Goal: Task Accomplishment & Management: Use online tool/utility

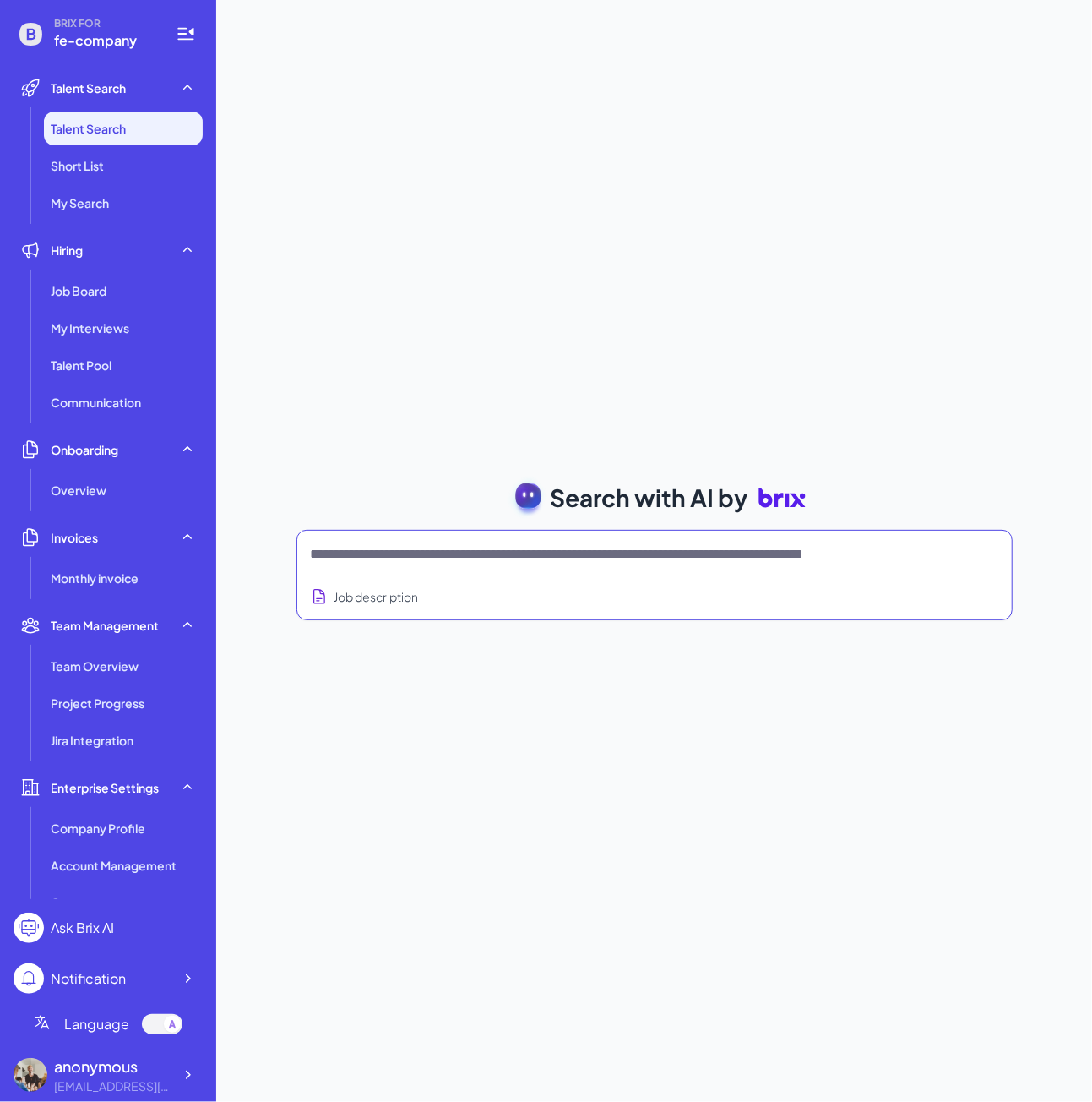
click at [377, 563] on textarea at bounding box center [635, 554] width 647 height 20
type textarea "*"
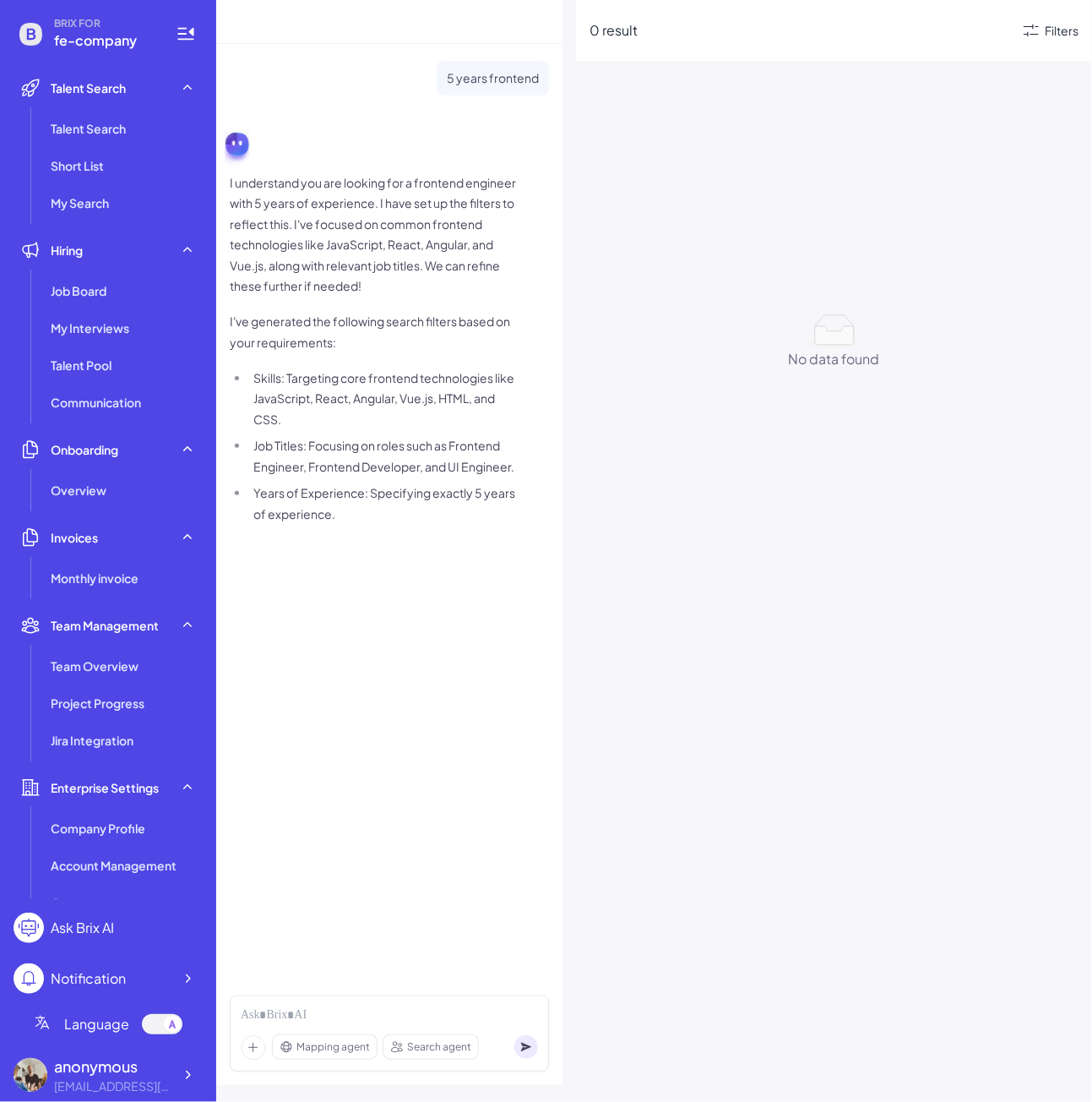
click at [306, 1002] on div "Mapping agent Search agent" at bounding box center [389, 1034] width 319 height 76
click at [299, 1011] on div at bounding box center [389, 1016] width 297 height 18
click at [337, 1048] on span "Mapping agent" at bounding box center [333, 1048] width 73 height 16
click at [344, 1016] on div at bounding box center [389, 1016] width 297 height 18
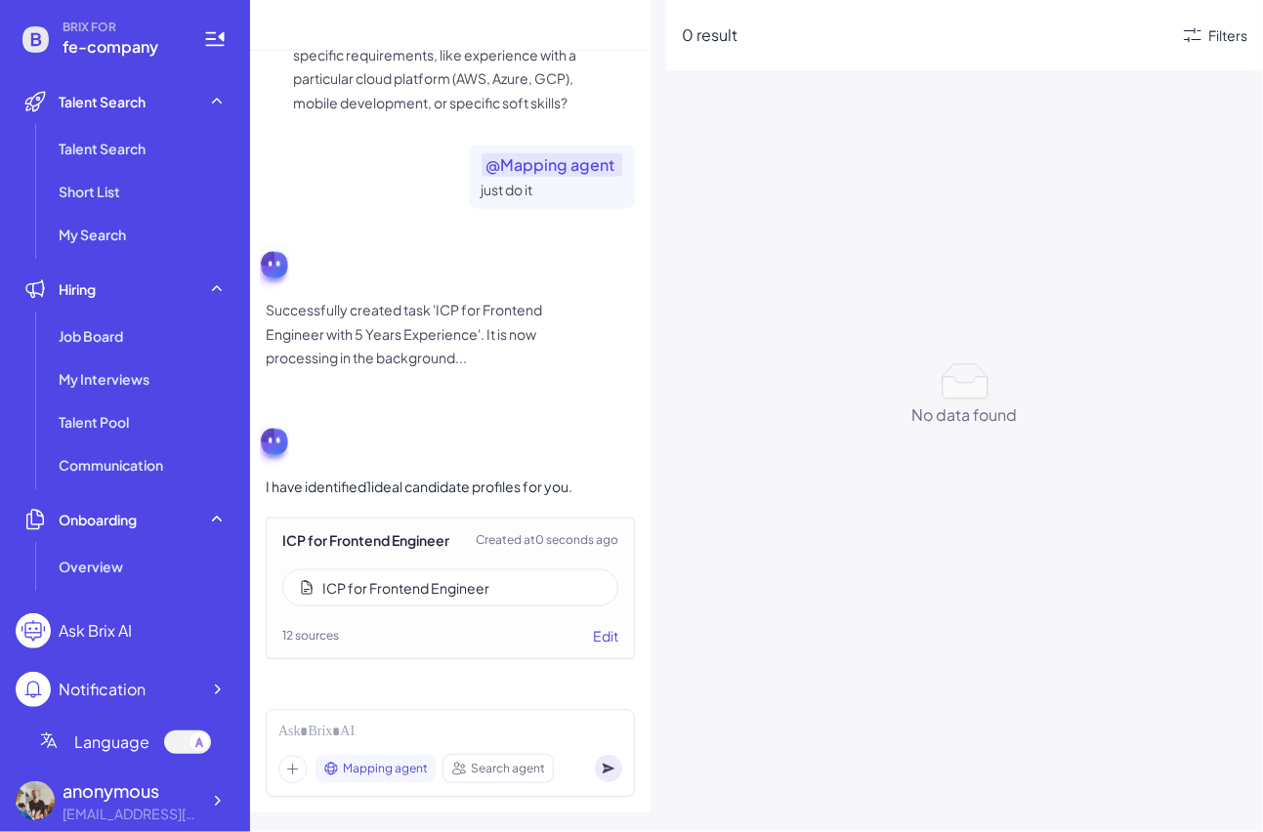
scroll to position [1178, 0]
click at [437, 555] on div "ICP for Frontend Engineer Created at 0 seconds ago ICP for Frontend Engineer 12…" at bounding box center [450, 589] width 369 height 142
click at [426, 580] on div "ICP for Frontend Engineer" at bounding box center [405, 588] width 167 height 20
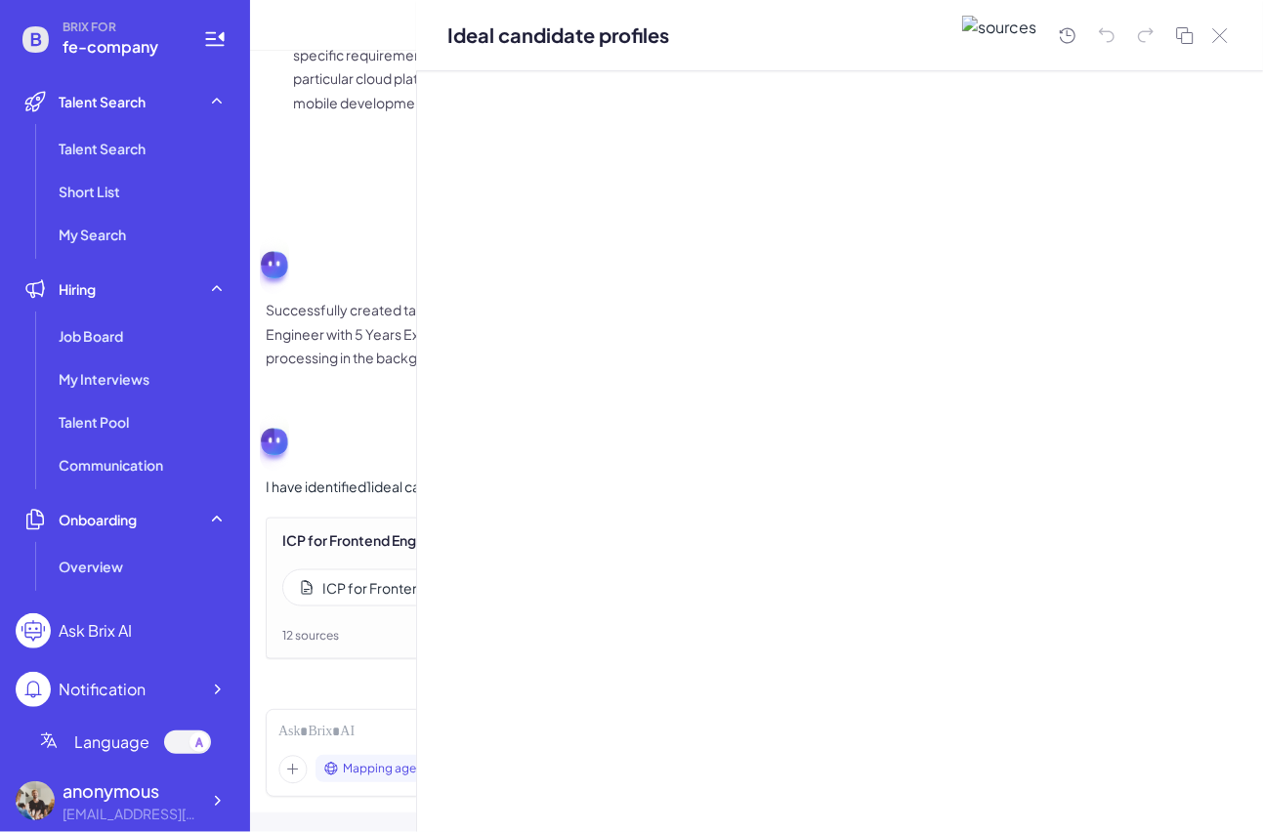
click at [301, 573] on div "ICP for Frontend Engineer" at bounding box center [450, 588] width 336 height 37
click at [335, 581] on div "ICP for Frontend Engineer" at bounding box center [405, 588] width 167 height 20
click at [1220, 40] on icon at bounding box center [1220, 35] width 16 height 15
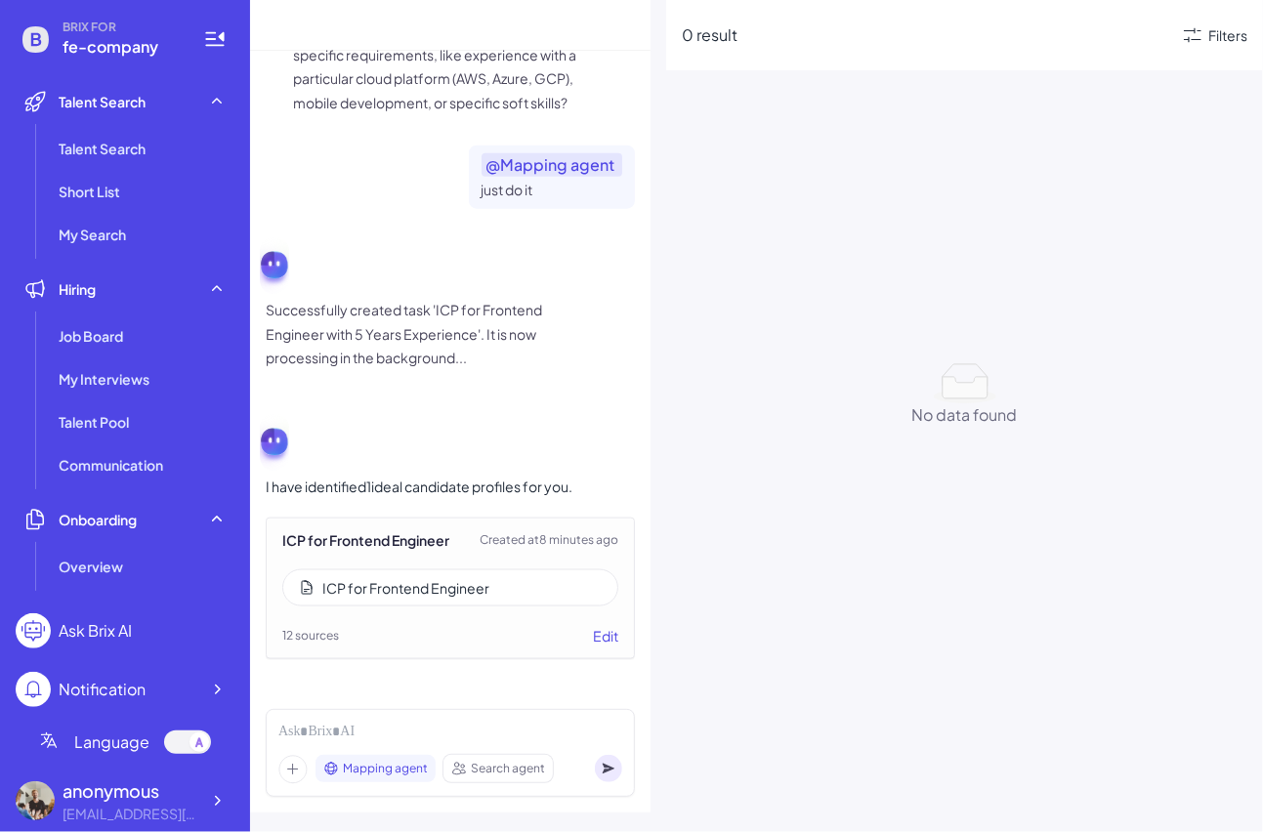
click at [440, 579] on div "ICP for Frontend Engineer" at bounding box center [405, 588] width 167 height 20
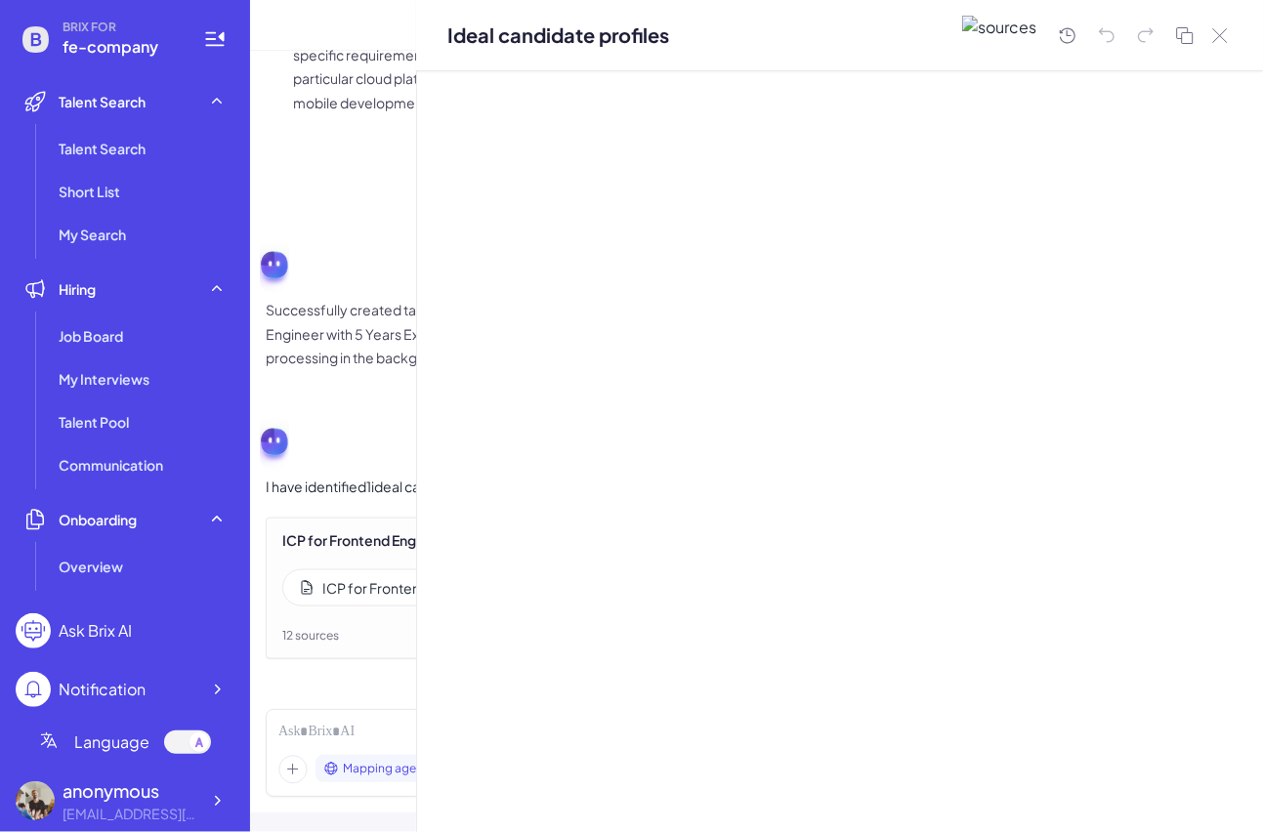
click at [353, 556] on div "ICP for Frontend Engineer Created at 8 minutes ago ICP for Frontend Engineer 12…" at bounding box center [450, 589] width 369 height 142
click at [1229, 30] on button at bounding box center [1220, 35] width 23 height 22
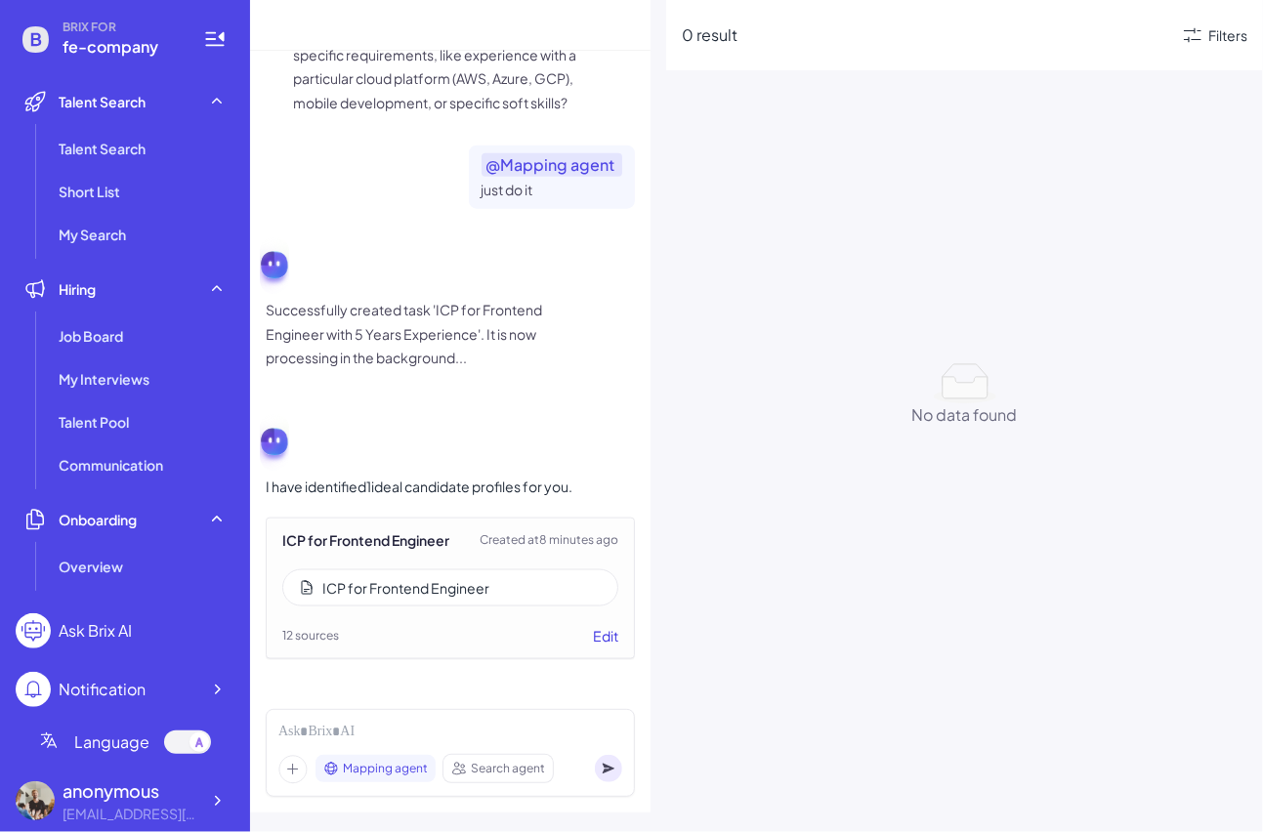
click at [593, 639] on button "Edit" at bounding box center [605, 636] width 25 height 21
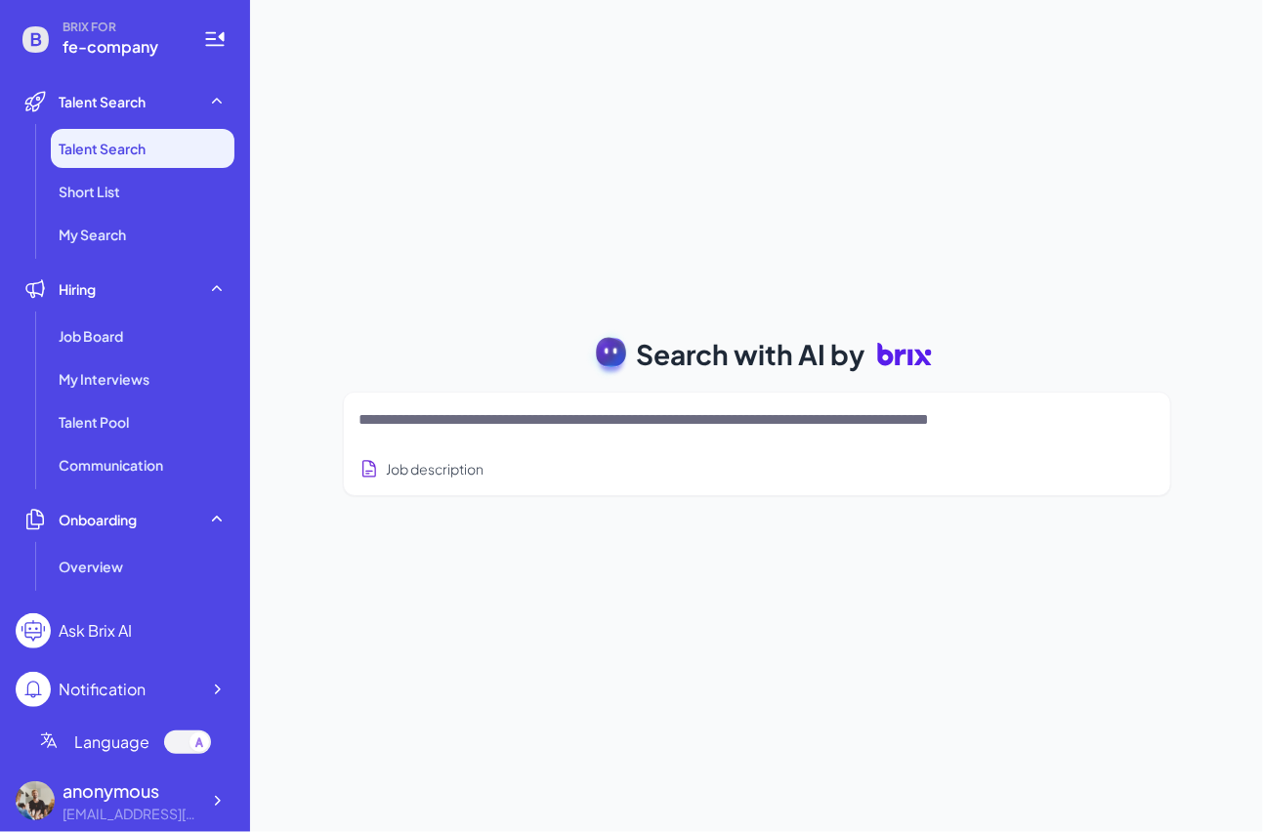
click at [537, 429] on textarea at bounding box center [734, 419] width 748 height 23
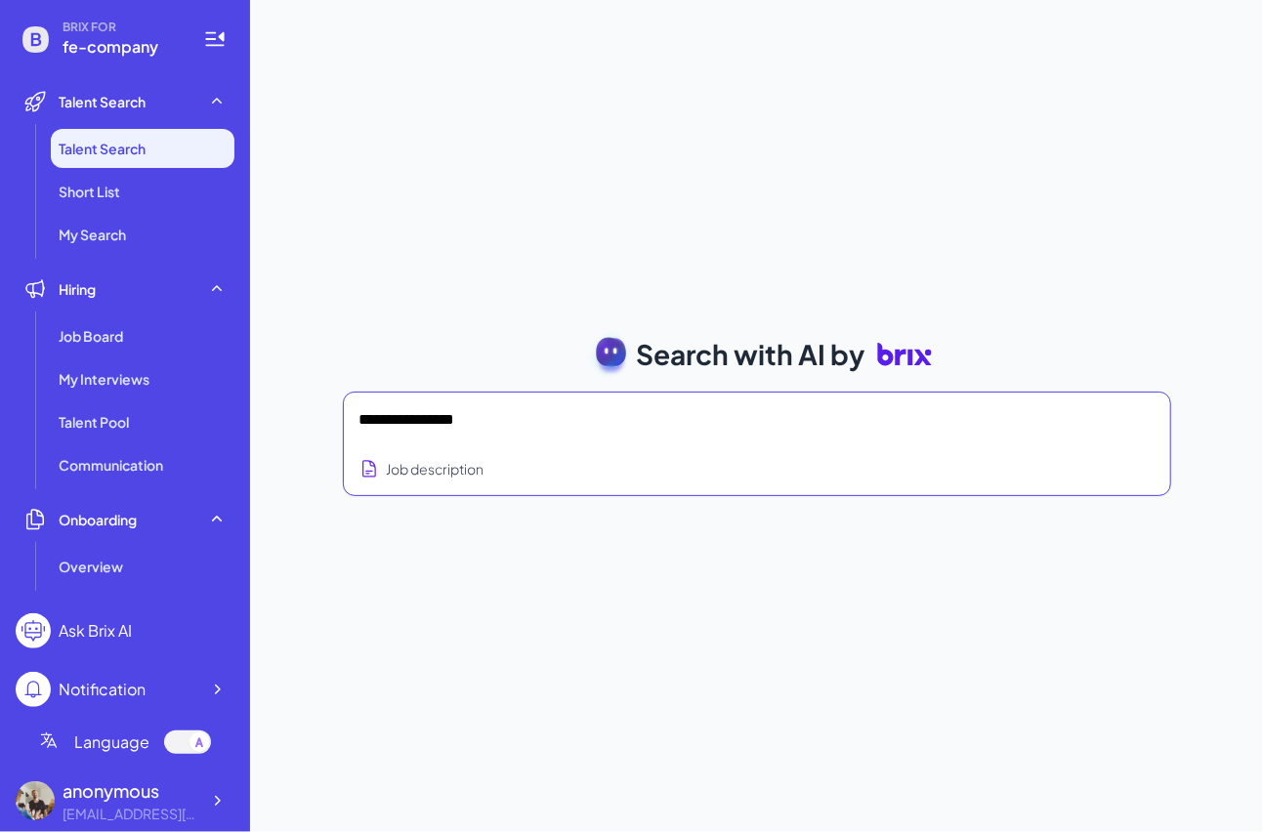
type textarea "**********"
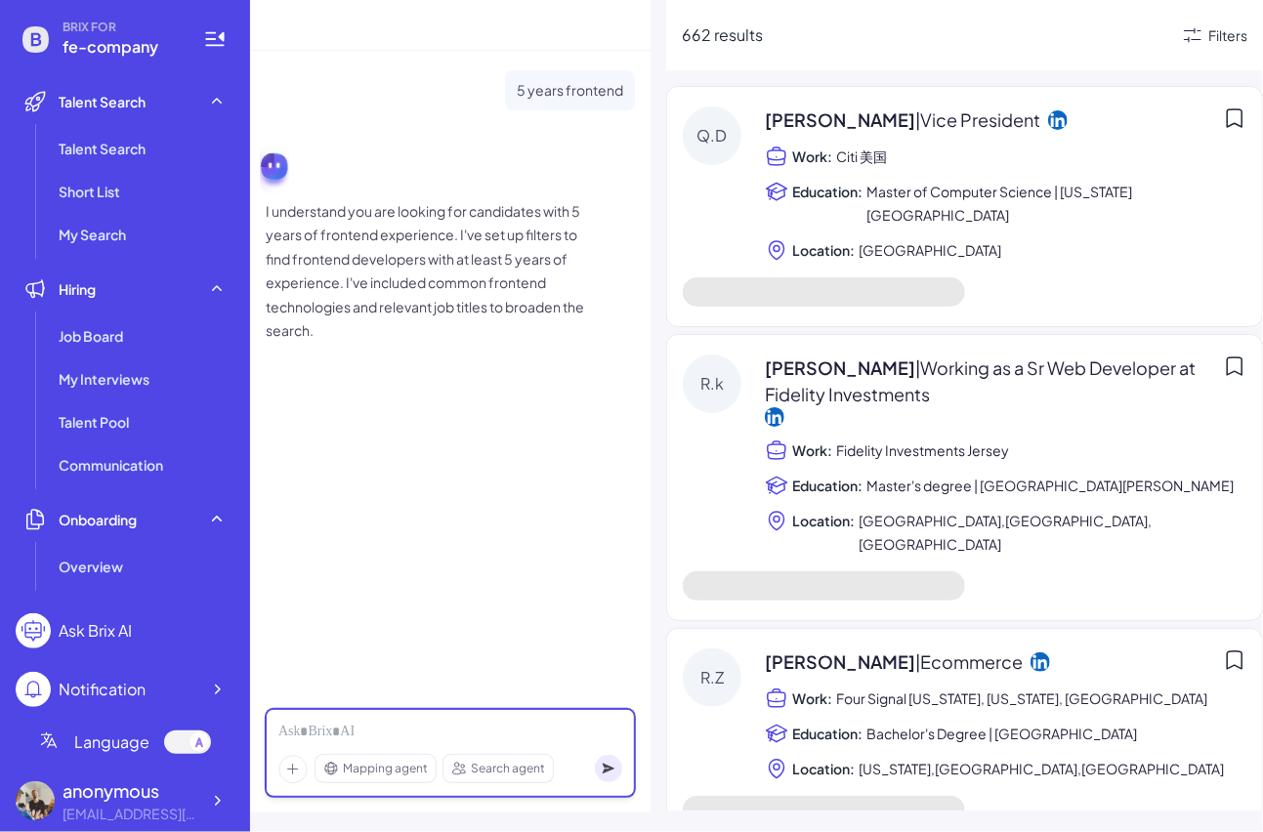
drag, startPoint x: 431, startPoint y: 731, endPoint x: 408, endPoint y: 734, distance: 22.7
click at [408, 734] on div at bounding box center [450, 732] width 344 height 21
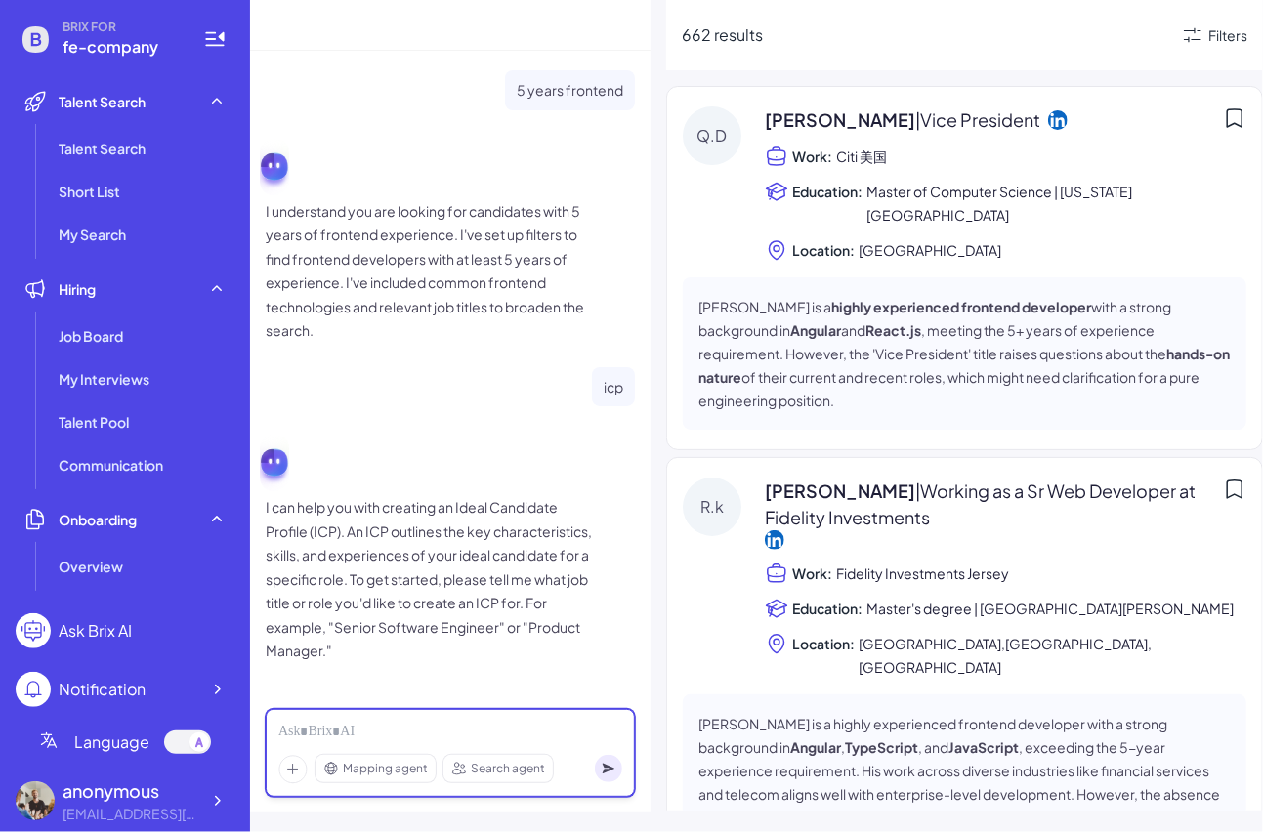
scroll to position [4, 0]
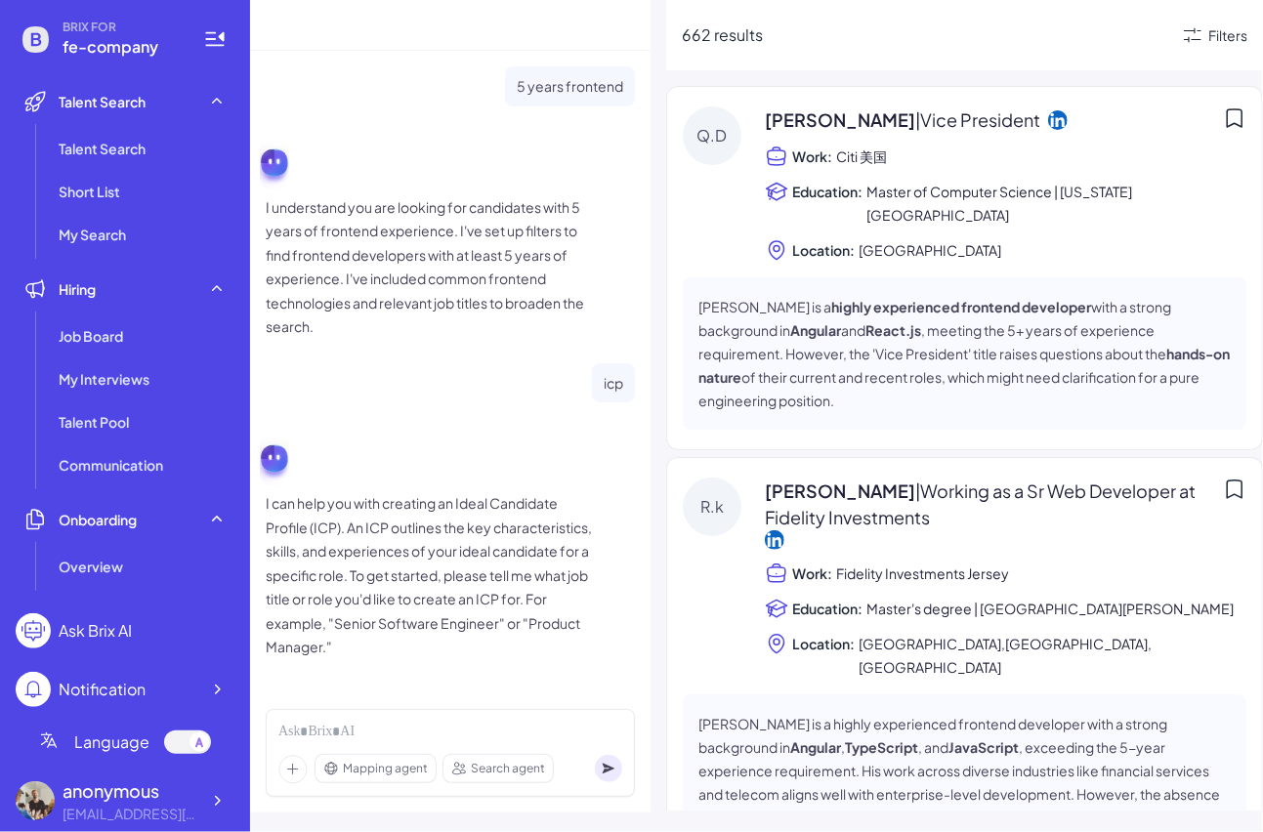
click at [375, 769] on span "Mapping agent" at bounding box center [385, 769] width 85 height 18
click at [318, 743] on div "Mapping agent Search agent" at bounding box center [450, 753] width 369 height 88
click at [324, 732] on div at bounding box center [450, 732] width 345 height 21
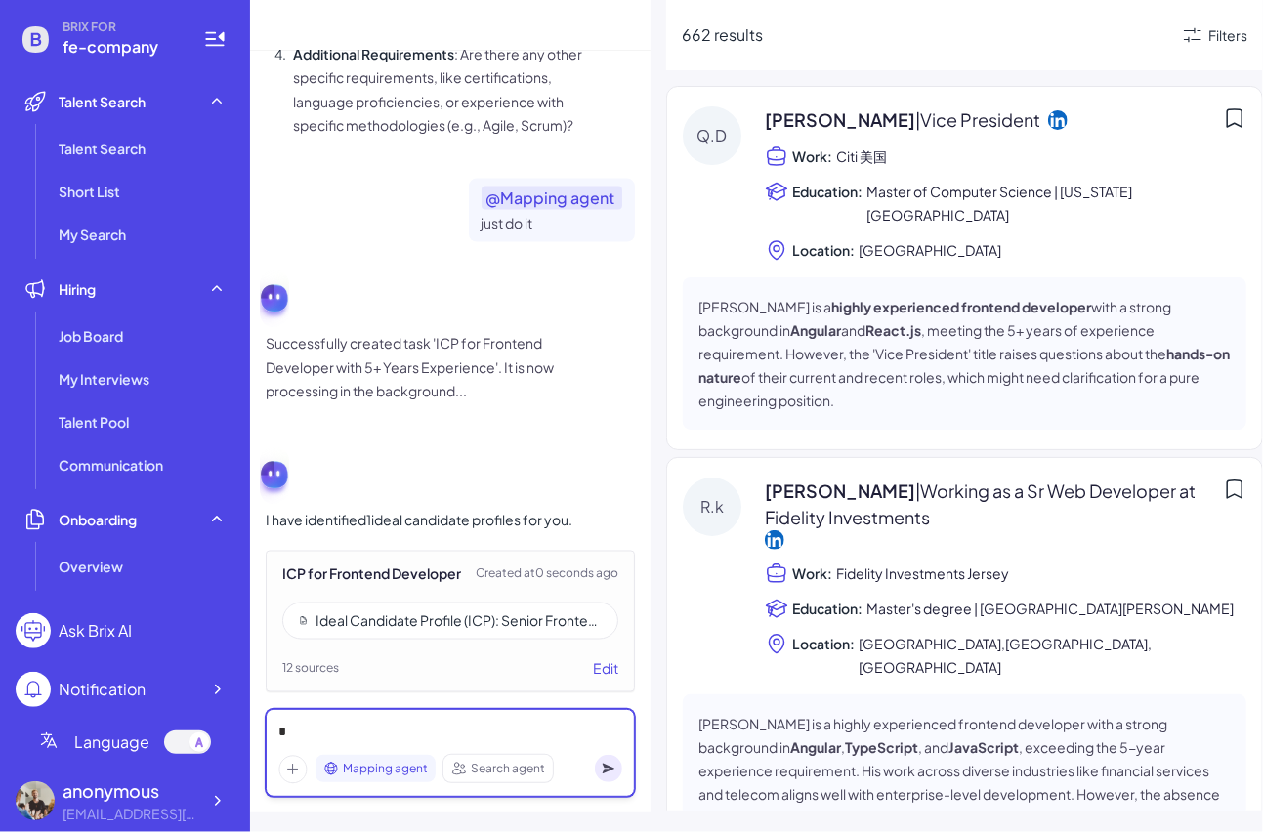
scroll to position [1403, 0]
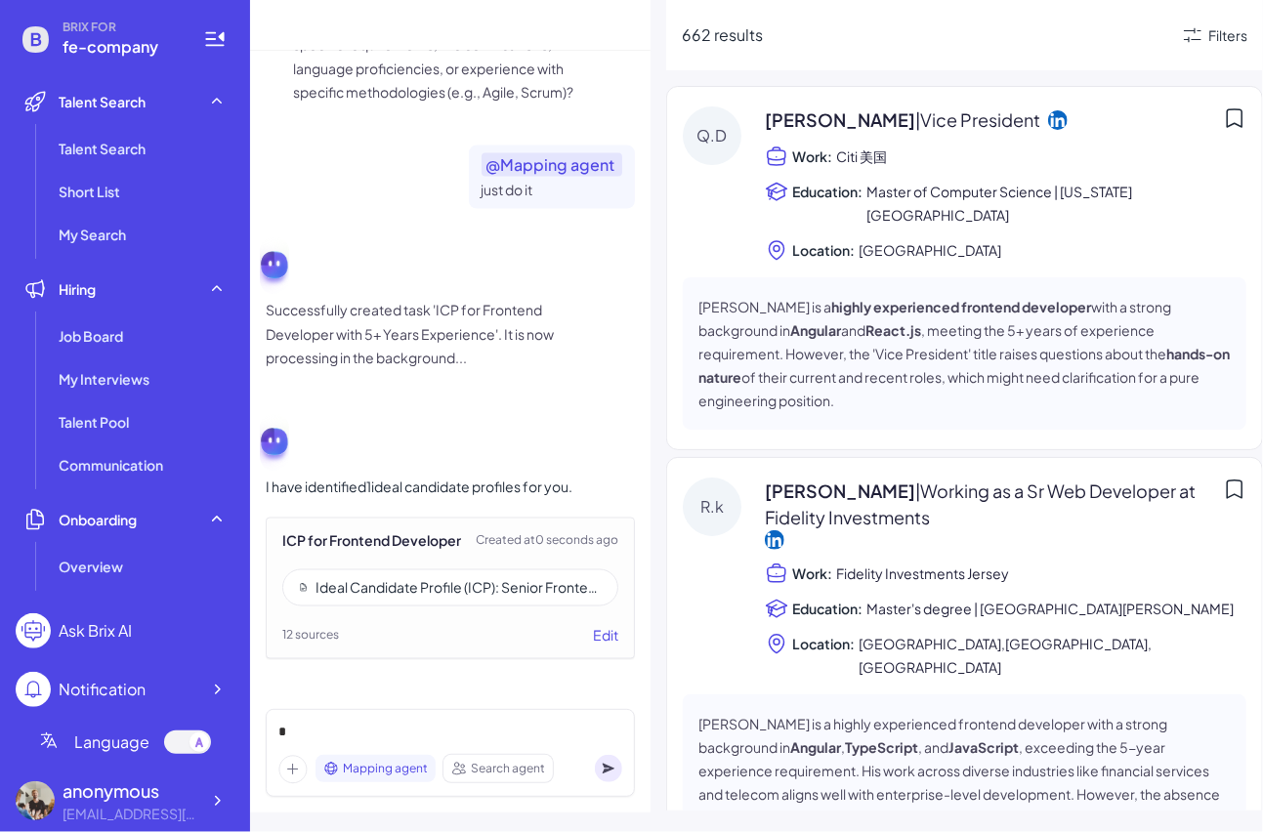
click at [455, 601] on div "Ideal Candidate Profile (ICP): Senior Frontend Developer (5+ Years Experience)" at bounding box center [450, 588] width 336 height 37
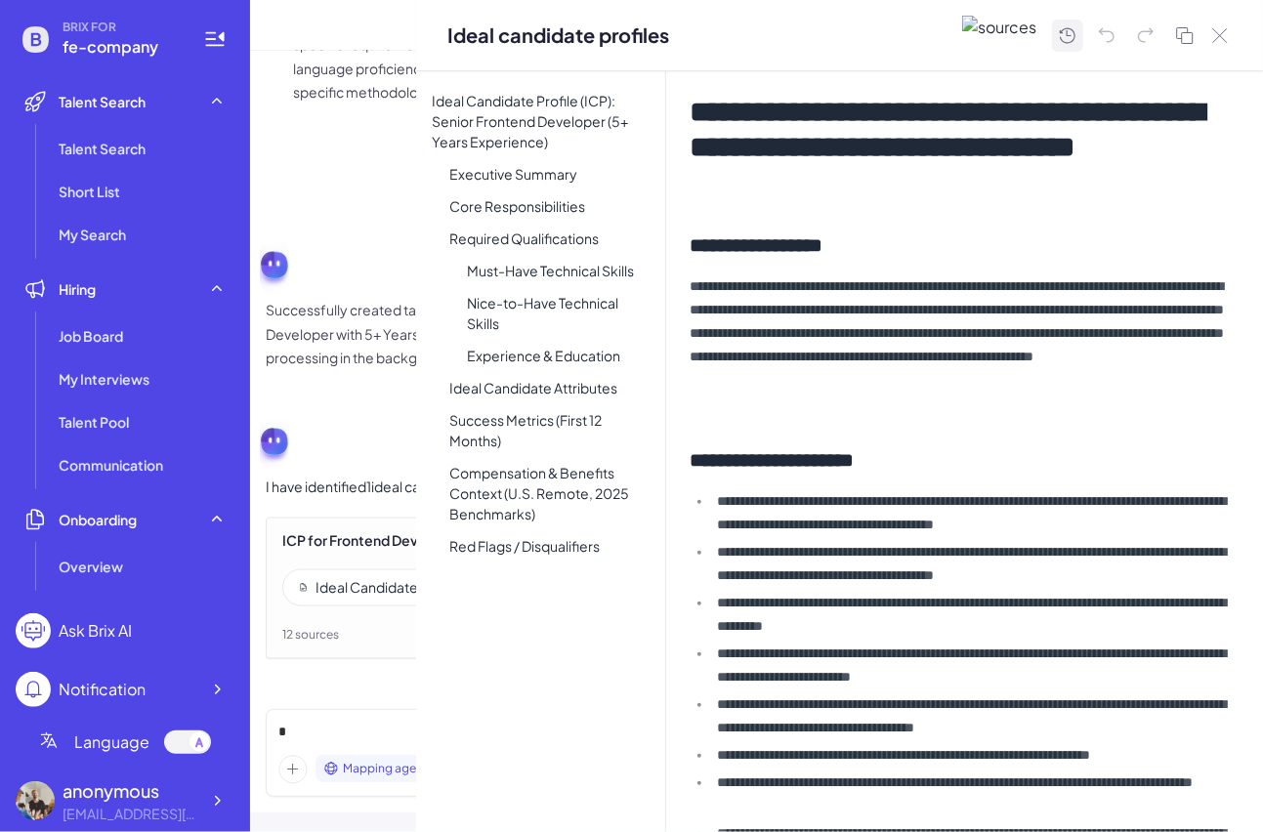
click at [1073, 33] on icon at bounding box center [1067, 35] width 23 height 24
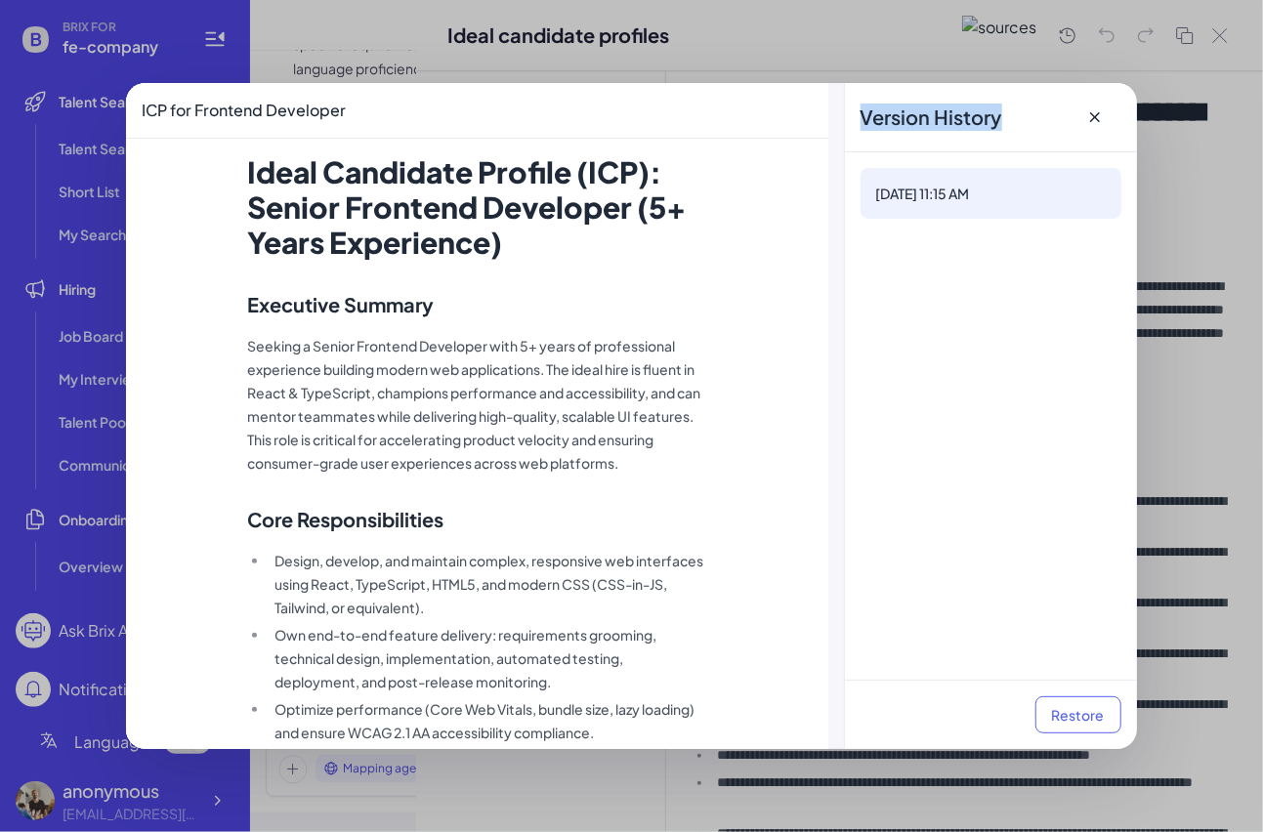
drag, startPoint x: 1010, startPoint y: 116, endPoint x: 848, endPoint y: 100, distance: 163.0
click at [848, 100] on div "Version History" at bounding box center [991, 117] width 292 height 69
copy h1 "Version History"
click at [1112, 711] on button "Restore" at bounding box center [1079, 715] width 86 height 37
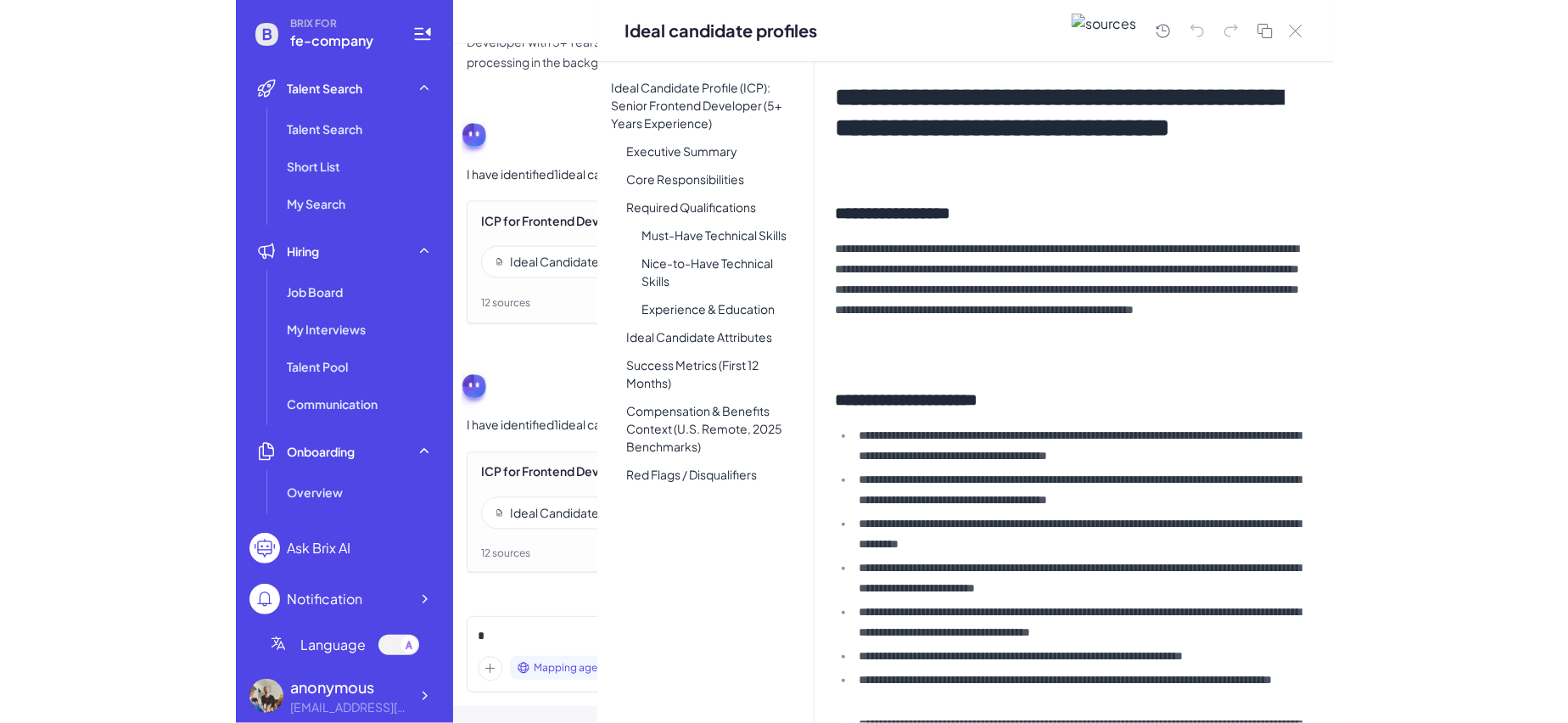
scroll to position [1467, 0]
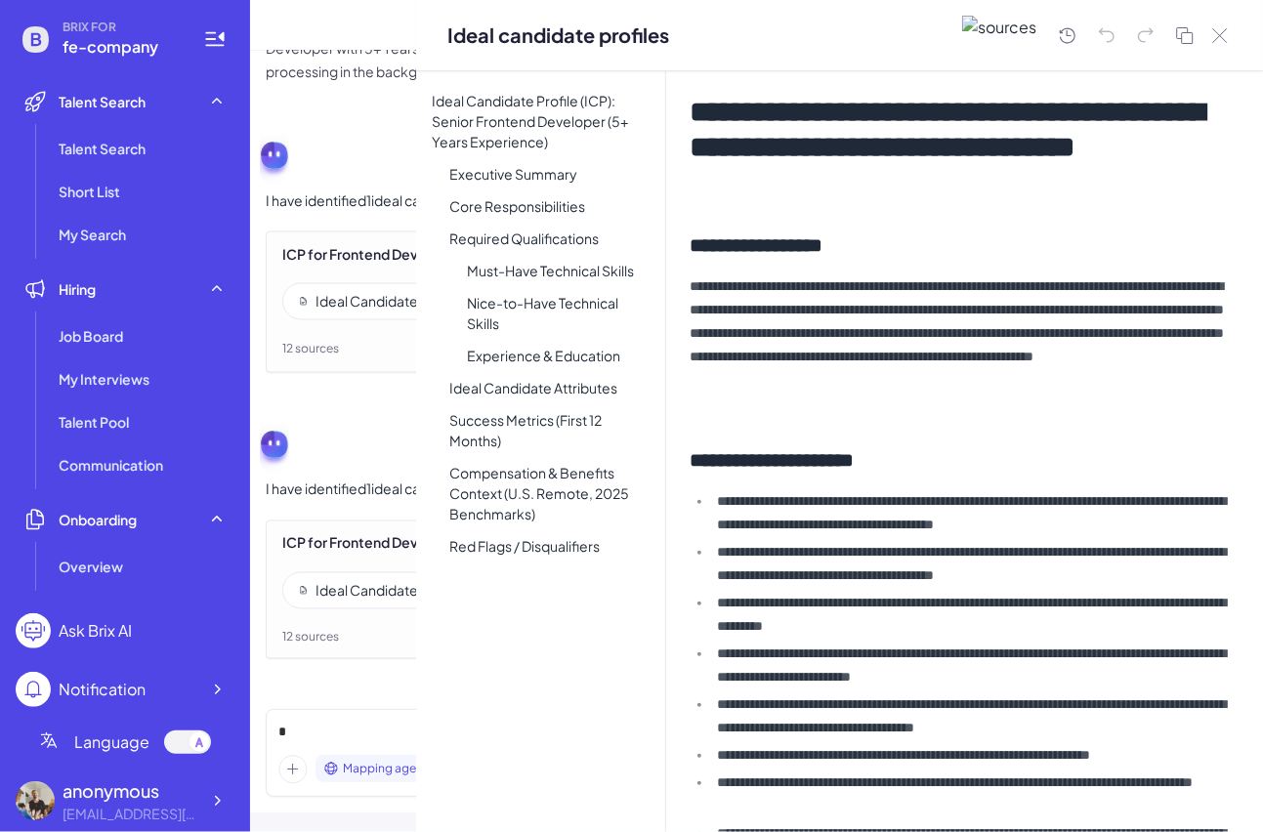
click at [842, 609] on li "**********" at bounding box center [970, 614] width 519 height 47
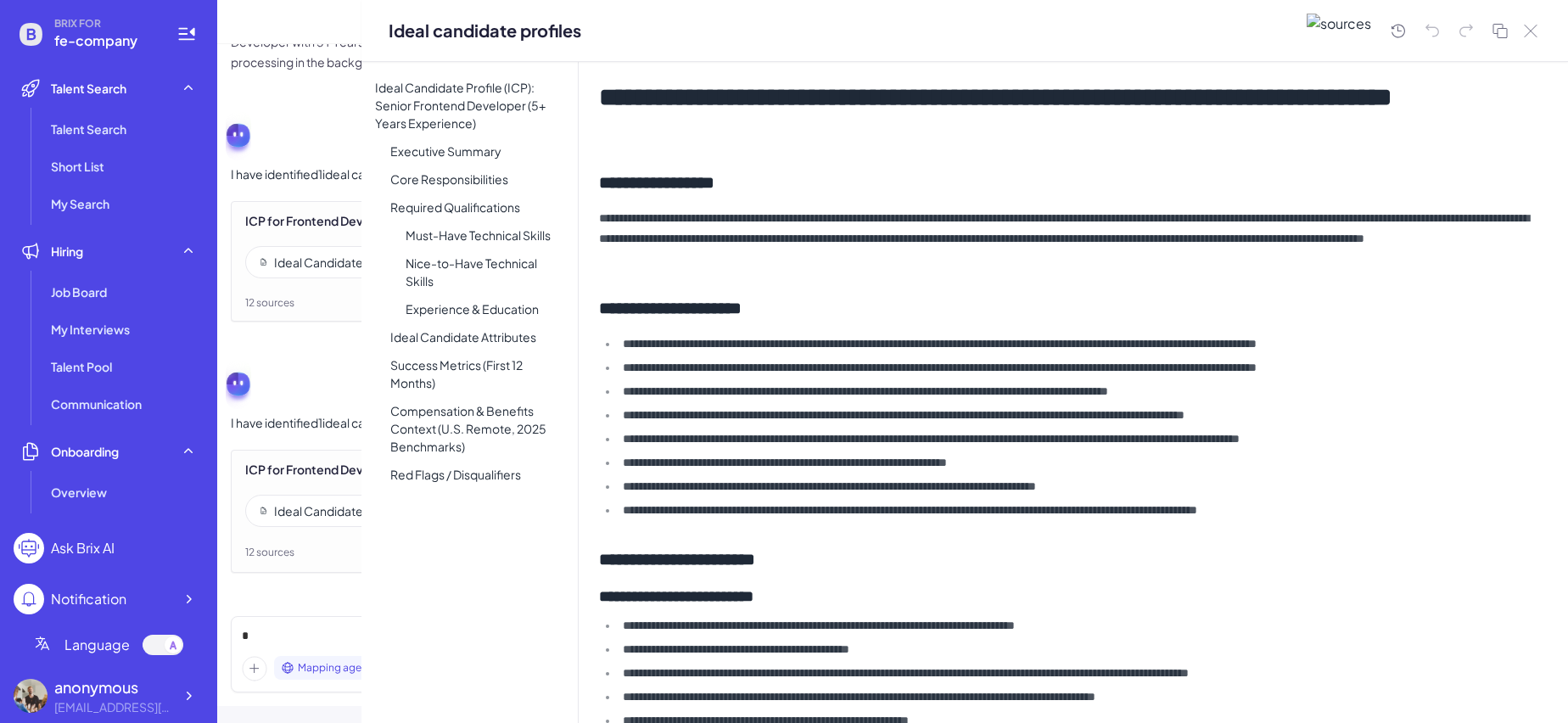
click at [327, 607] on div "Mapping agent Search agent" at bounding box center [391, 650] width 348 height 87
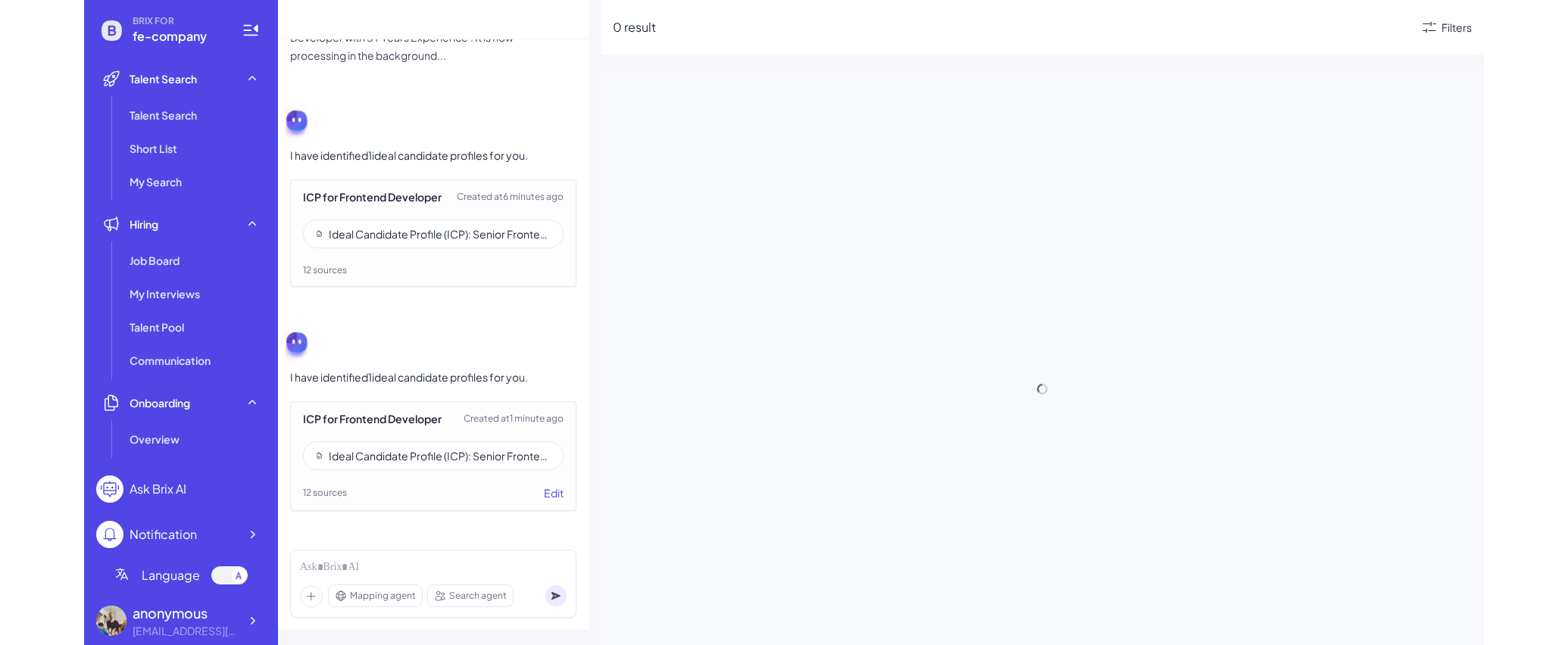
scroll to position [1157, 0]
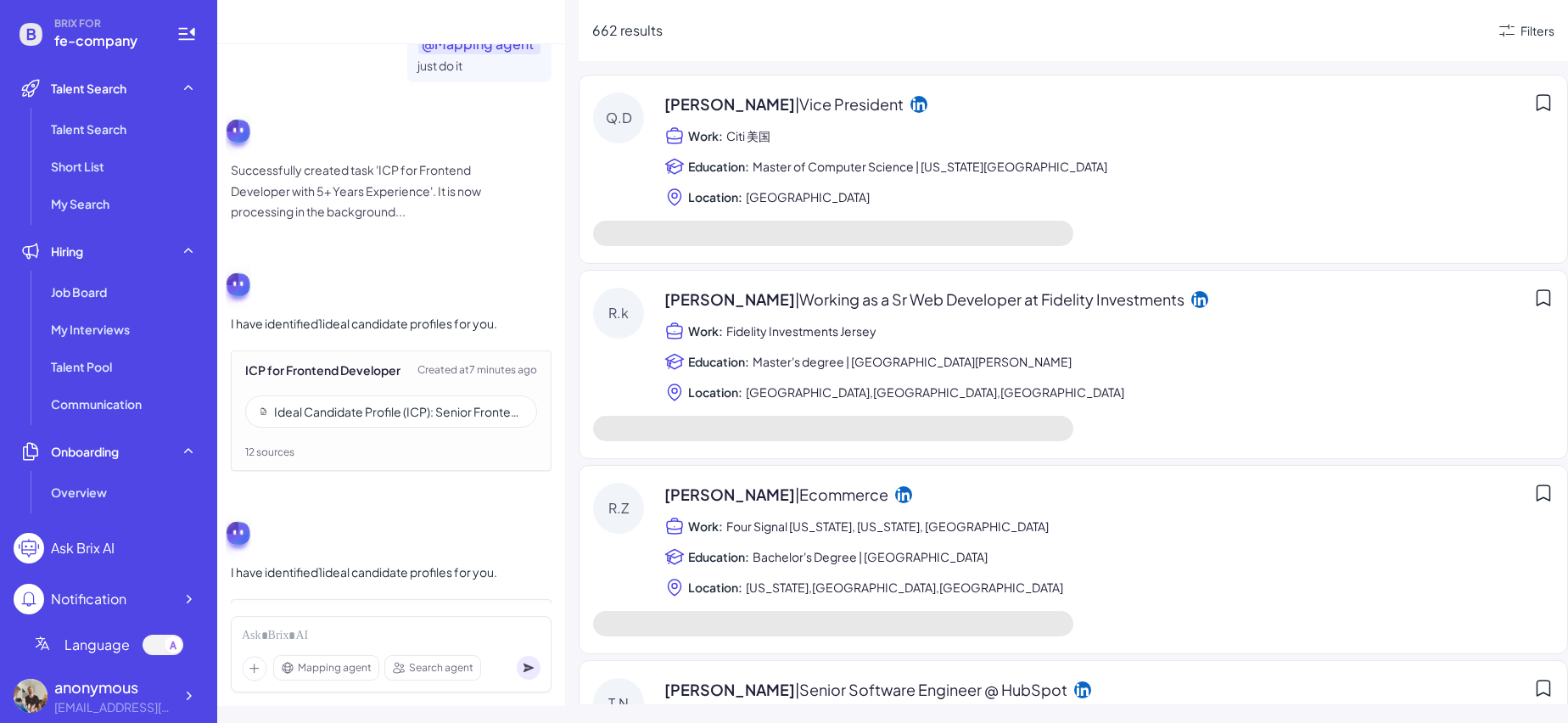
click at [378, 421] on div "Ideal Candidate Profile (ICP): Senior Frontend Developer (5+ Years Experience)" at bounding box center [399, 412] width 248 height 17
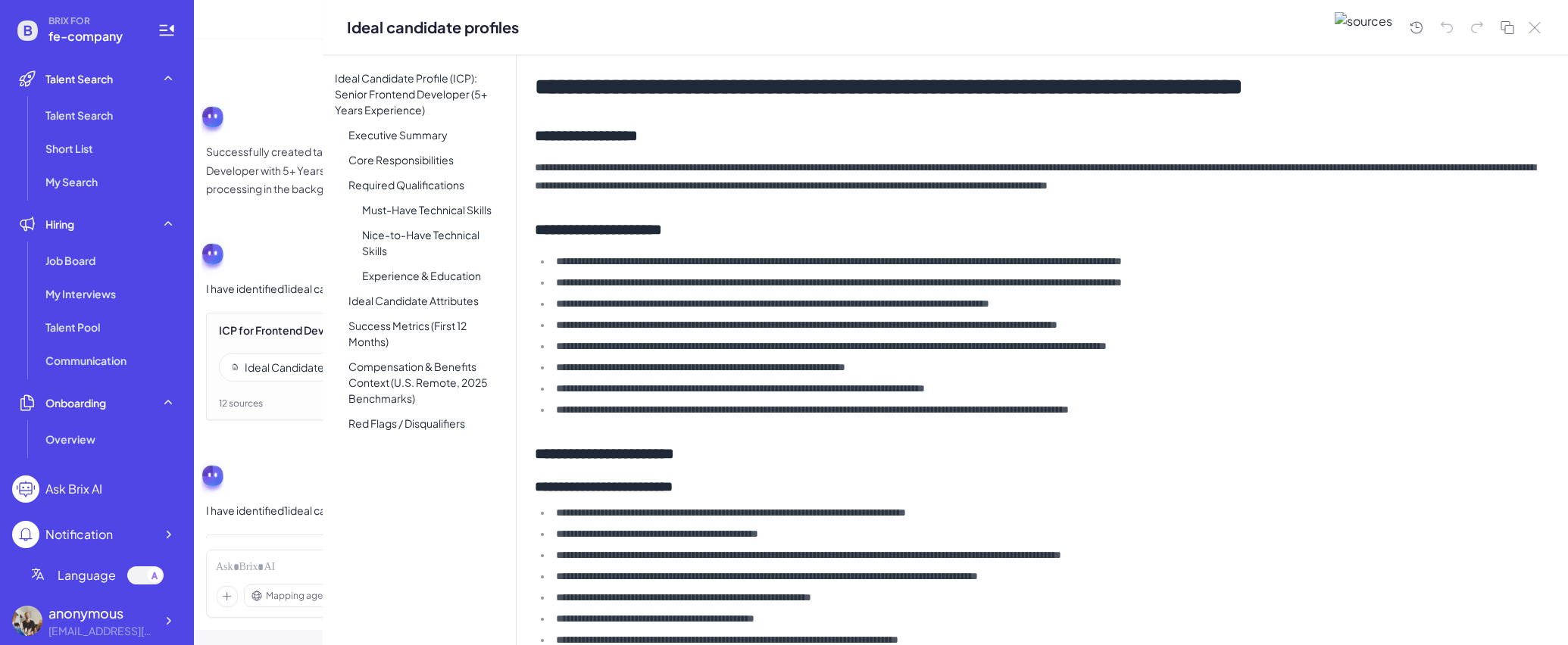
click at [255, 478] on div "I have identified 1 ideal candidate profiles for you. ICP for Frontend Develope…" at bounding box center [349, 547] width 286 height 193
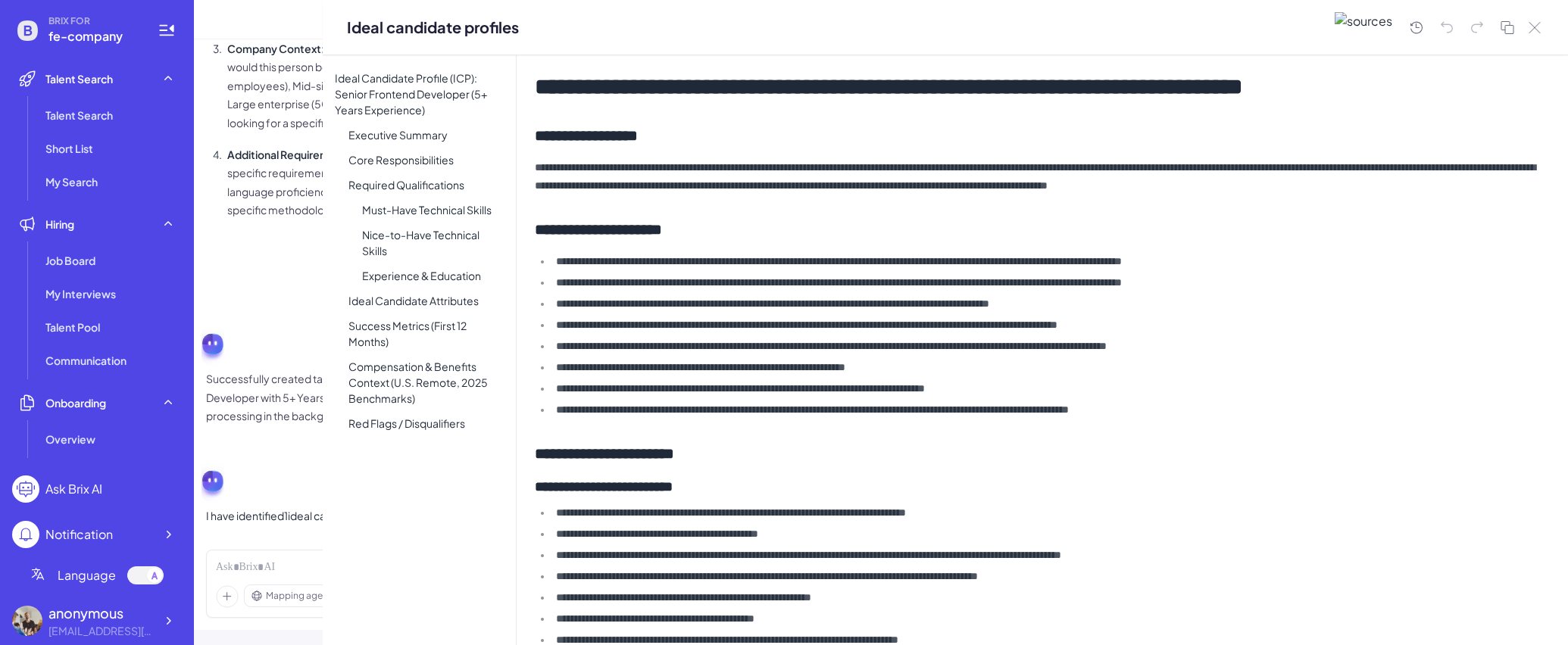
scroll to position [551, 0]
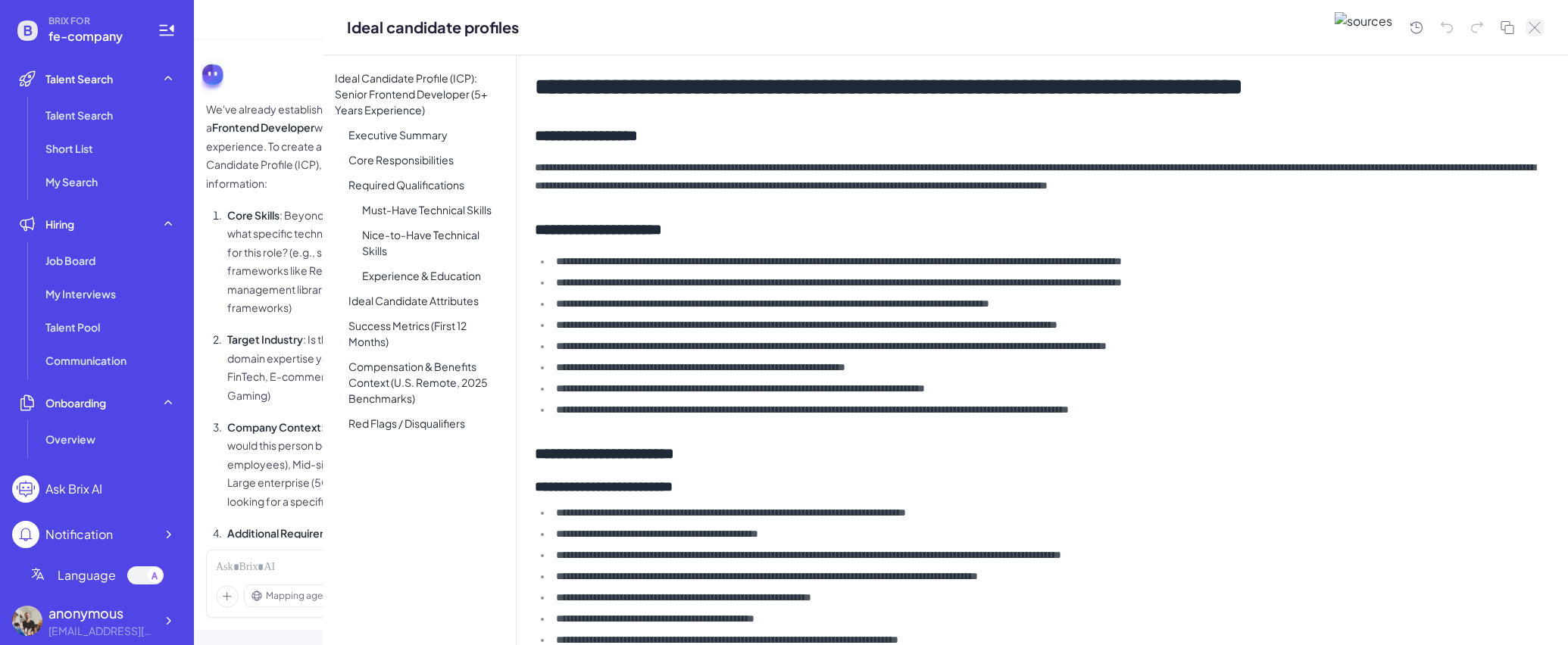
click at [1399, 25] on icon at bounding box center [1535, 27] width 12 height 12
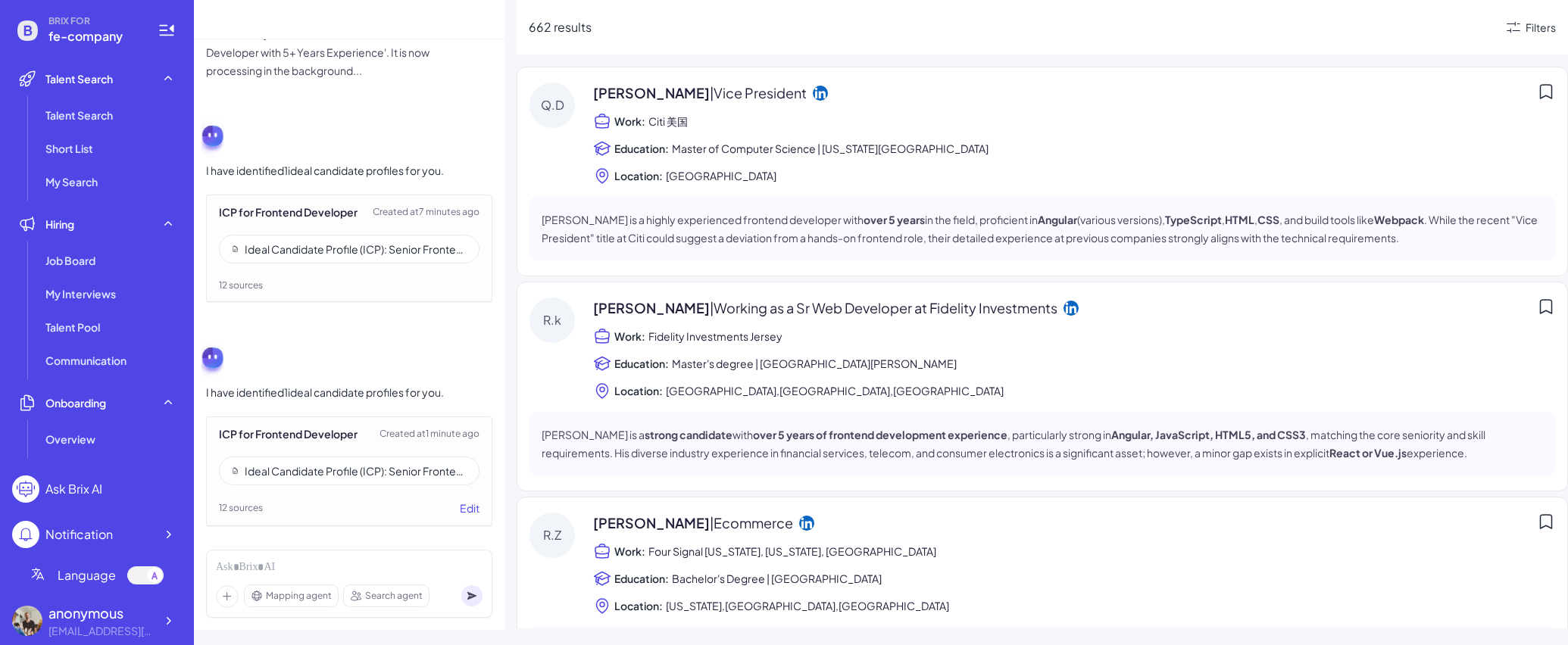
scroll to position [1309, 0]
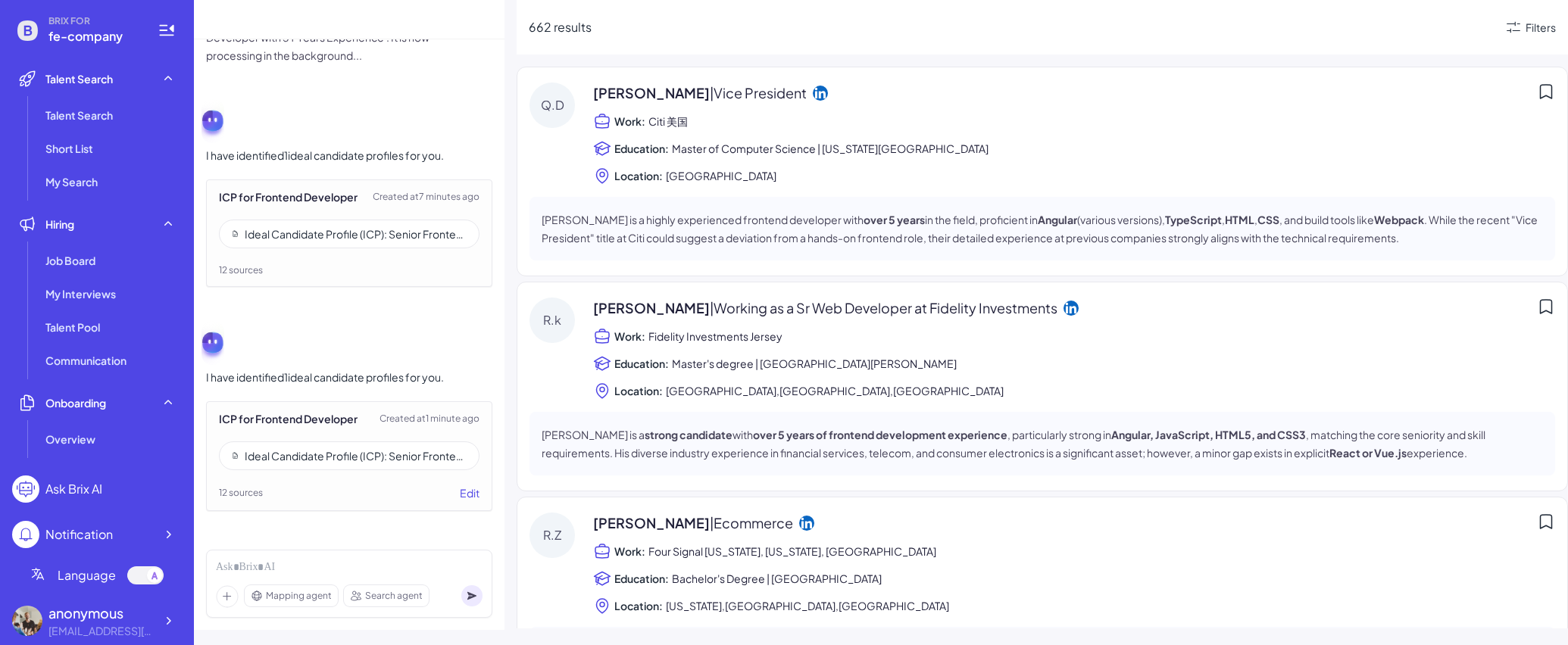
click at [360, 232] on div "Ideal Candidate Profile (ICP): Senior Frontend Developer (5+ Years Experience)" at bounding box center [356, 234] width 222 height 16
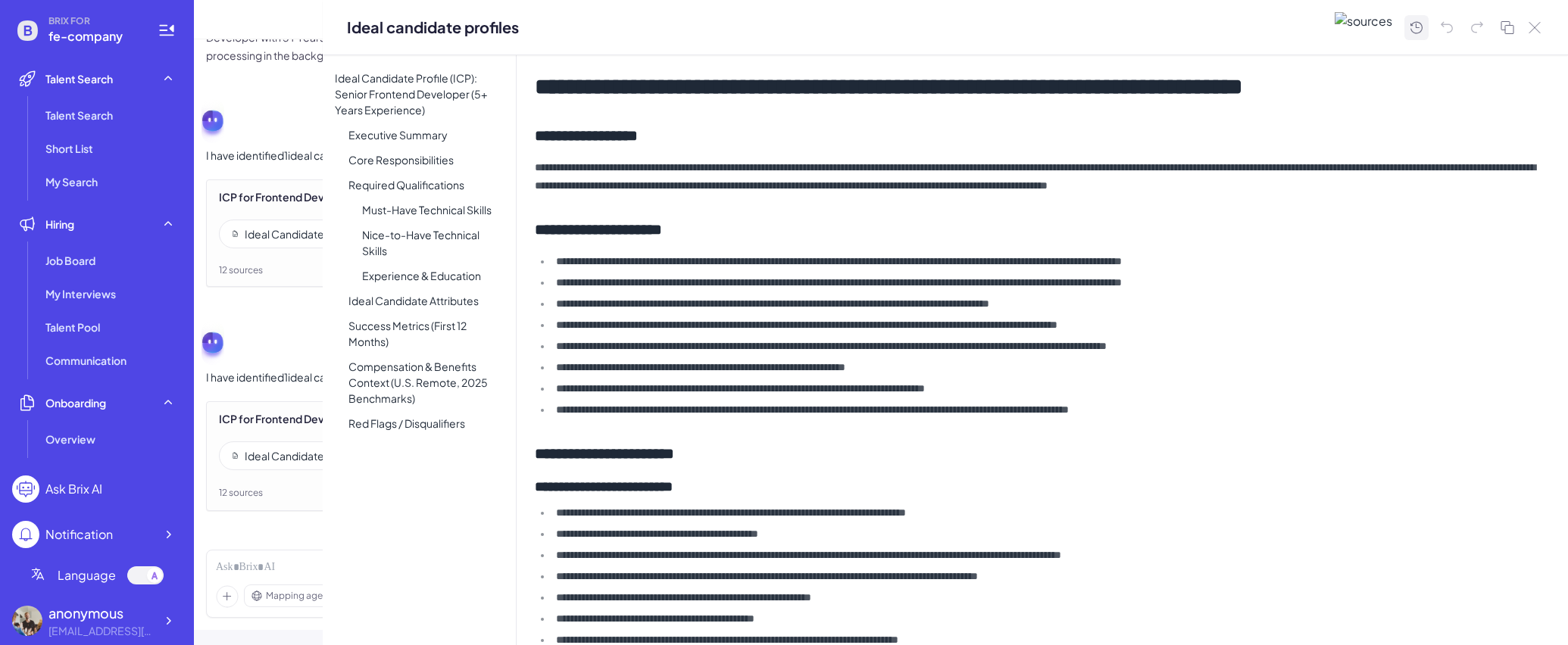
click at [1399, 29] on icon at bounding box center [1416, 27] width 18 height 19
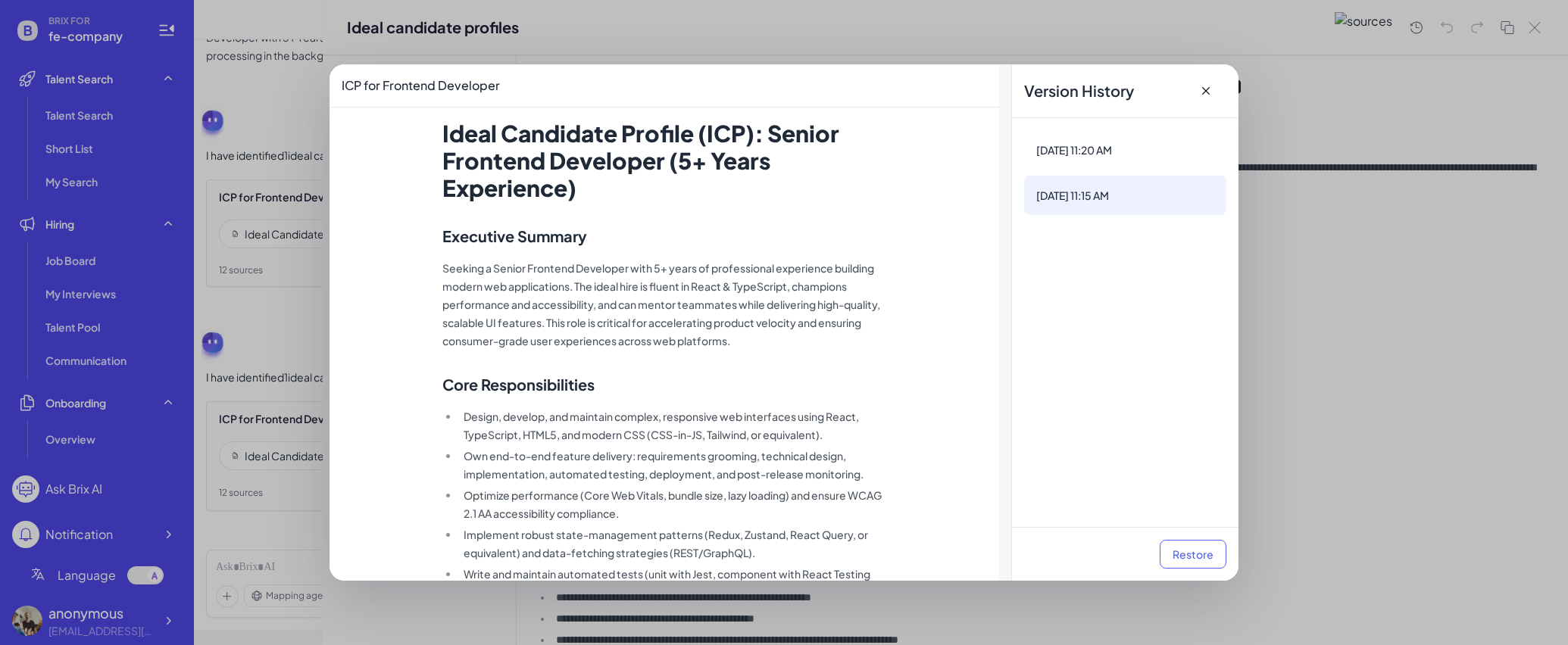
click at [1134, 176] on div "Aug 20, 11:15 AM" at bounding box center [1125, 195] width 202 height 40
click at [1145, 148] on div "Aug 20, 11:20 AM" at bounding box center [1126, 150] width 178 height 16
click at [1186, 562] on button "Restore" at bounding box center [1193, 554] width 67 height 29
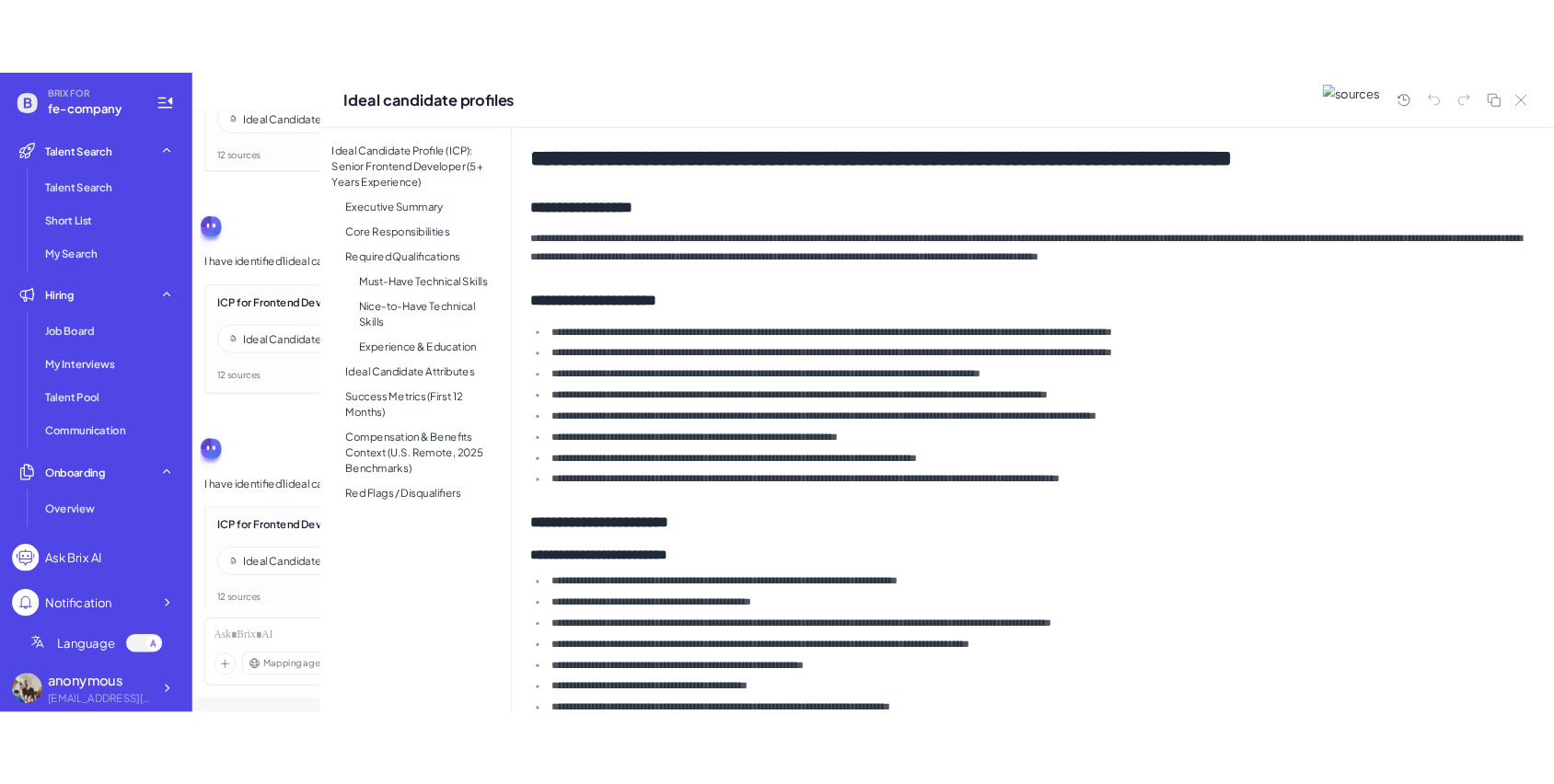
scroll to position [1860, 0]
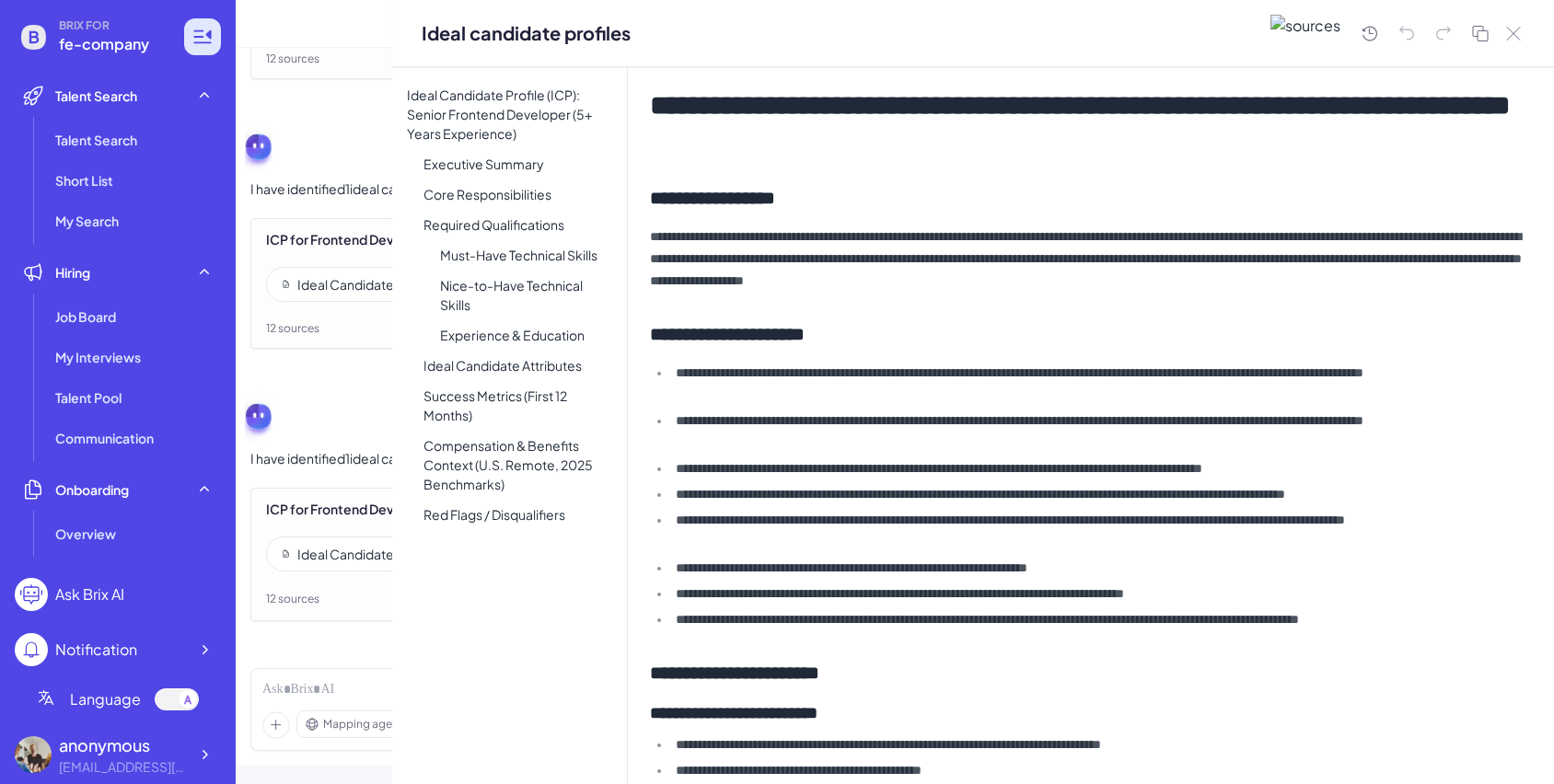
click at [201, 47] on icon at bounding box center [202, 36] width 22 height 22
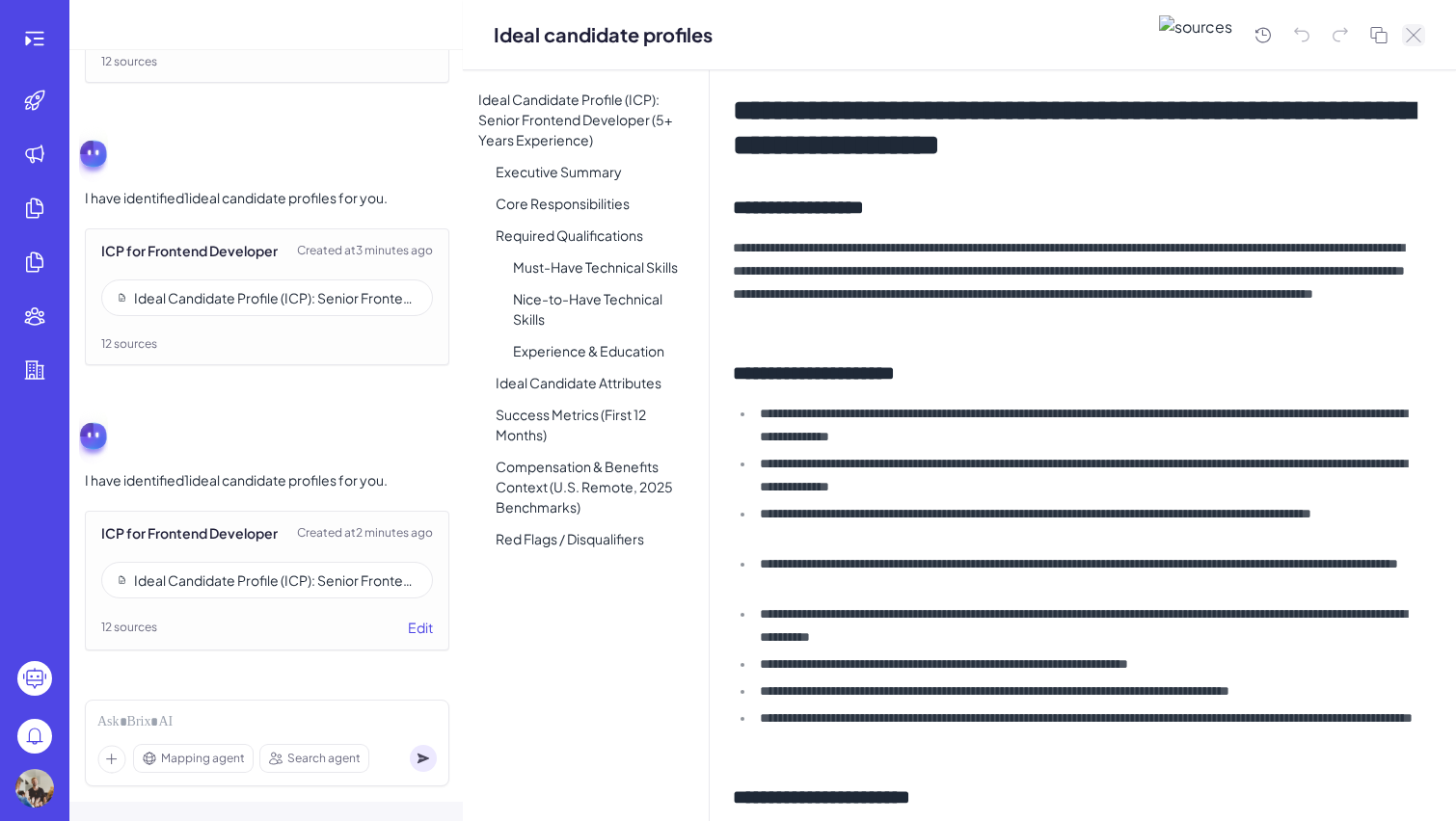
click at [1418, 34] on icon at bounding box center [1414, 35] width 16 height 15
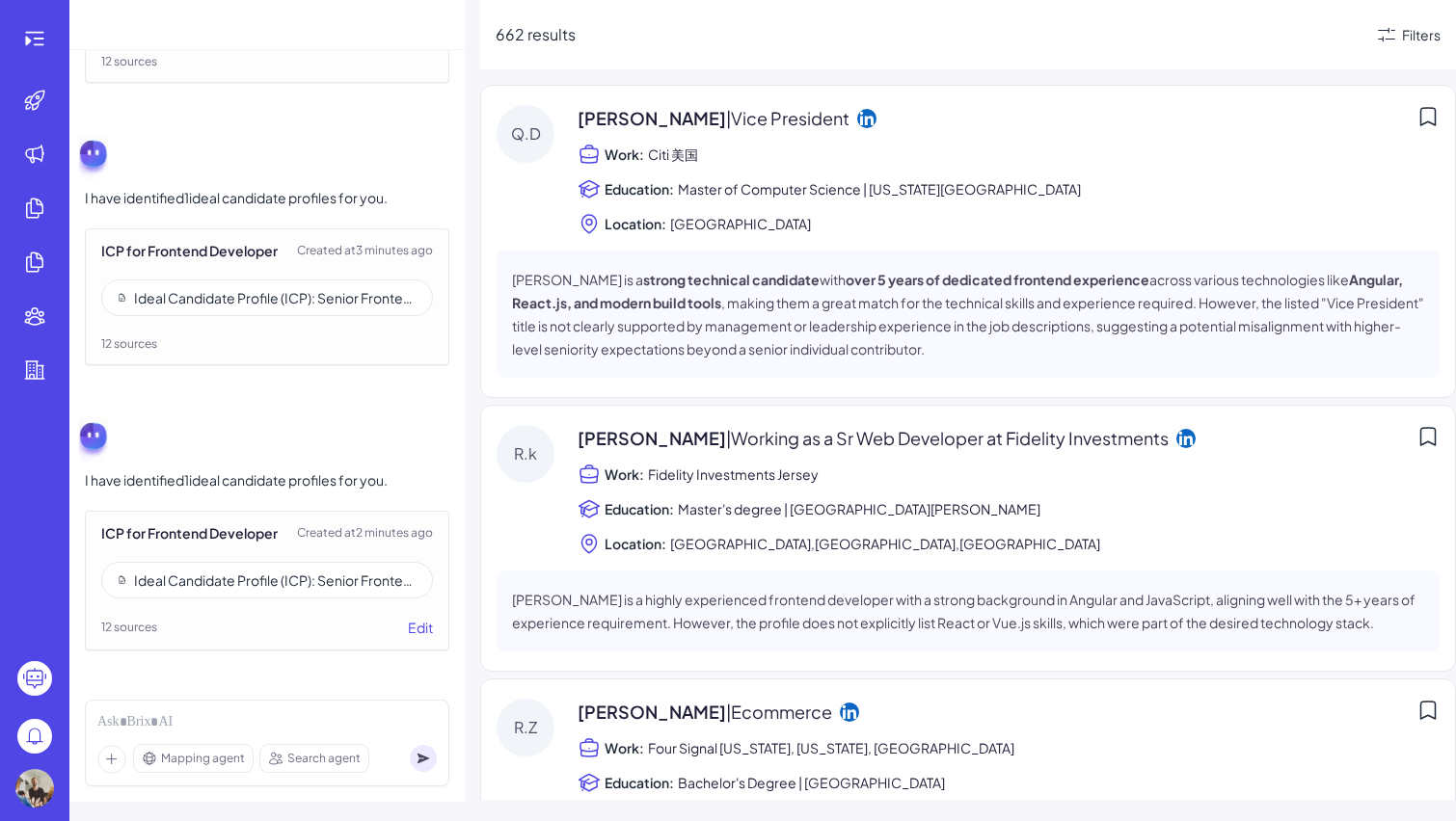
click at [295, 577] on div "Ideal Candidate Profile (ICP): Senior Frontend Developer (5+ Years Experience)" at bounding box center [275, 580] width 282 height 20
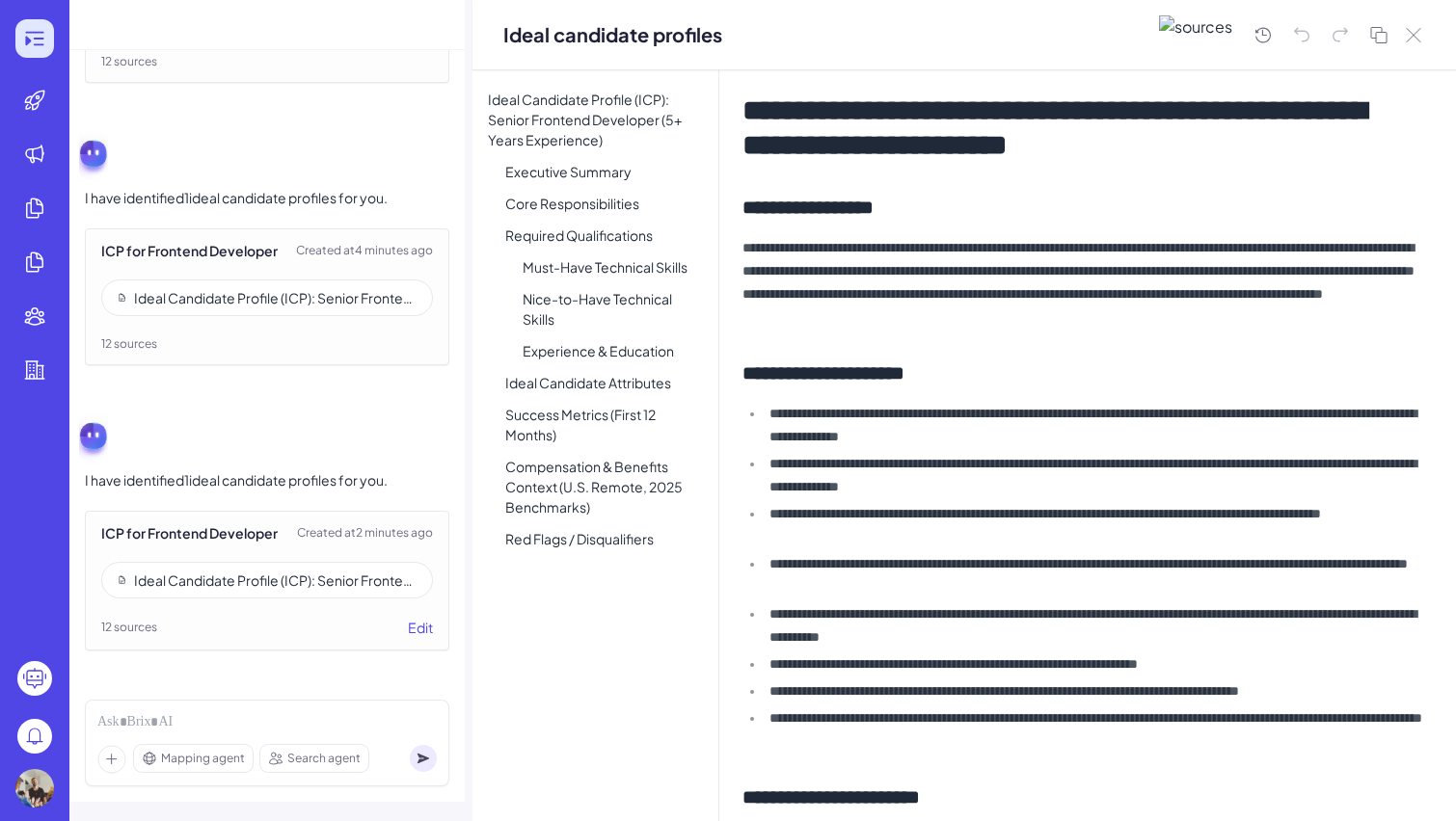
click at [35, 38] on icon at bounding box center [38, 38] width 11 height 2
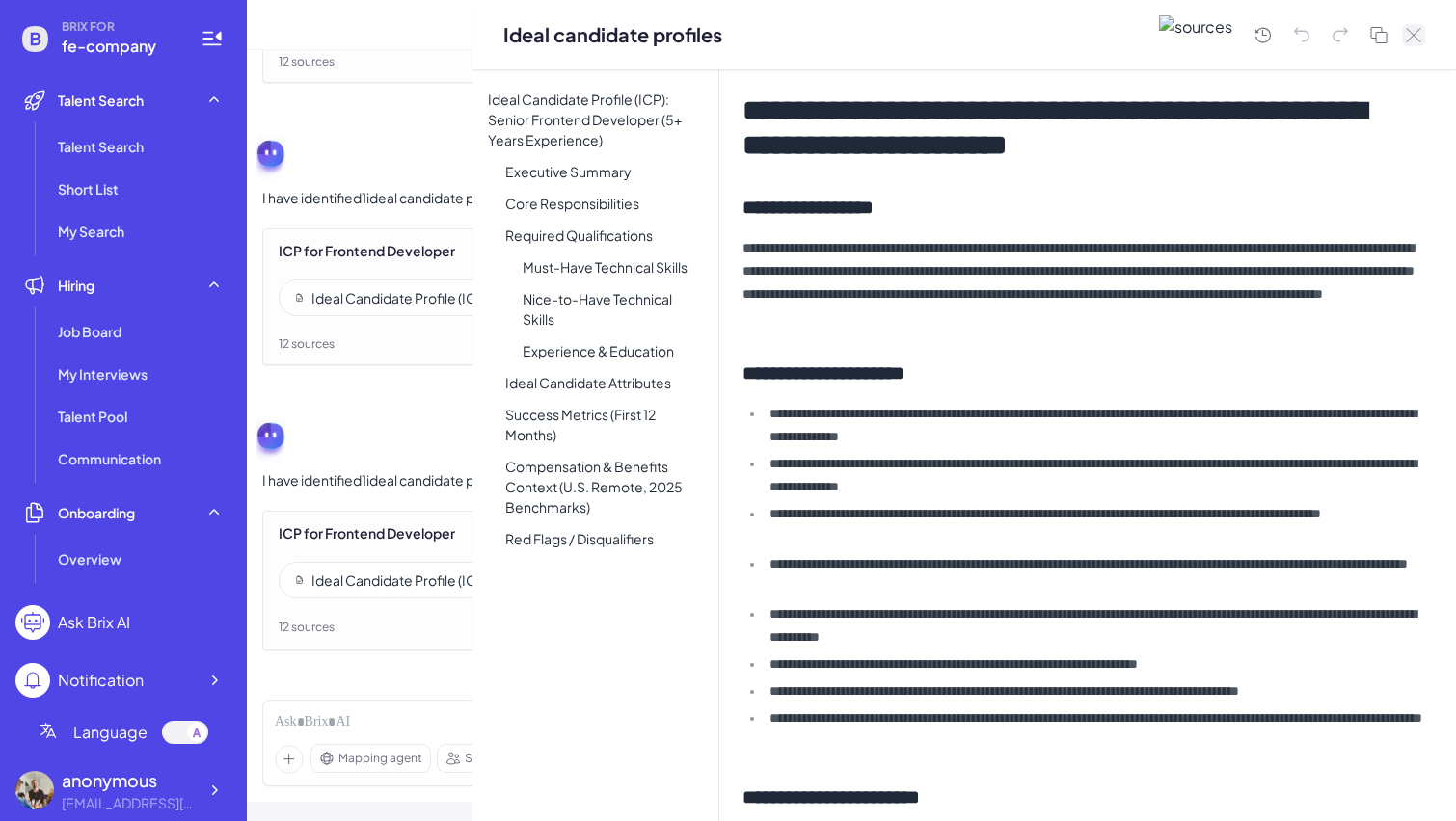
click at [1418, 29] on icon at bounding box center [1414, 35] width 14 height 14
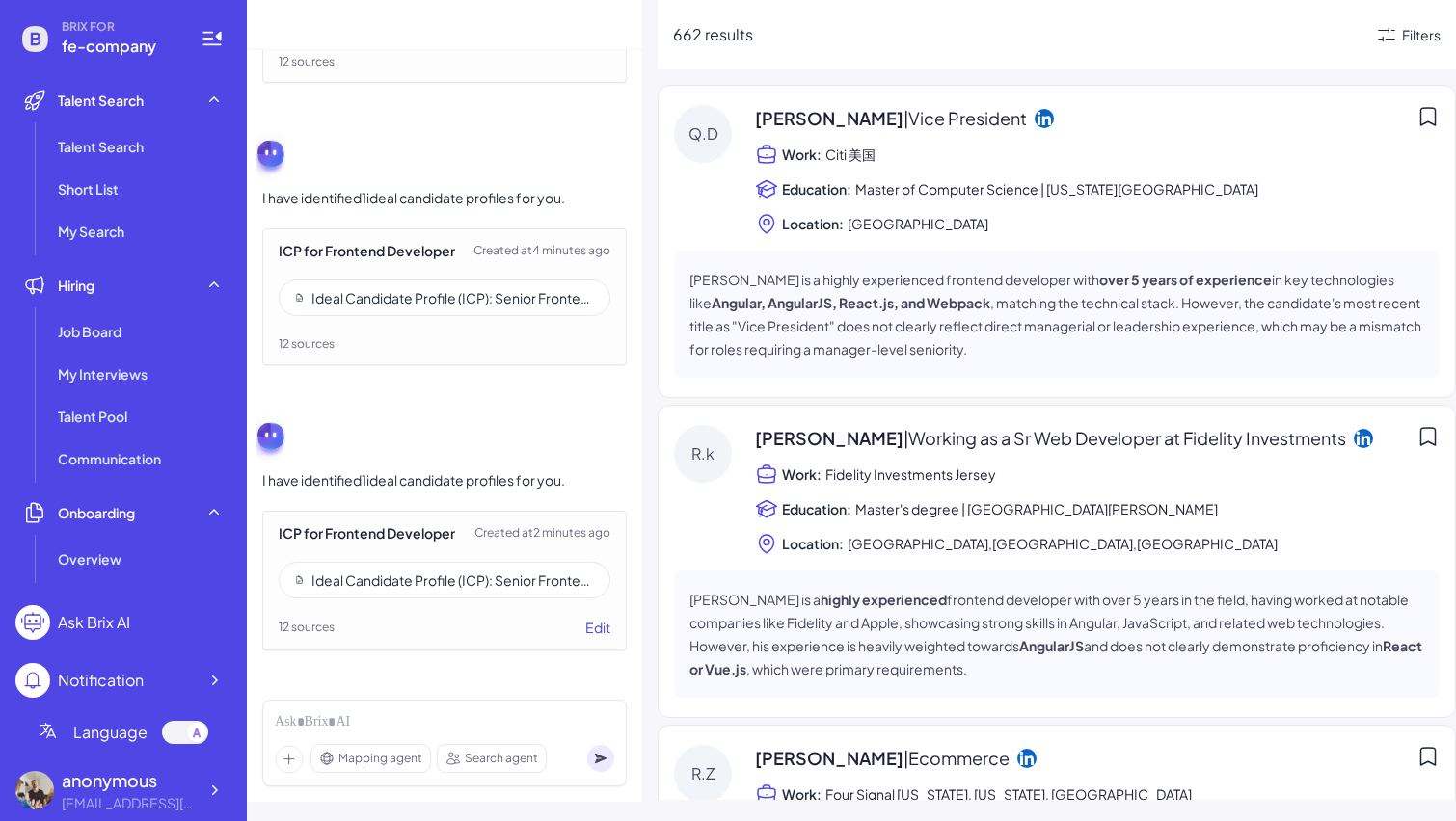
click at [476, 595] on div "Ideal Candidate Profile (ICP): Senior Frontend Developer (5+ Years Experience)" at bounding box center [444, 580] width 332 height 37
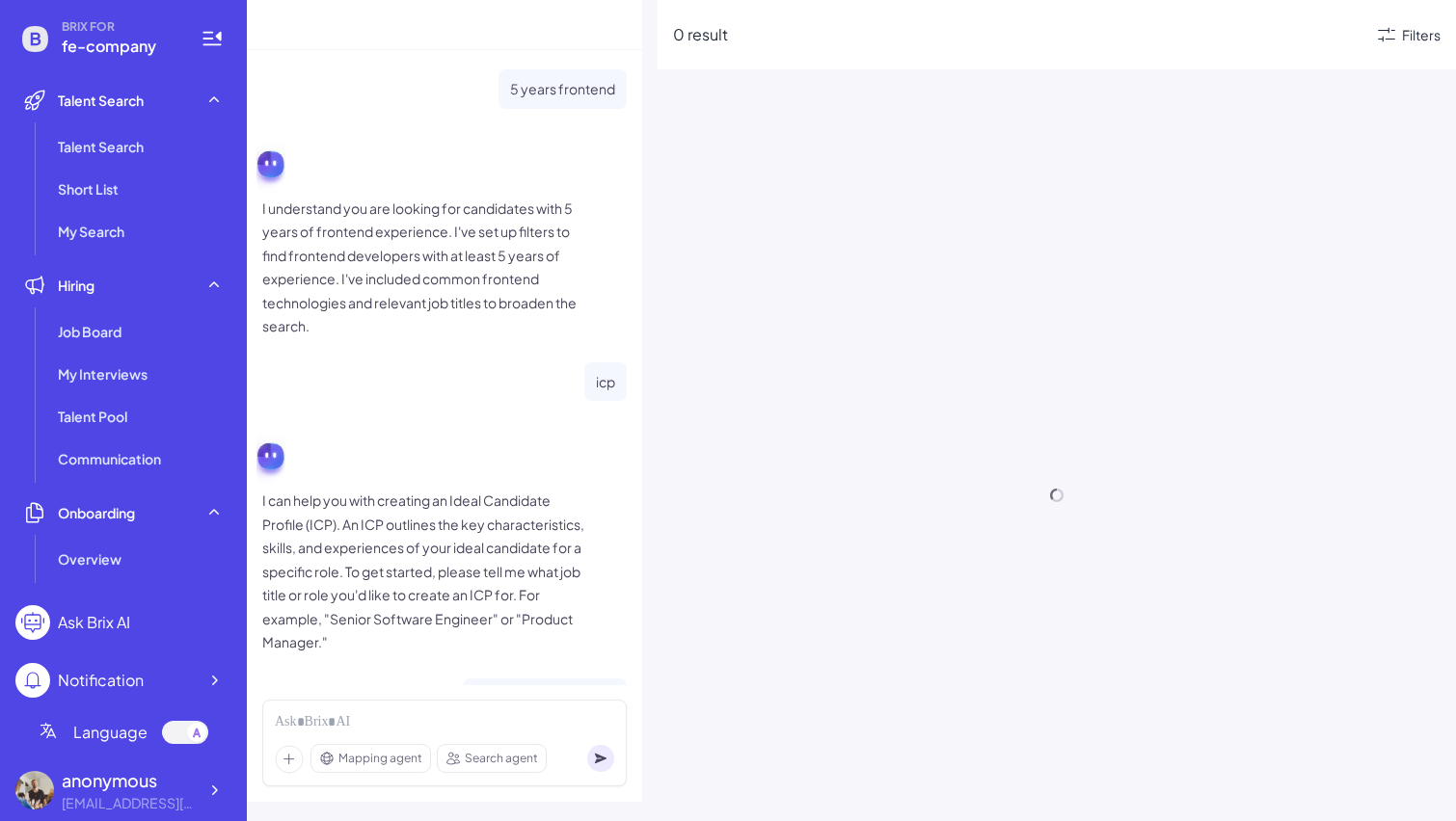
scroll to position [1849, 0]
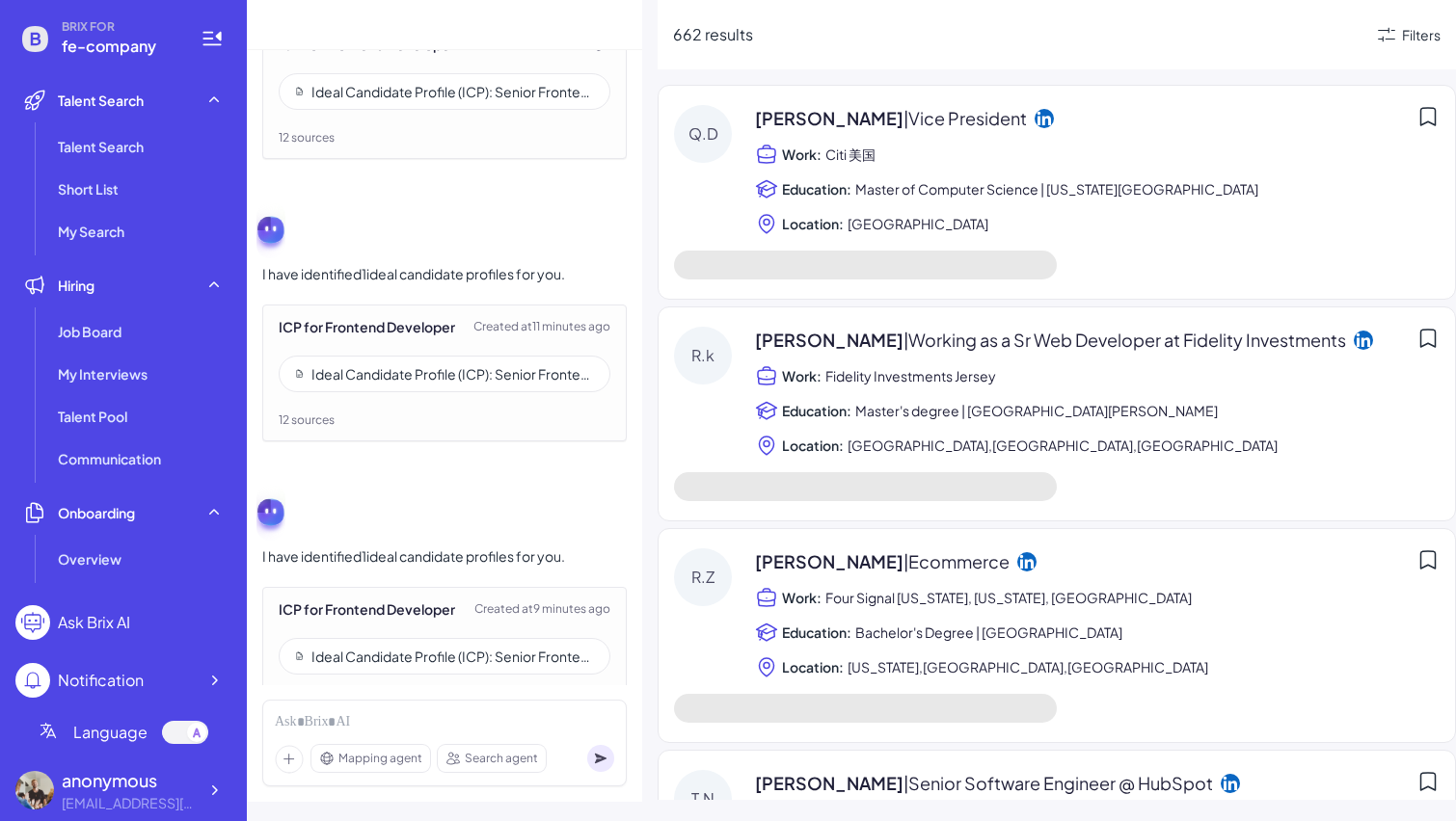
click at [494, 666] on div "Ideal Candidate Profile (ICP): Senior Frontend Developer (5+ Years Experience)" at bounding box center [453, 657] width 282 height 20
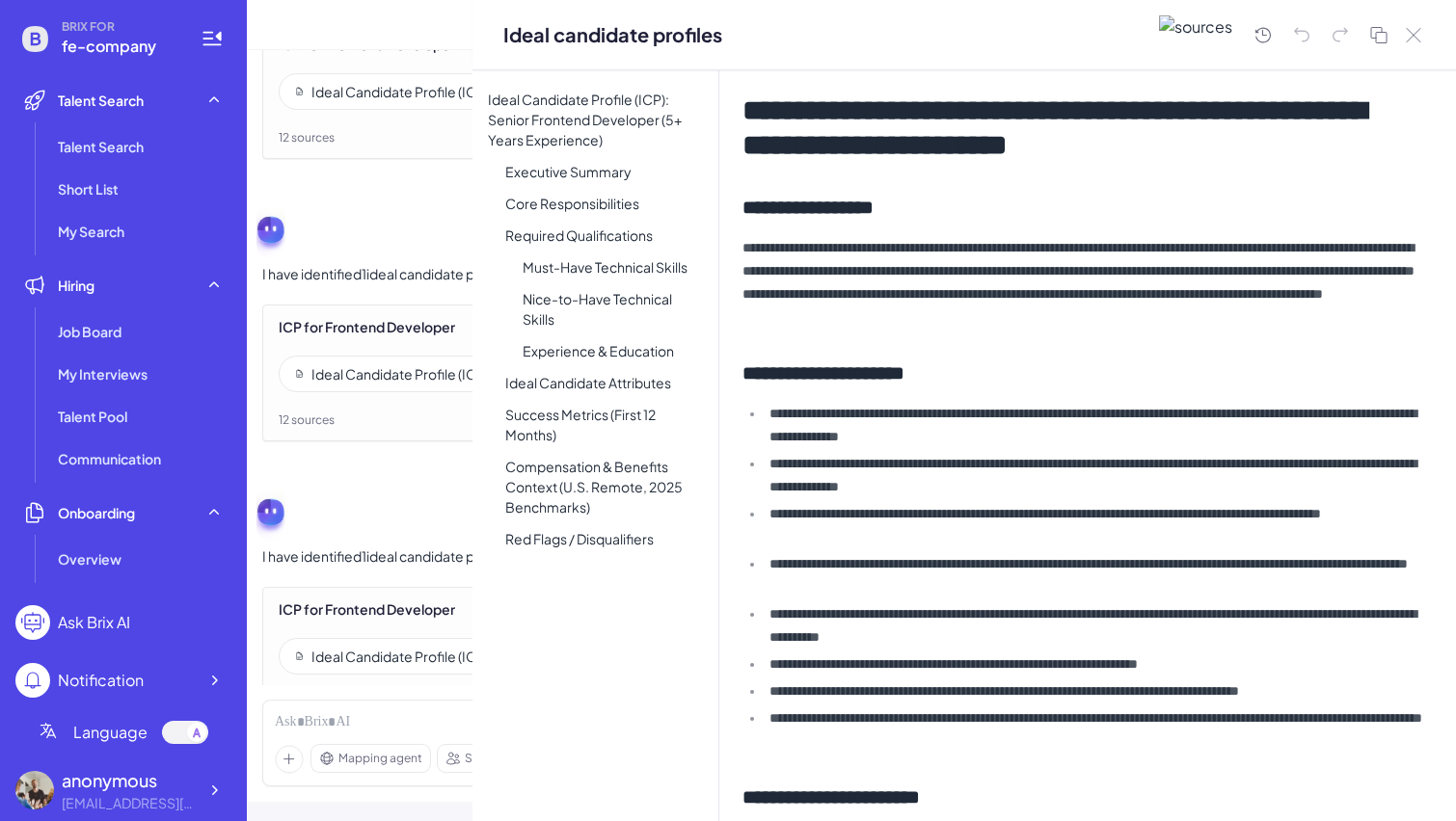
scroll to position [1948, 0]
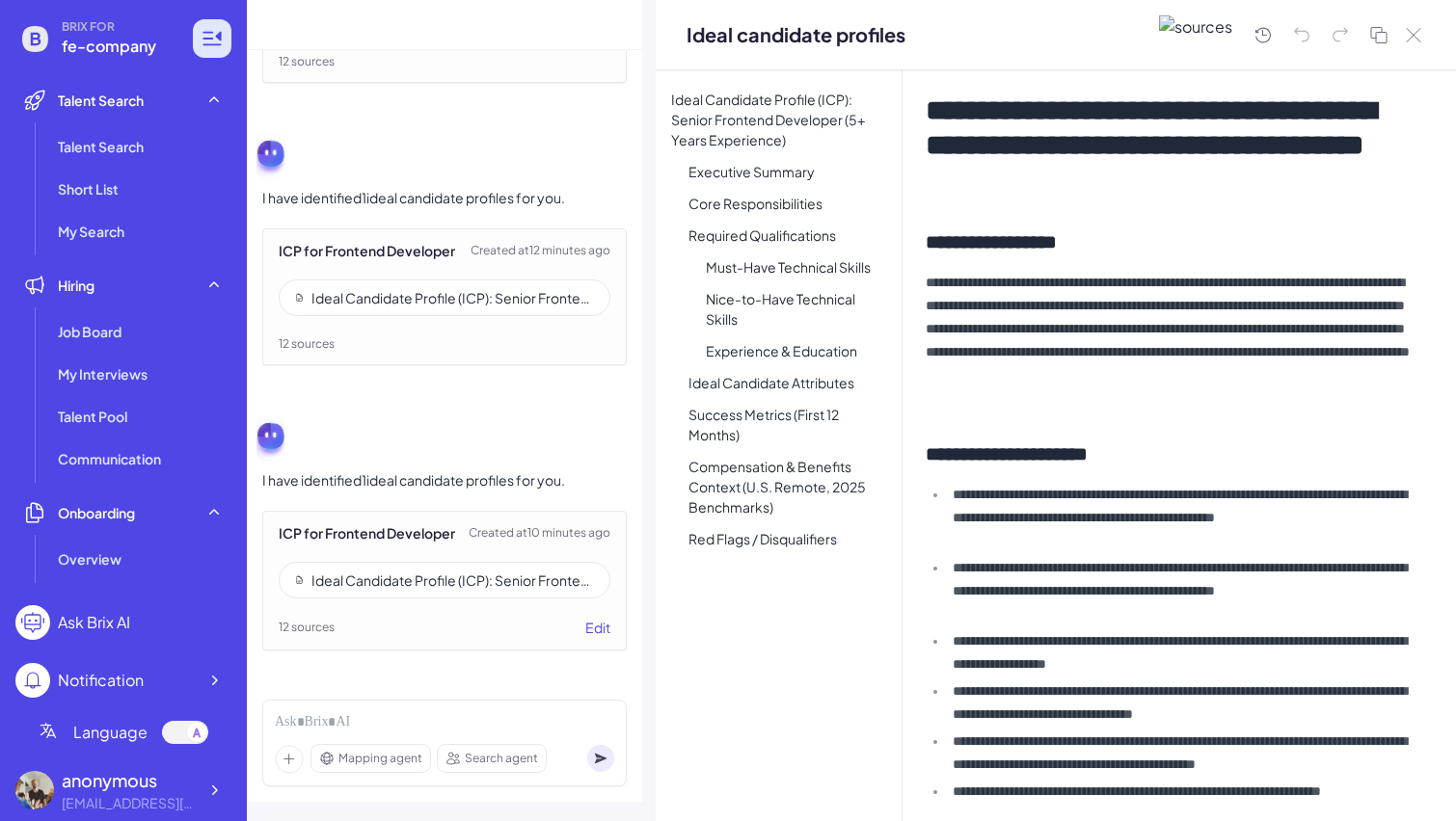
click at [212, 30] on icon at bounding box center [211, 37] width 23 height 23
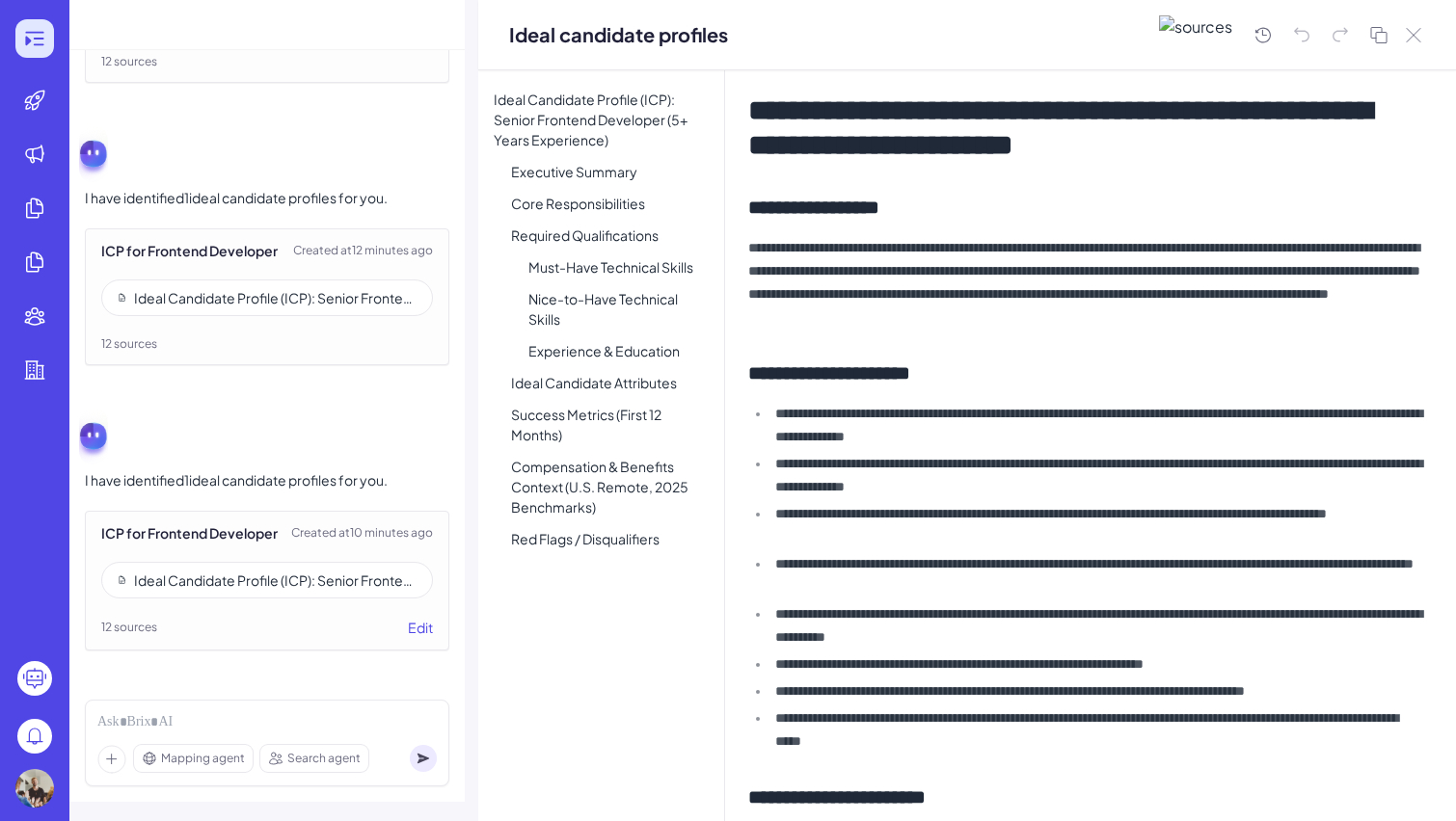
click at [38, 30] on icon at bounding box center [34, 37] width 23 height 23
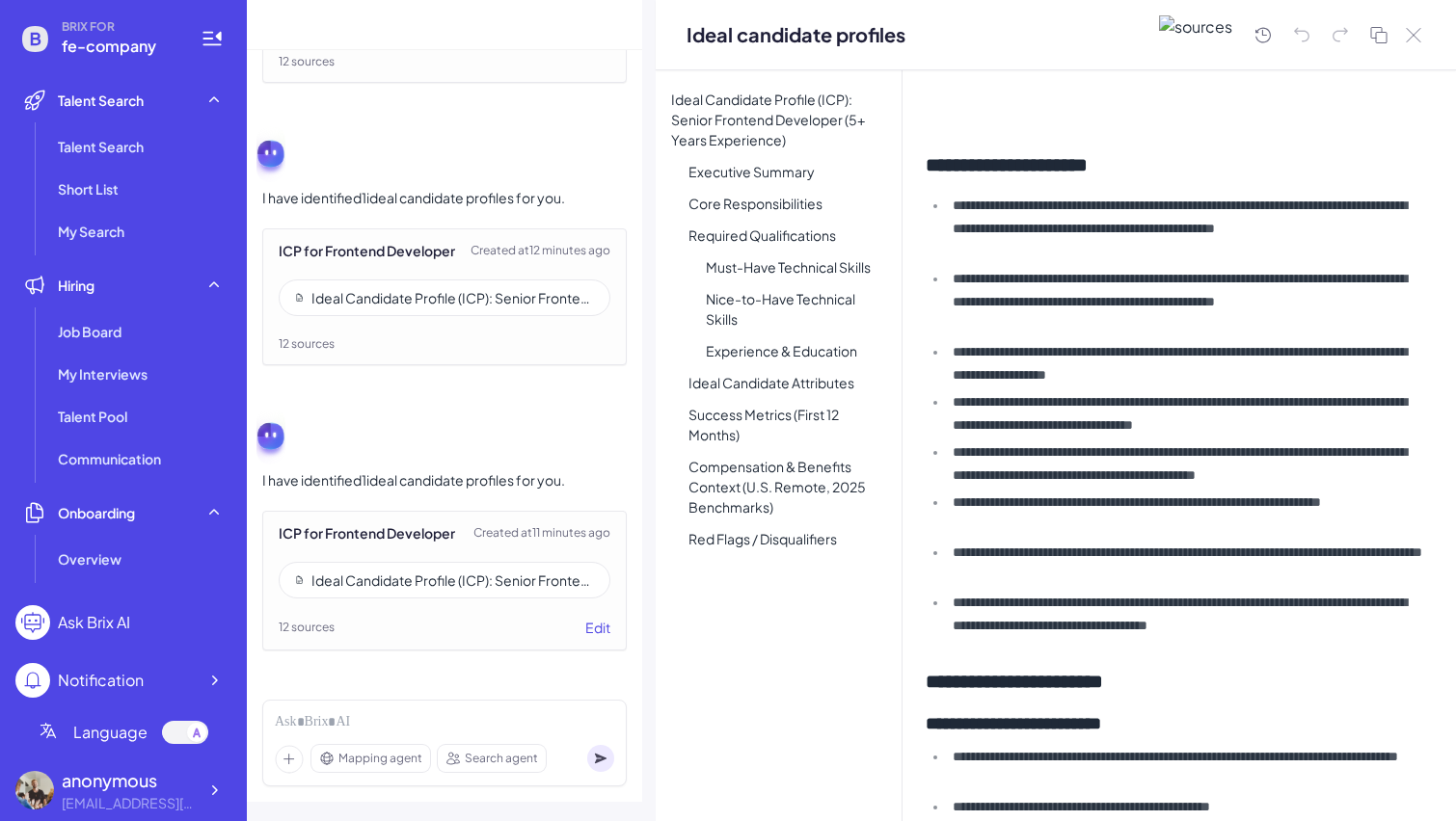
scroll to position [0, 0]
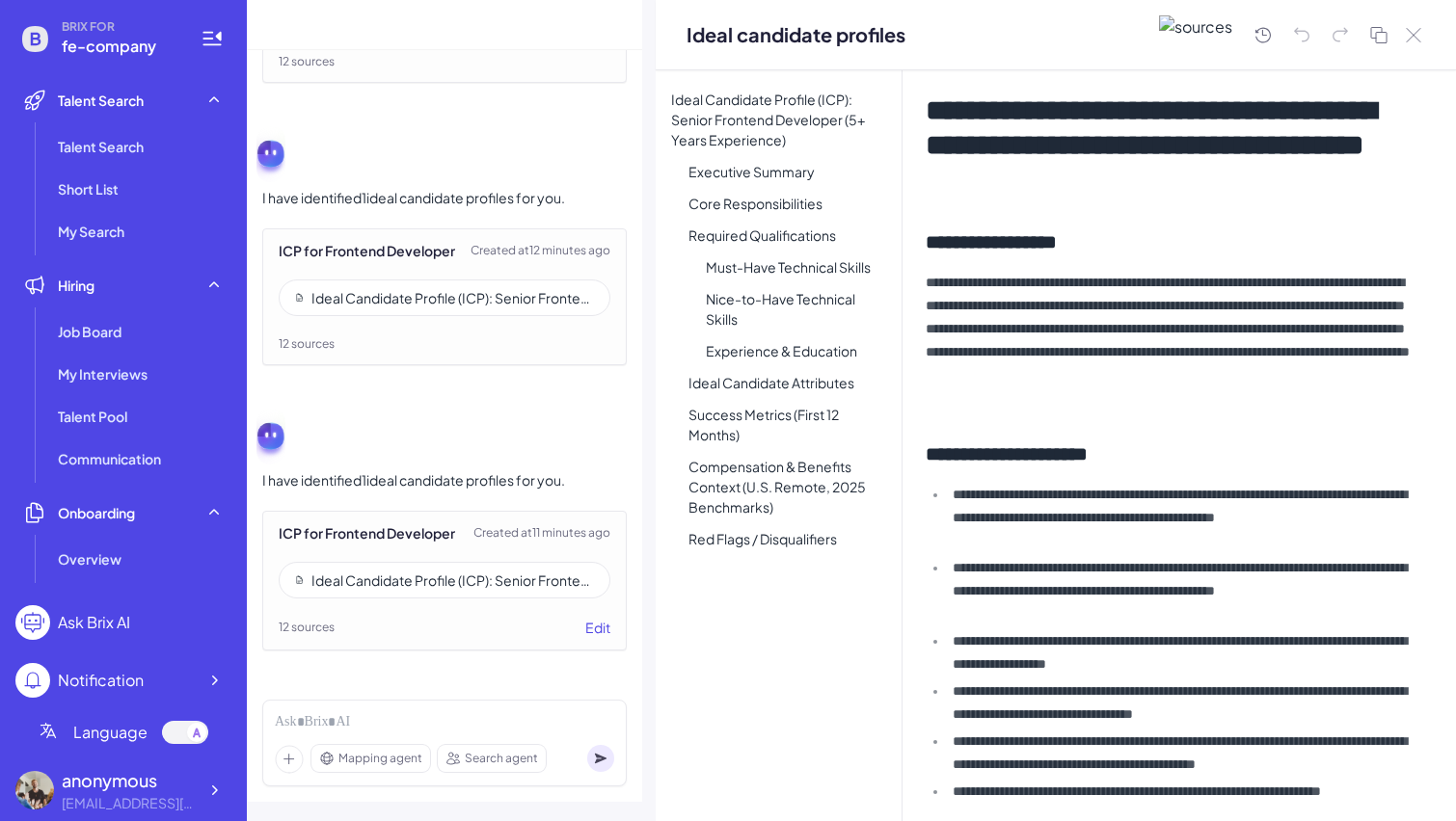
click at [849, 664] on div "Ideal Candidate Profile (ICP): Senior Frontend Developer (5+ Years Experience) …" at bounding box center [778, 445] width 246 height 751
click at [1192, 460] on h2 "**********" at bounding box center [1175, 453] width 498 height 27
click at [1148, 482] on div "**********" at bounding box center [1179, 445] width 554 height 751
click at [1265, 393] on p "**********" at bounding box center [1175, 340] width 498 height 139
click at [1264, 32] on icon at bounding box center [1263, 35] width 23 height 24
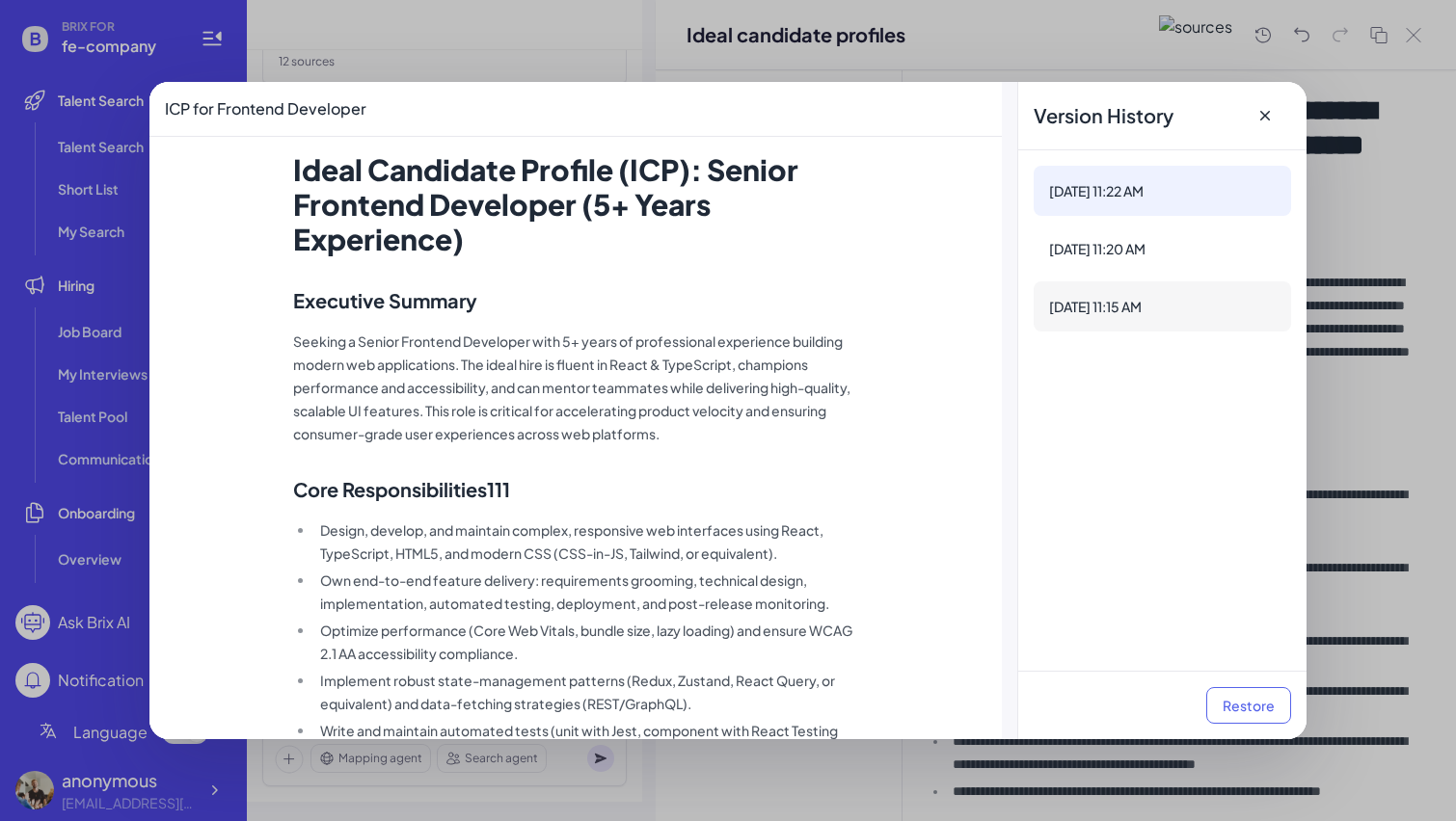
click at [1181, 313] on div "[DATE] 11:15 AM" at bounding box center [1163, 307] width 227 height 20
click at [1252, 708] on button "Restore" at bounding box center [1249, 706] width 85 height 37
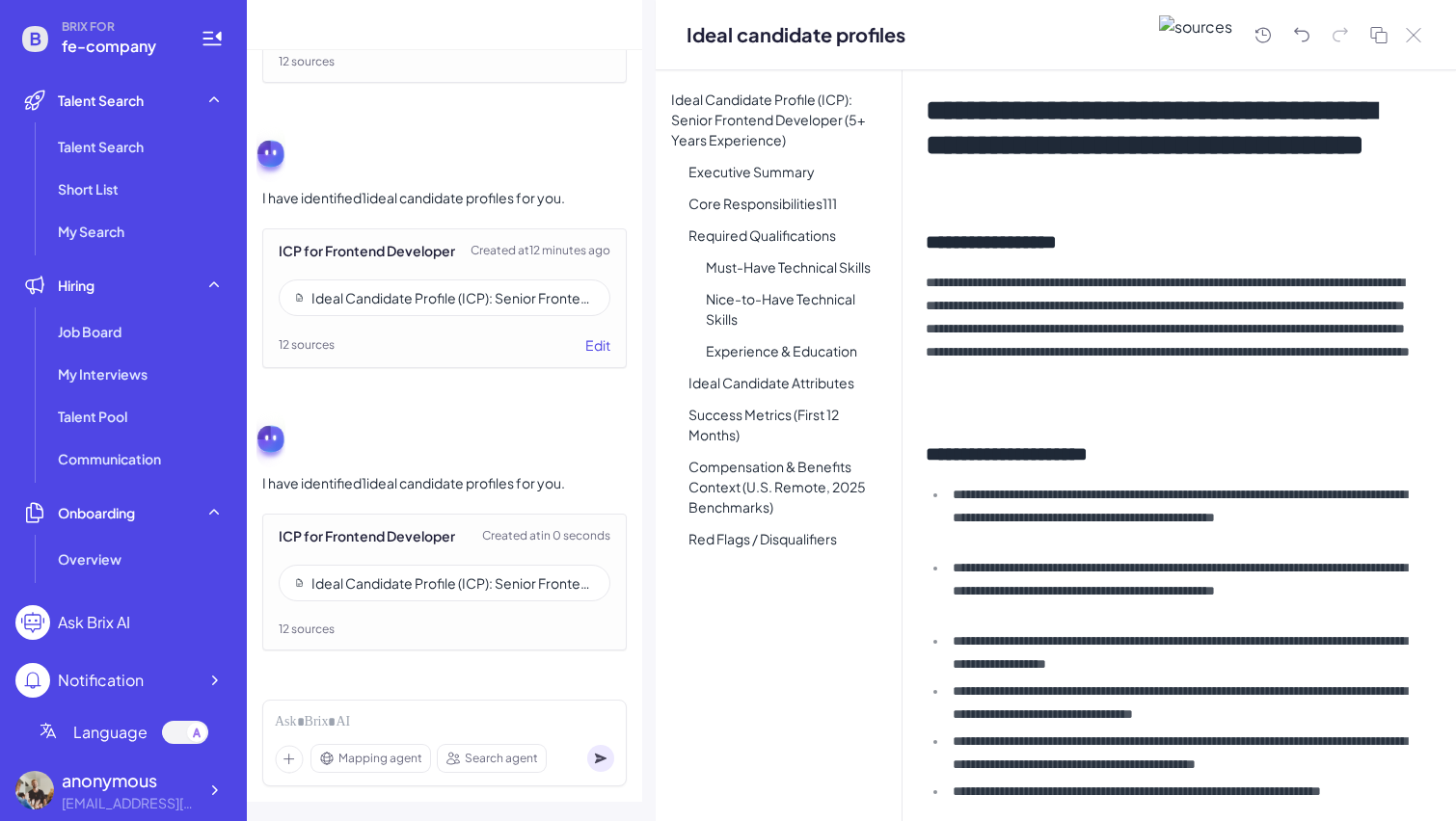
scroll to position [2229, 0]
click at [1268, 32] on icon at bounding box center [1263, 35] width 23 height 24
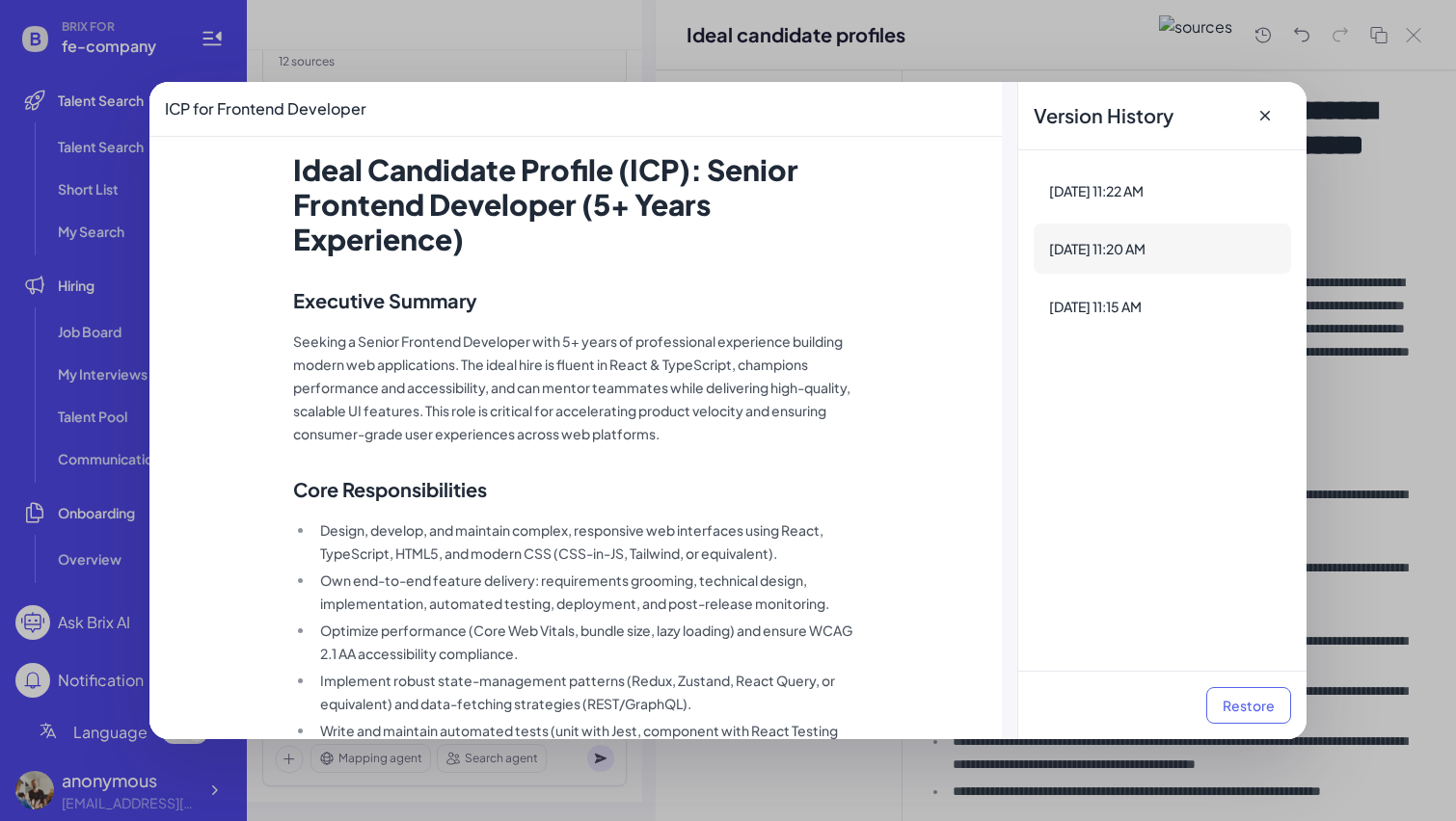
click at [1183, 236] on div "[DATE] 11:20 AM" at bounding box center [1162, 249] width 258 height 50
click at [1244, 711] on button "Restore" at bounding box center [1249, 706] width 85 height 37
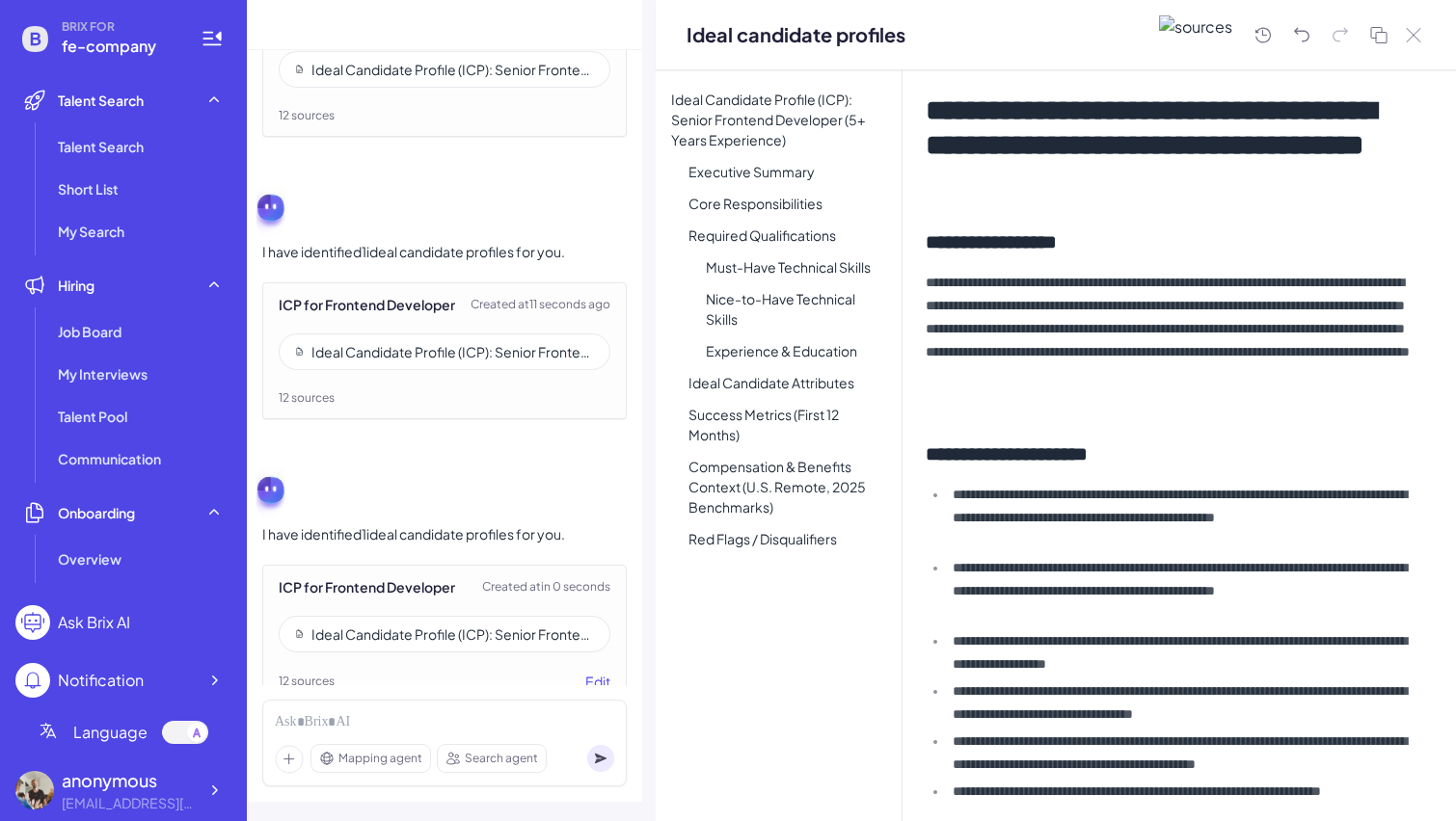
scroll to position [2509, 0]
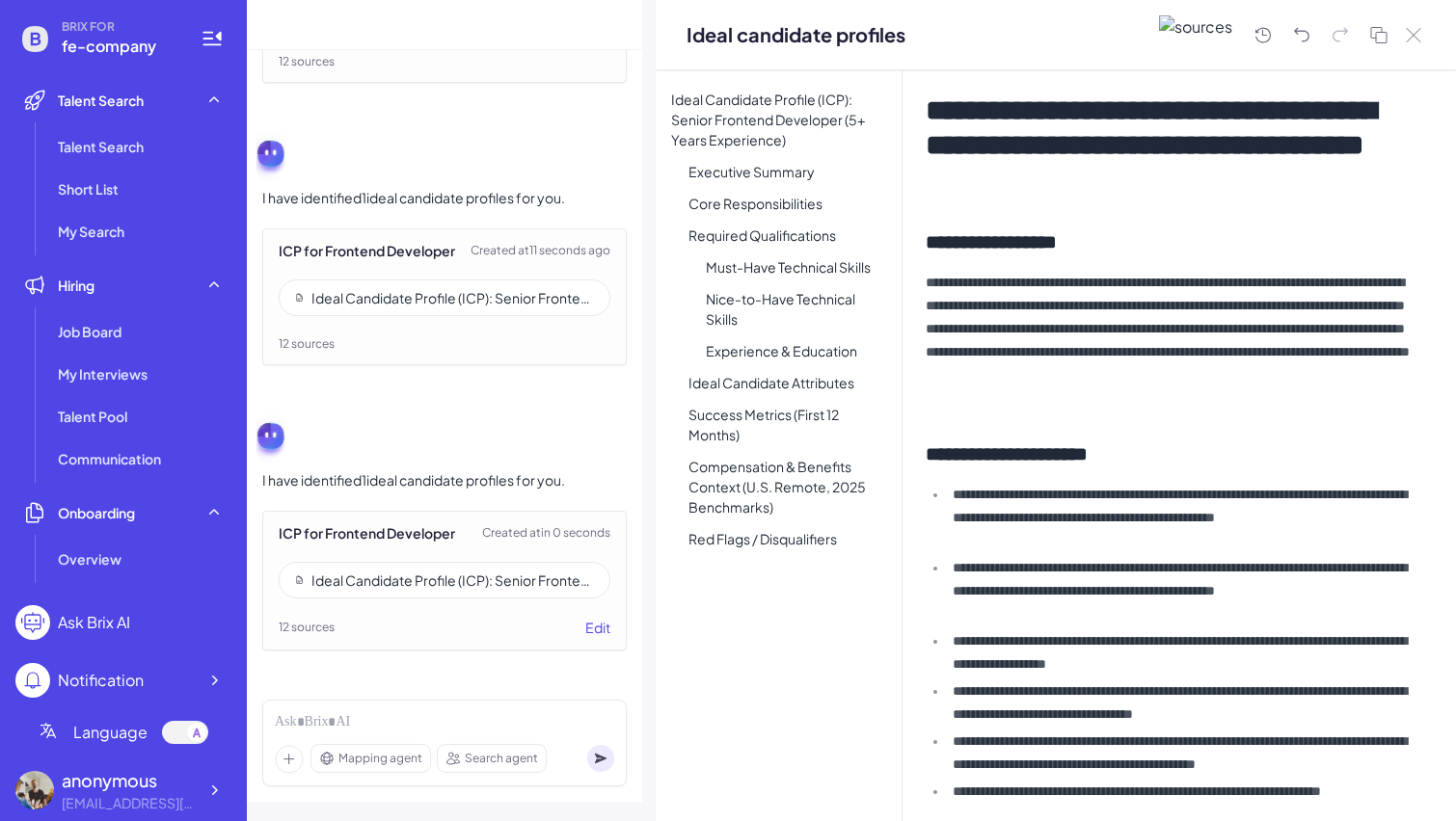
click at [1255, 439] on div "**********" at bounding box center [1179, 445] width 554 height 751
click at [1271, 30] on icon at bounding box center [1263, 35] width 23 height 24
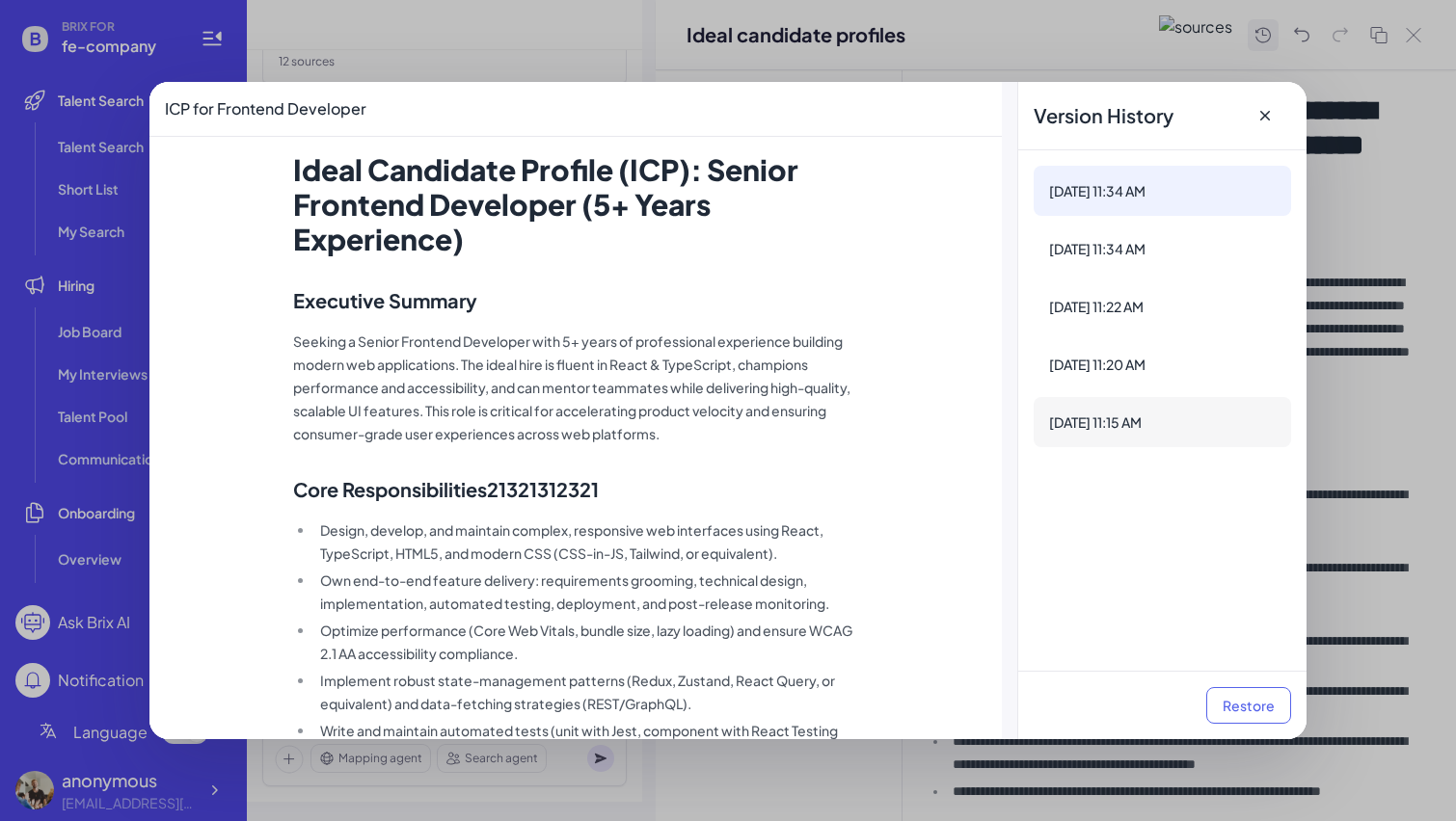
click at [1152, 410] on div "[DATE] 11:15 AM" at bounding box center [1162, 422] width 258 height 50
click at [1163, 205] on div "[DATE] 11:34 AM" at bounding box center [1162, 190] width 258 height 50
click at [1138, 329] on div "[DATE] 11:22 AM" at bounding box center [1162, 306] width 258 height 50
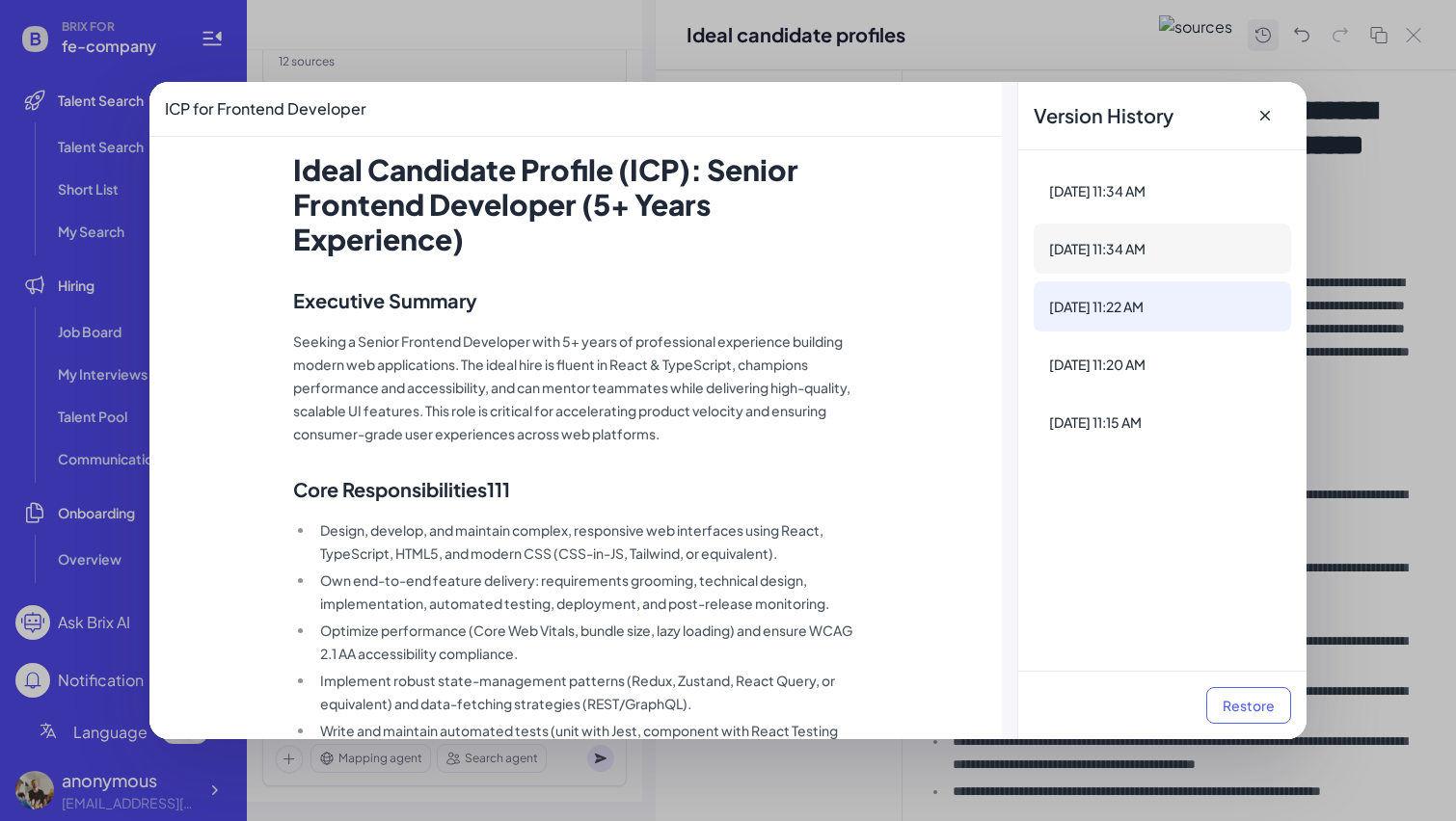
click at [1152, 253] on div "[DATE] 11:34 AM" at bounding box center [1163, 249] width 227 height 20
click at [1132, 363] on div "[DATE] 11:20 AM" at bounding box center [1163, 365] width 227 height 20
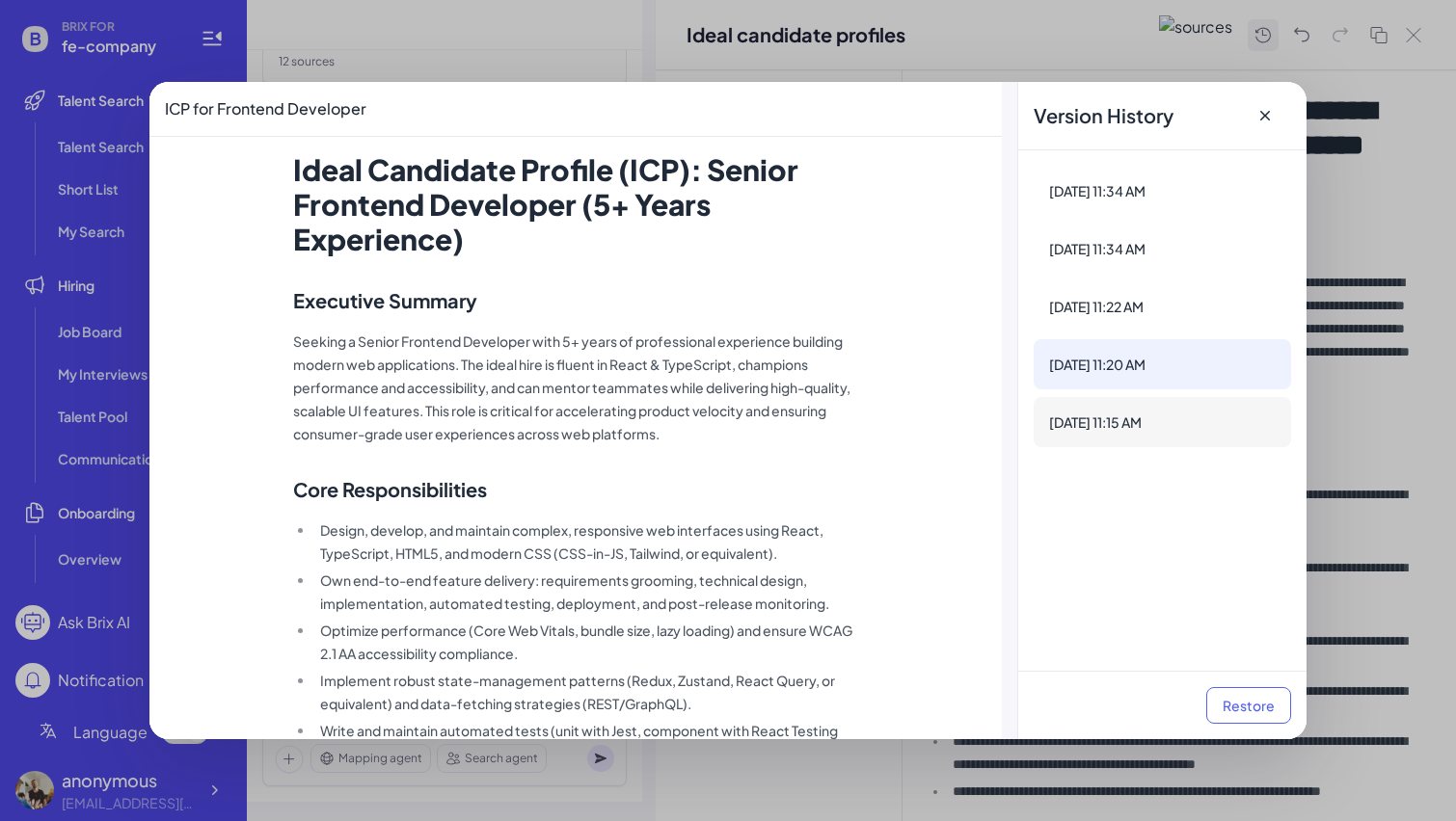
click at [1120, 423] on div "[DATE] 11:15 AM" at bounding box center [1163, 422] width 227 height 20
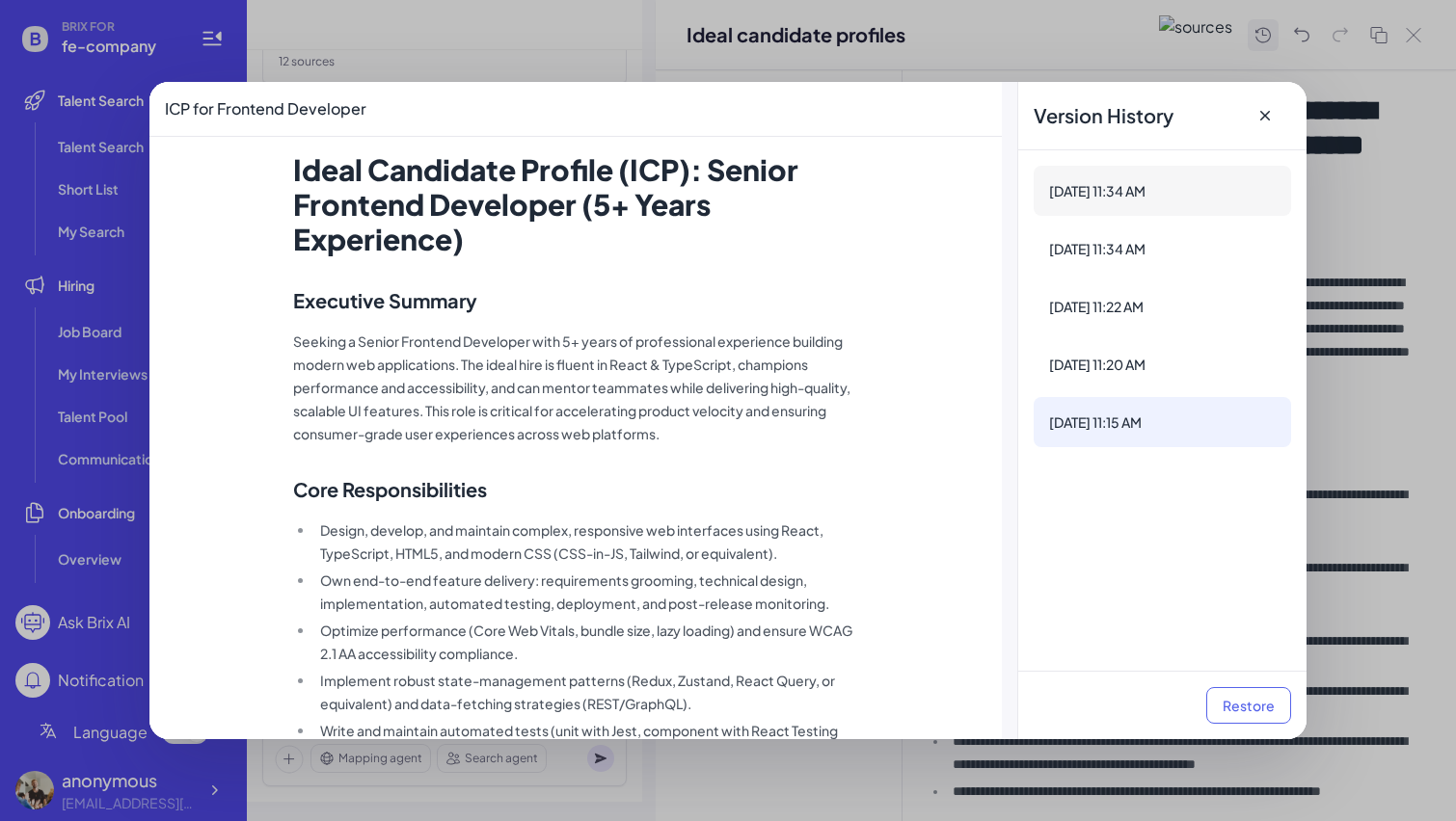
click at [1141, 201] on div "[DATE] 11:34 AM" at bounding box center [1162, 190] width 258 height 50
click at [1138, 258] on div "[DATE] 11:34 AM" at bounding box center [1163, 249] width 227 height 20
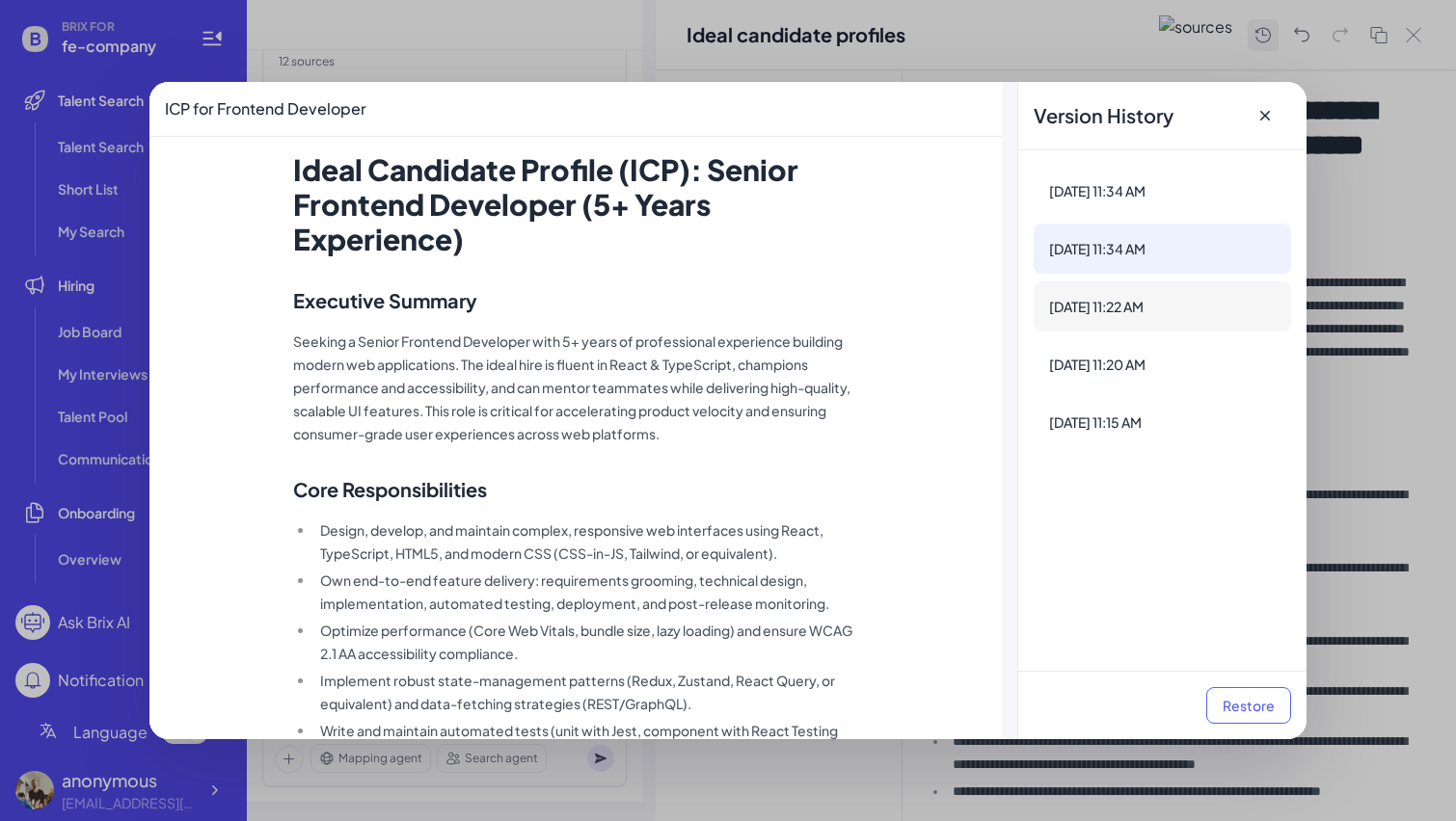
click at [1131, 301] on div "[DATE] 11:22 AM" at bounding box center [1163, 307] width 227 height 20
click at [1116, 356] on div "[DATE] 11:20 AM" at bounding box center [1163, 365] width 227 height 20
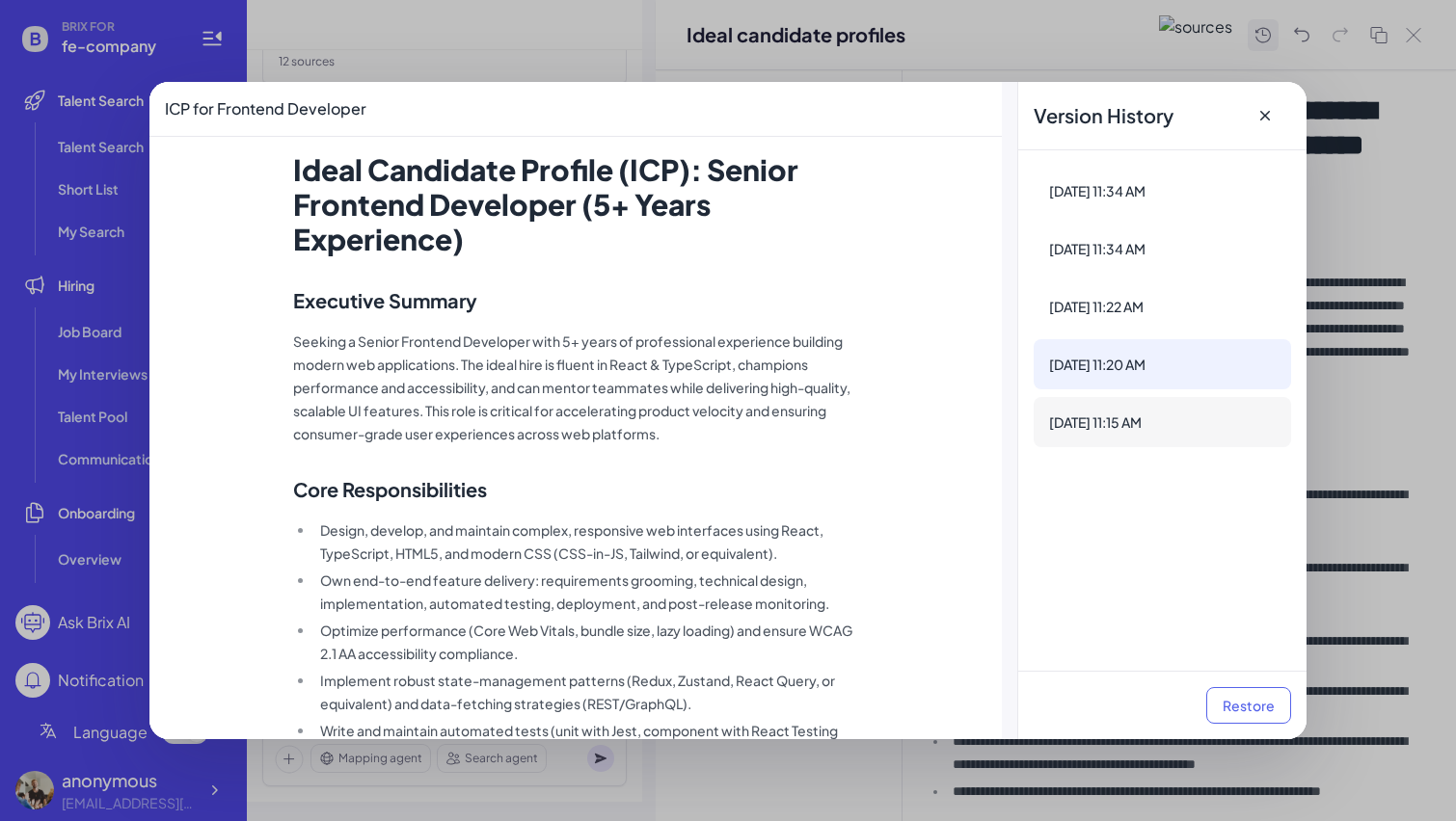
click at [1111, 398] on div "[DATE] 11:15 AM" at bounding box center [1162, 422] width 258 height 50
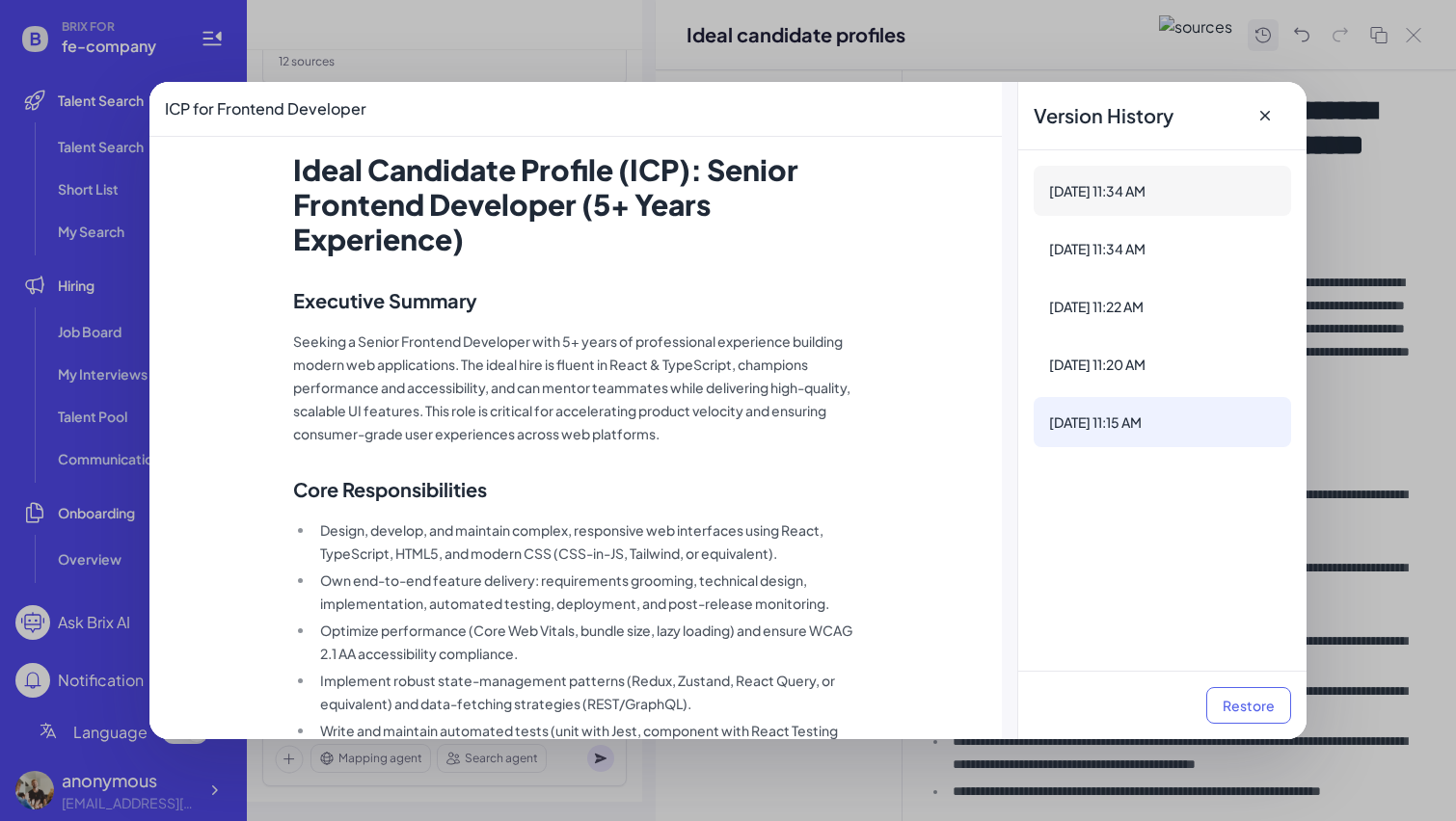
click at [1151, 205] on div "[DATE] 11:34 AM" at bounding box center [1162, 190] width 258 height 50
click at [1147, 366] on div "[DATE] 11:20 AM" at bounding box center [1163, 365] width 227 height 20
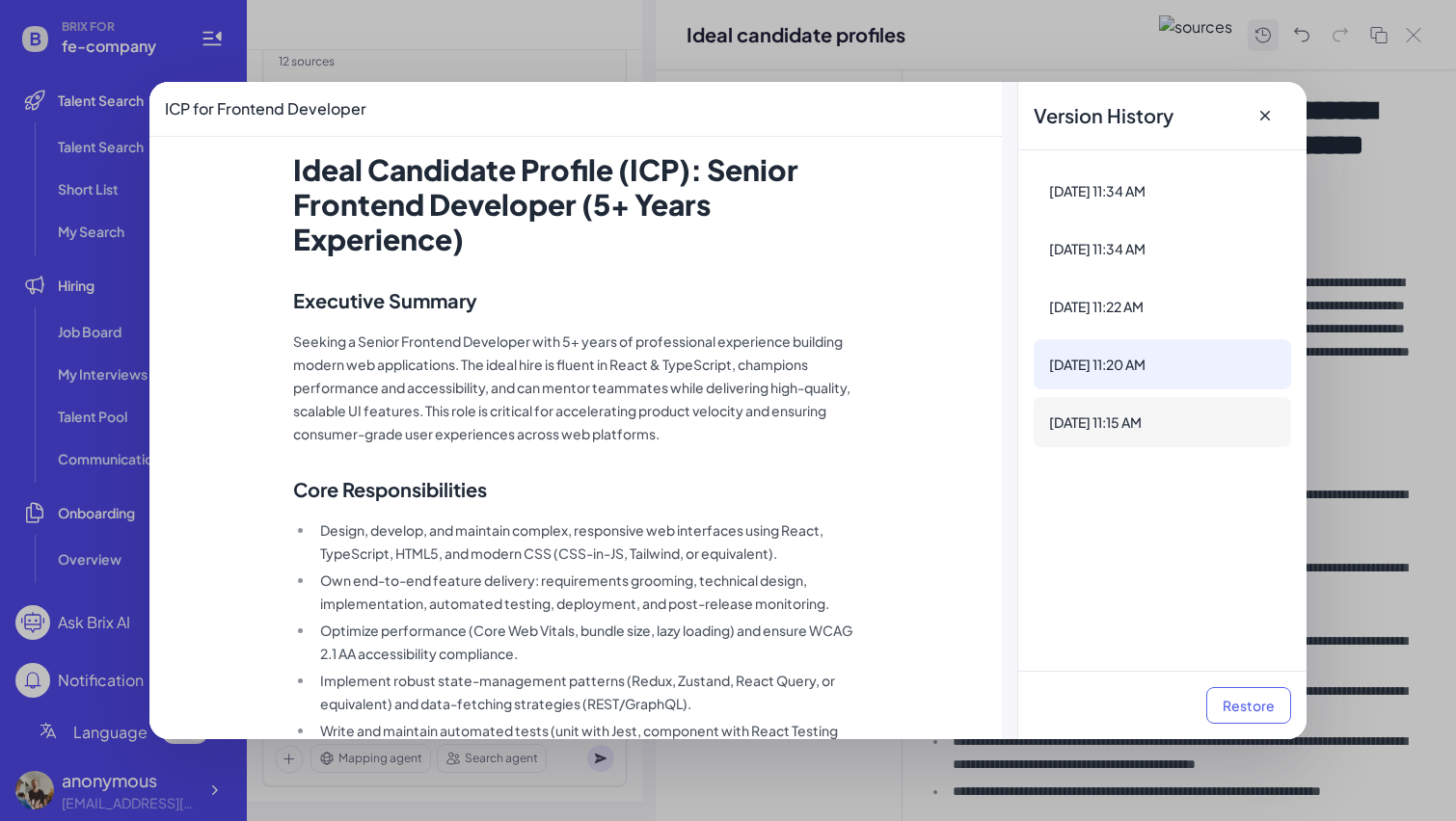
click at [1137, 419] on div "[DATE] 11:15 AM" at bounding box center [1163, 422] width 227 height 20
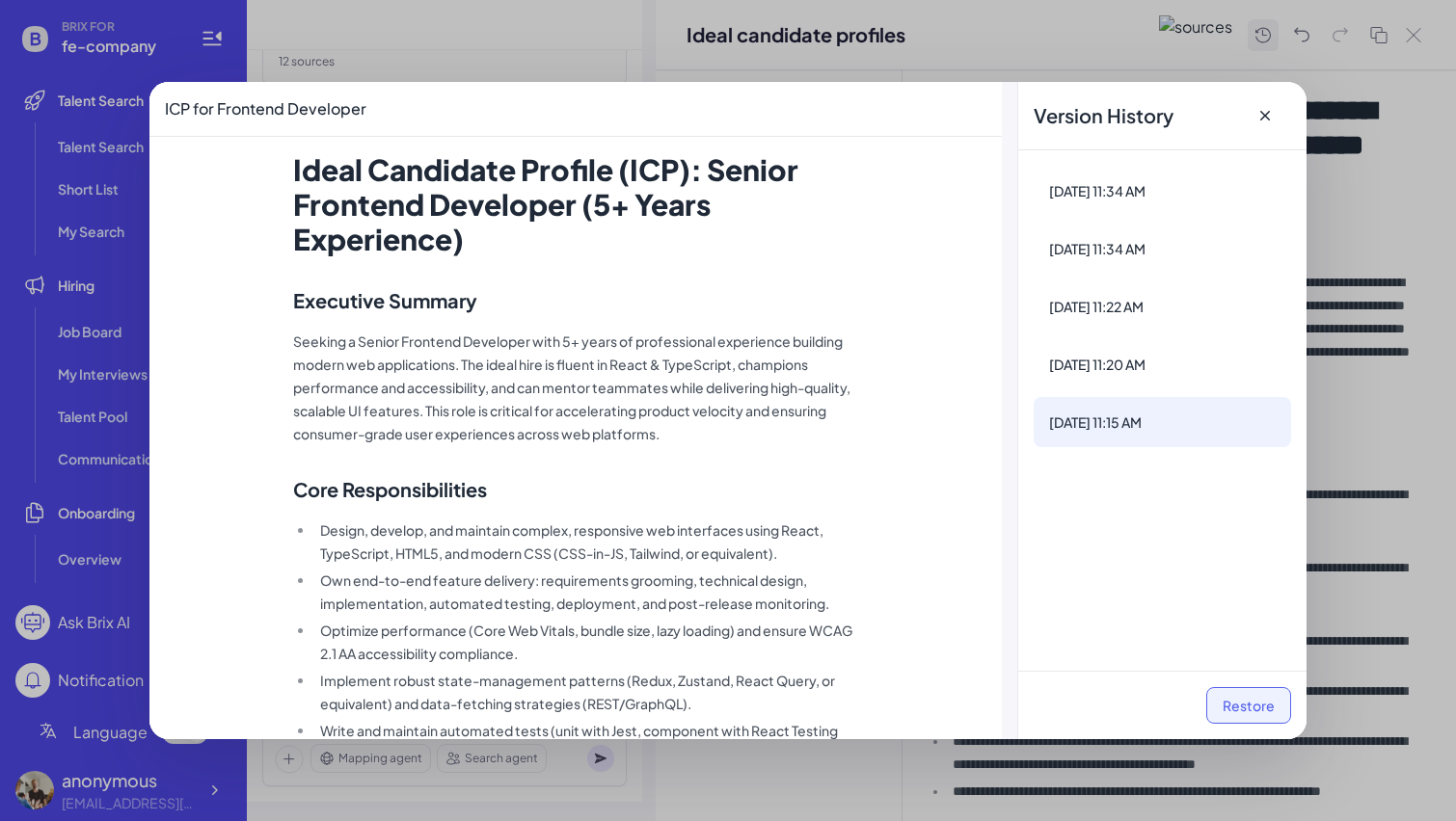
click at [1234, 697] on button "Restore" at bounding box center [1249, 706] width 85 height 37
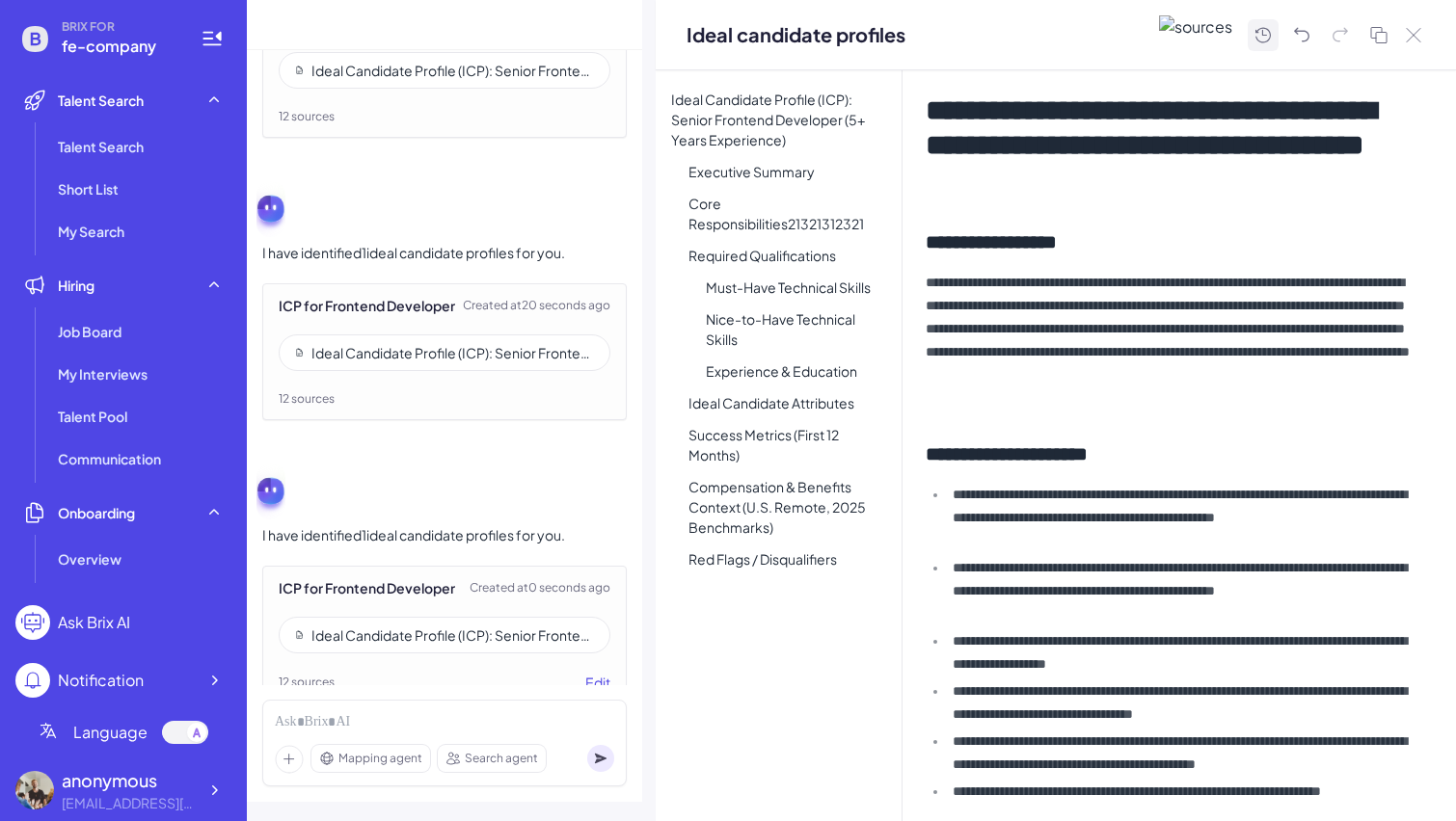
scroll to position [2808, 0]
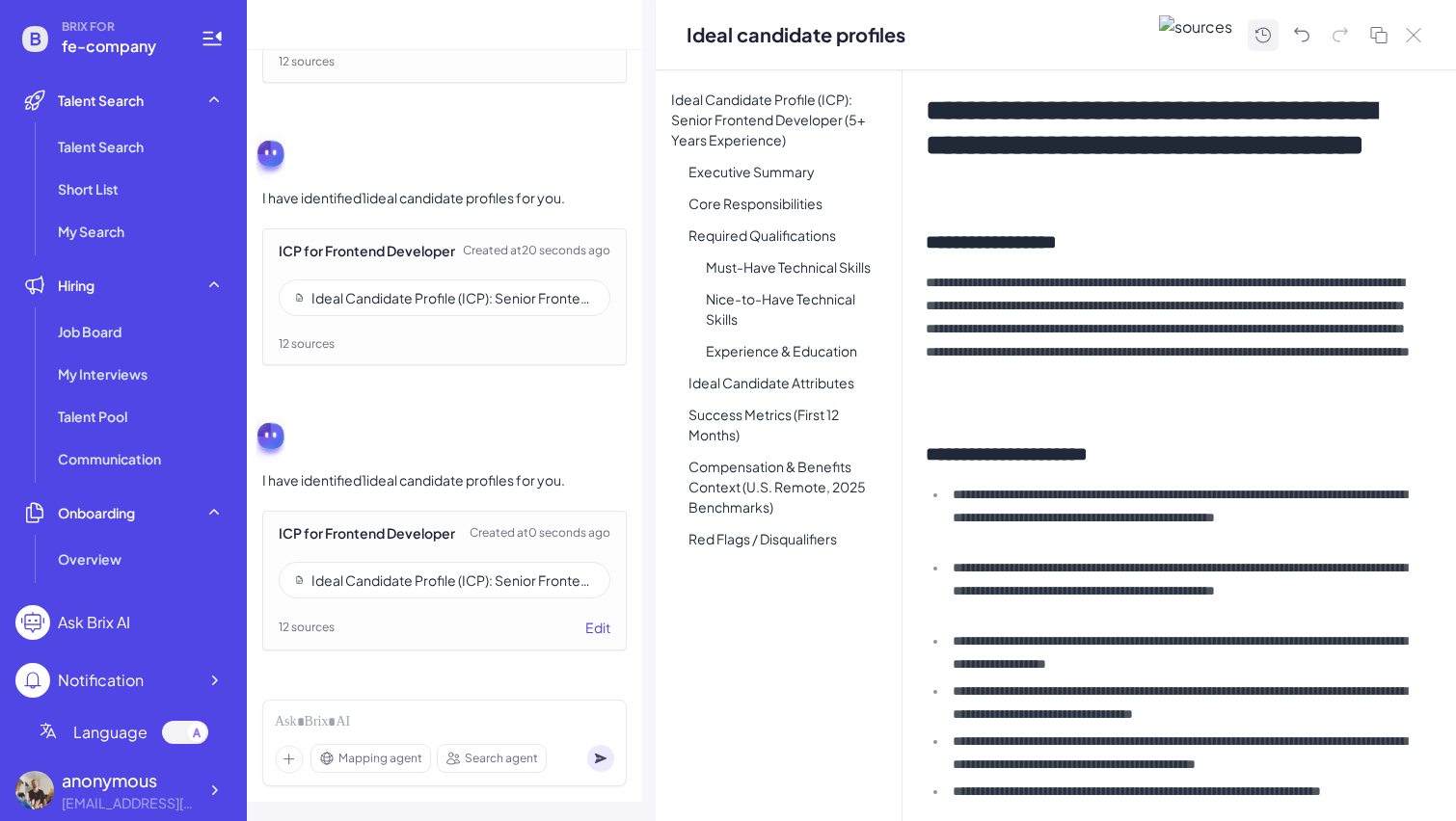
click at [1273, 36] on icon at bounding box center [1263, 35] width 23 height 24
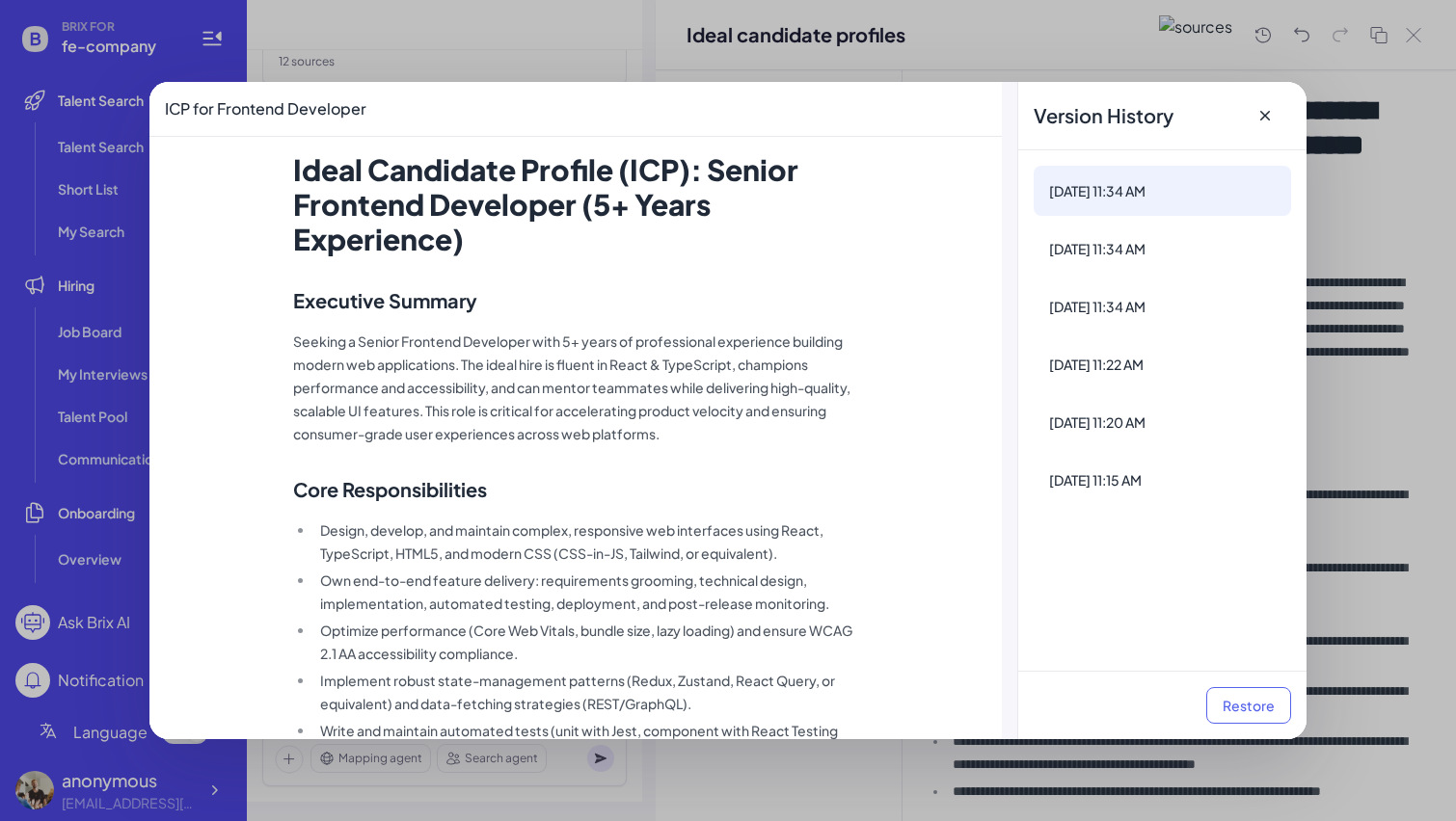
click at [1185, 273] on div "Aug 20, 11:34 AM Aug 20, 11:34 AM Aug 20, 11:34 AM Aug 20, 11:22 AM Aug 20, 11:…" at bounding box center [1163, 410] width 288 height 521
click at [1160, 254] on div "[DATE] 11:34 AM" at bounding box center [1163, 249] width 227 height 20
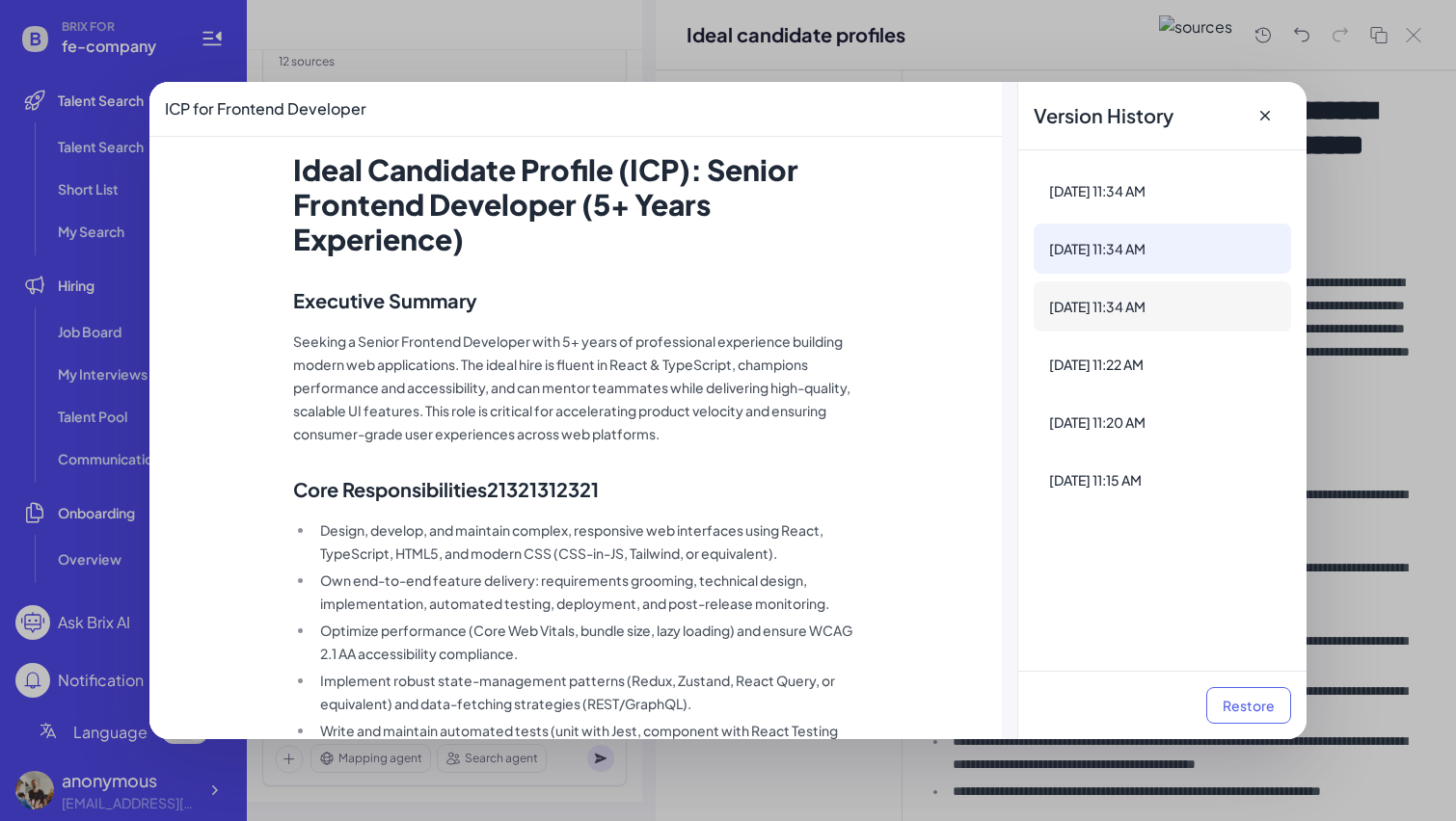
click at [1160, 320] on div "[DATE] 11:34 AM" at bounding box center [1162, 306] width 258 height 50
click at [1155, 339] on div "[DATE] 11:22 AM" at bounding box center [1162, 364] width 258 height 50
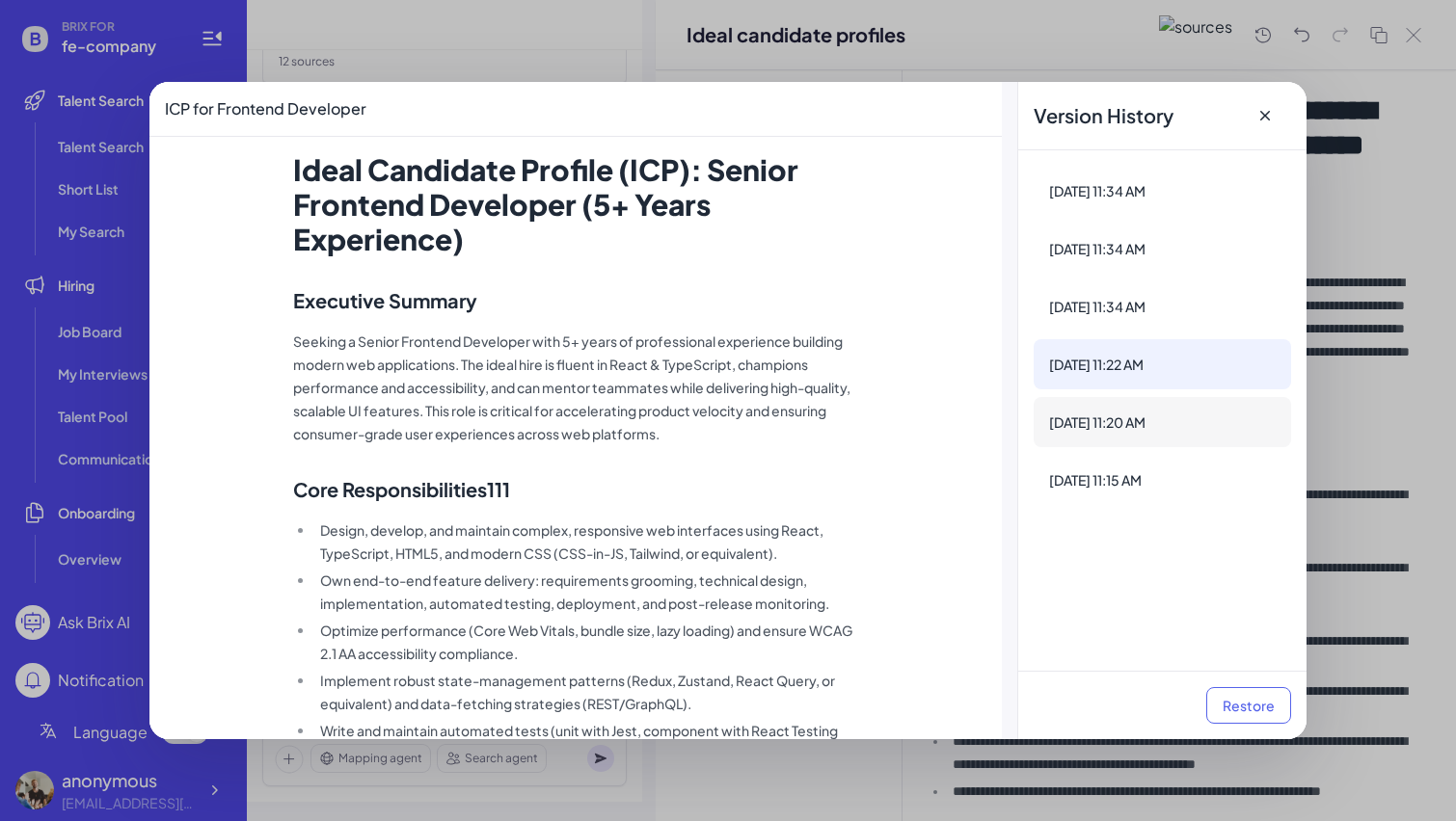
click at [1135, 410] on div "[DATE] 11:20 AM" at bounding box center [1162, 422] width 258 height 50
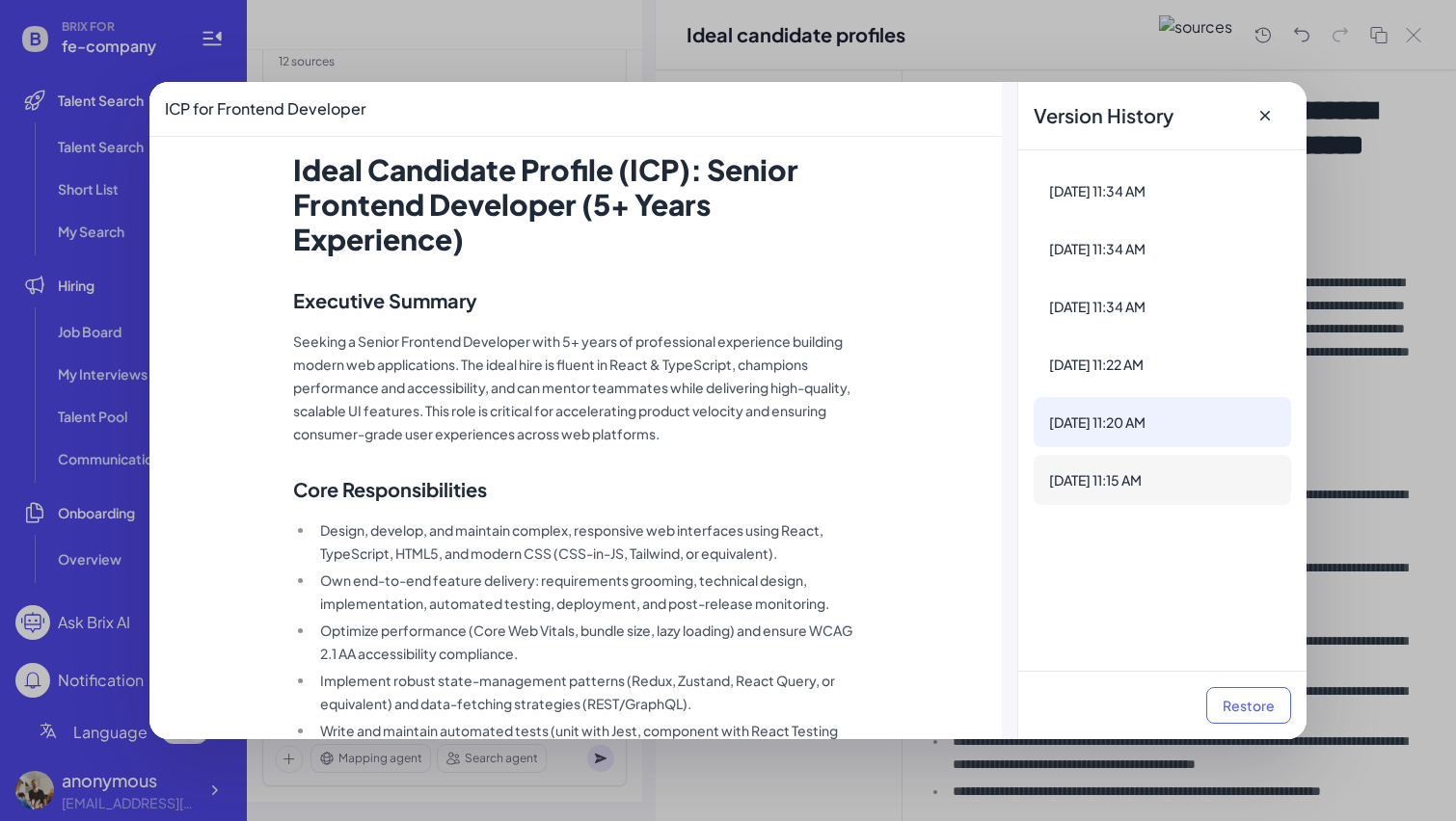
click at [1129, 474] on div "[DATE] 11:15 AM" at bounding box center [1163, 481] width 227 height 20
click at [1140, 350] on div "[DATE] 11:22 AM" at bounding box center [1162, 364] width 258 height 50
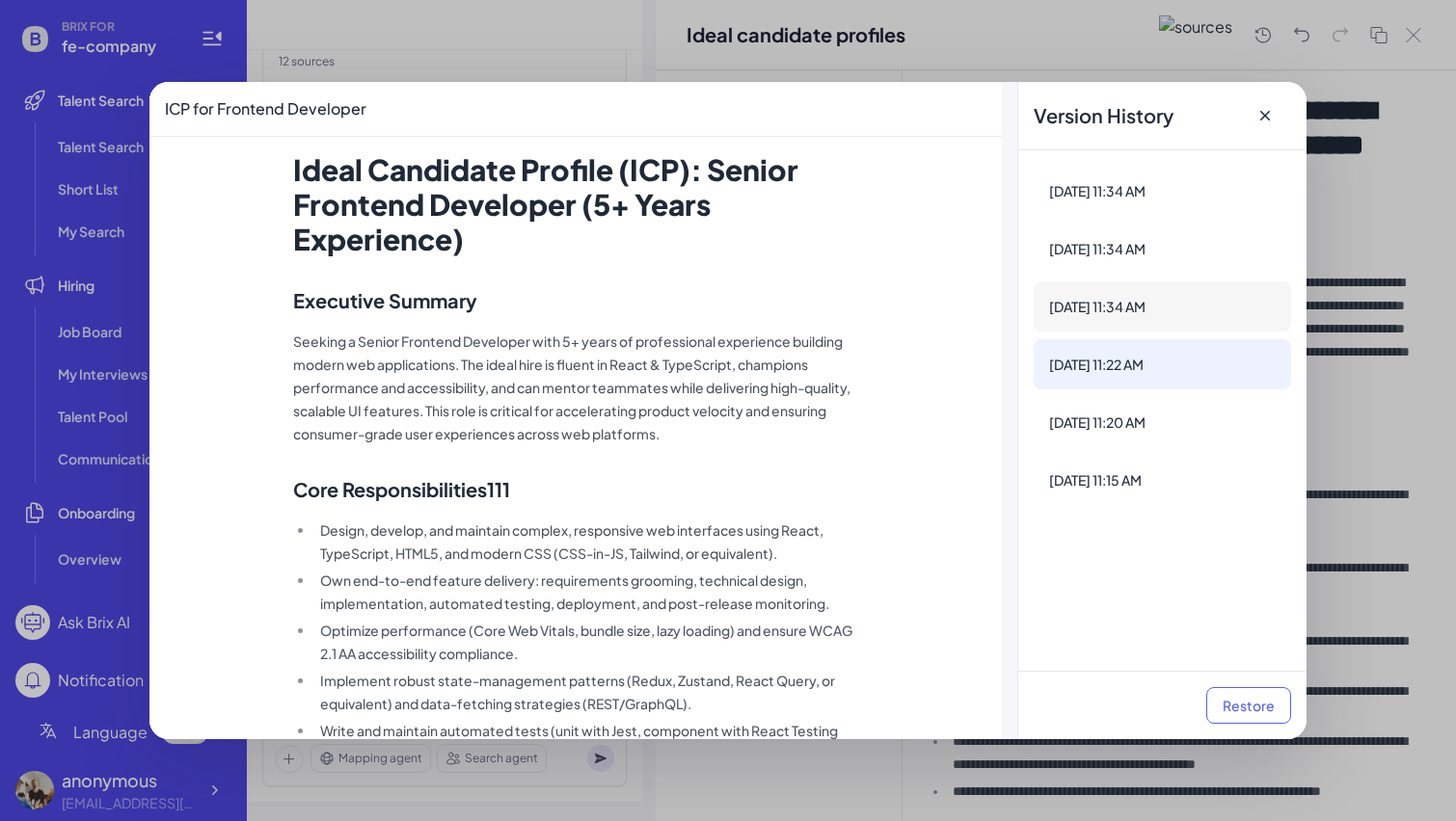
click at [1156, 303] on div "[DATE] 11:34 AM" at bounding box center [1163, 307] width 227 height 20
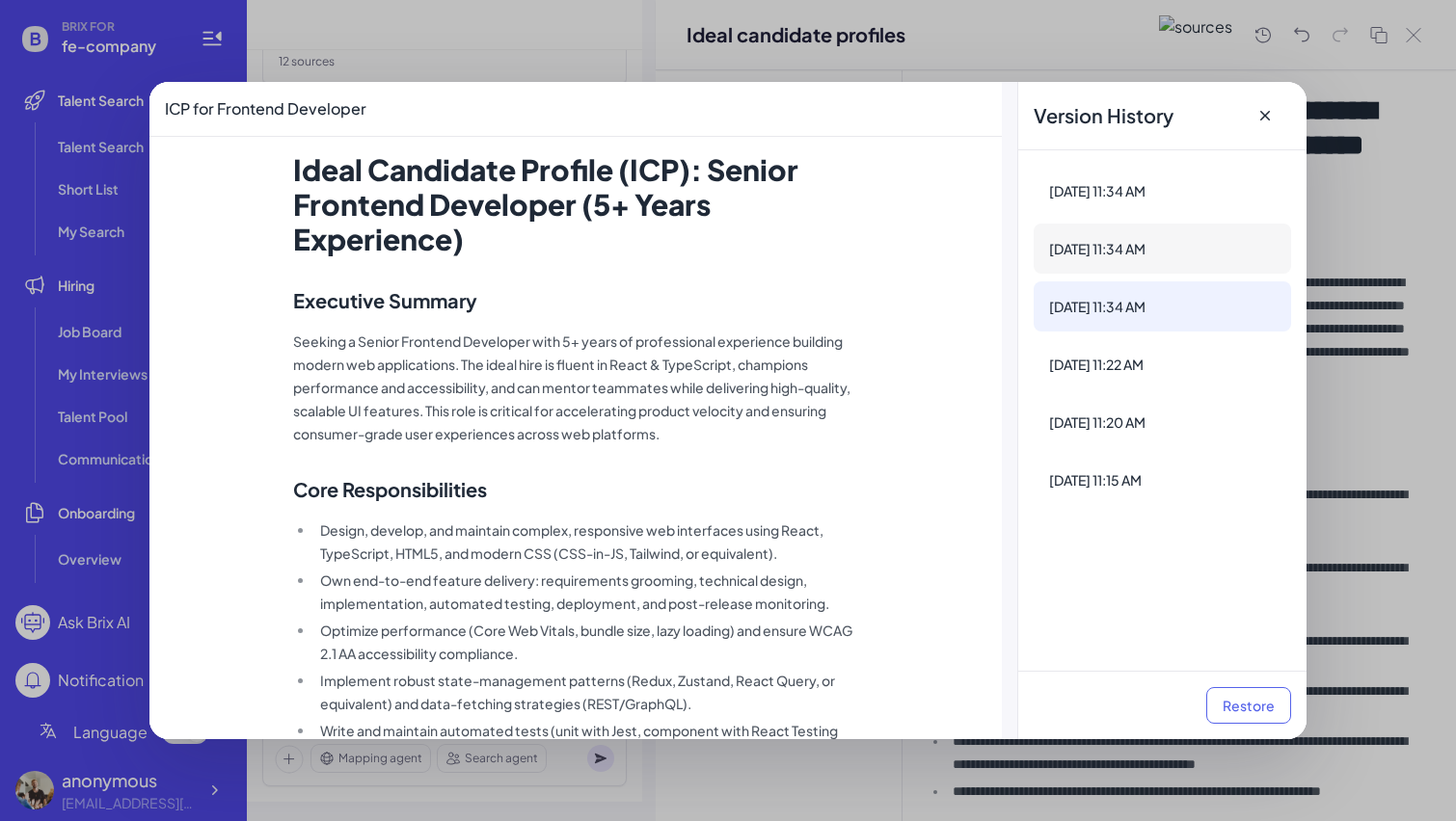
click at [1159, 252] on div "[DATE] 11:34 AM" at bounding box center [1163, 249] width 227 height 20
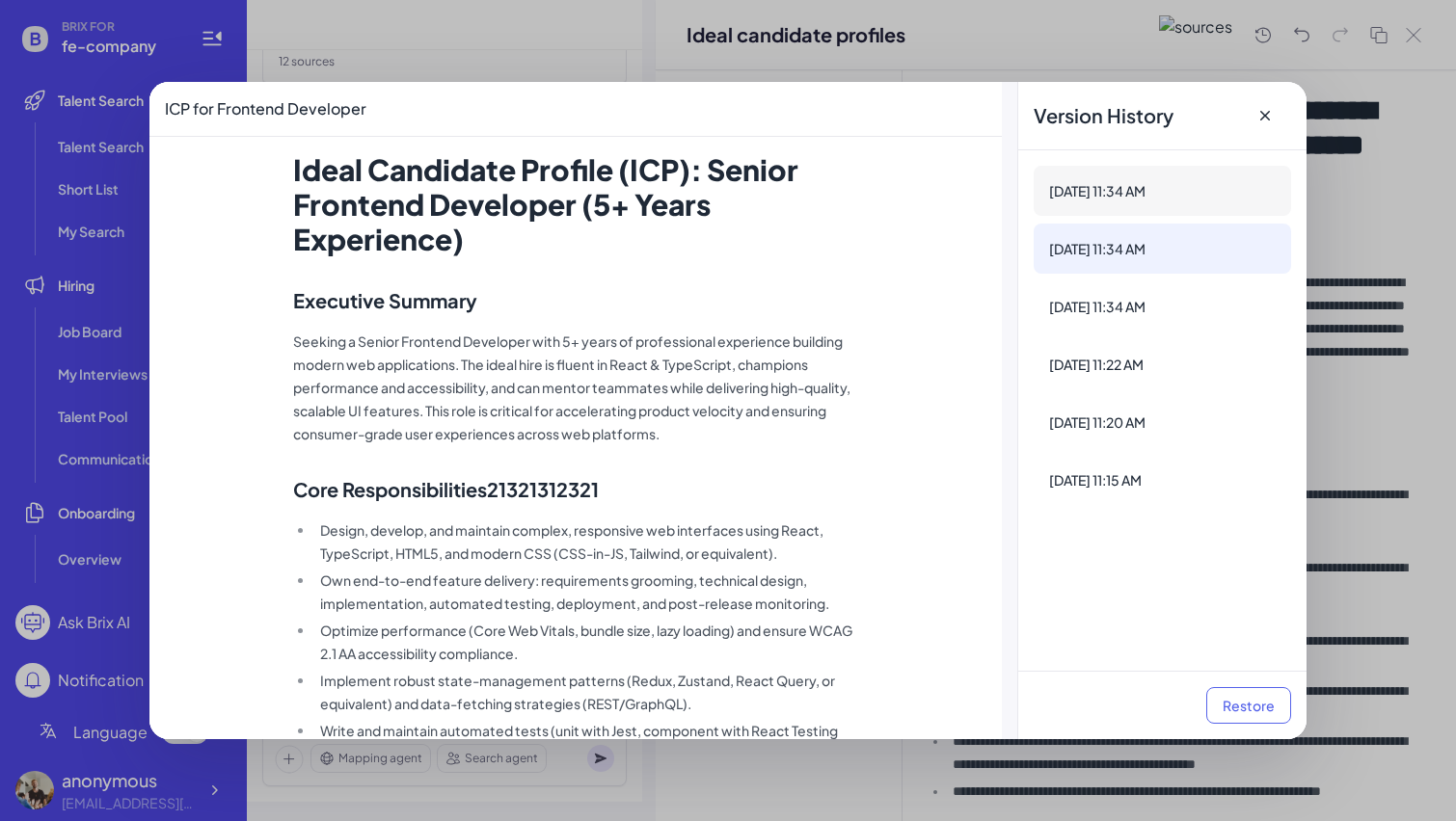
click at [1167, 188] on div "[DATE] 11:34 AM" at bounding box center [1163, 191] width 227 height 20
click at [1270, 120] on icon at bounding box center [1265, 115] width 20 height 20
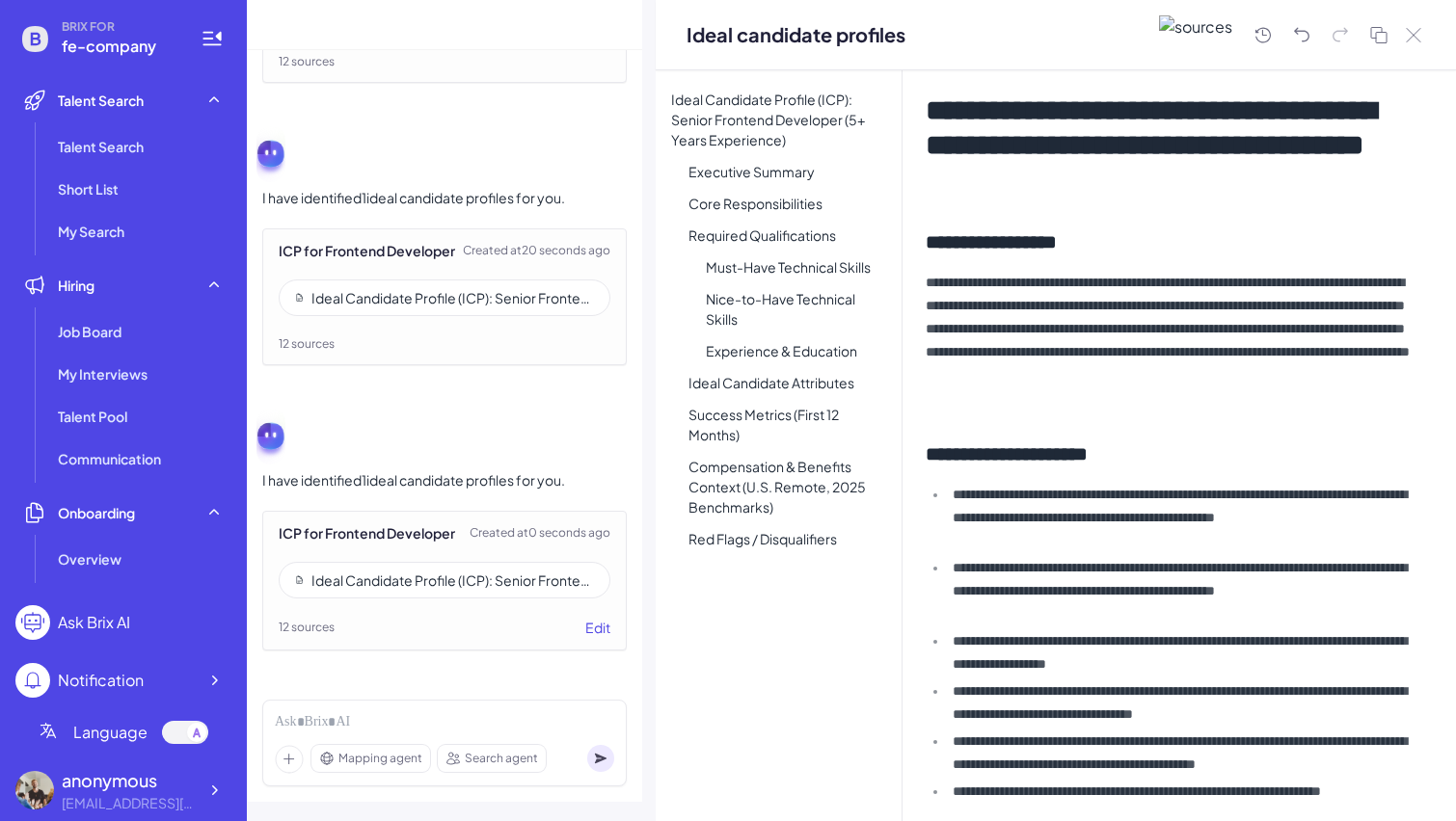
click at [1175, 402] on p "**********" at bounding box center [1175, 340] width 498 height 139
click at [1157, 454] on h2 "**********" at bounding box center [1175, 453] width 498 height 27
click at [1260, 36] on icon at bounding box center [1263, 35] width 23 height 24
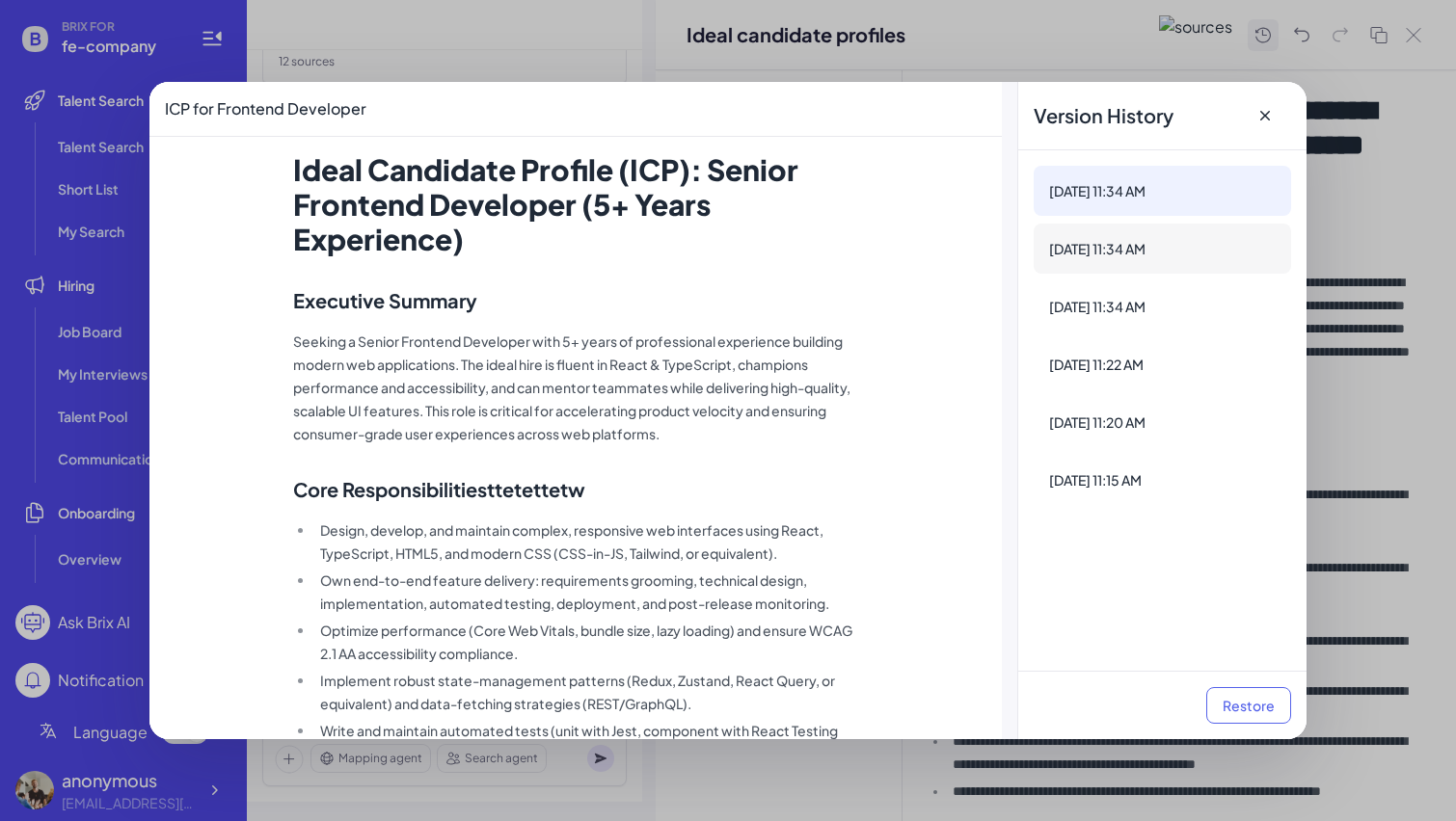
click at [1228, 252] on div "[DATE] 11:34 AM" at bounding box center [1163, 249] width 227 height 20
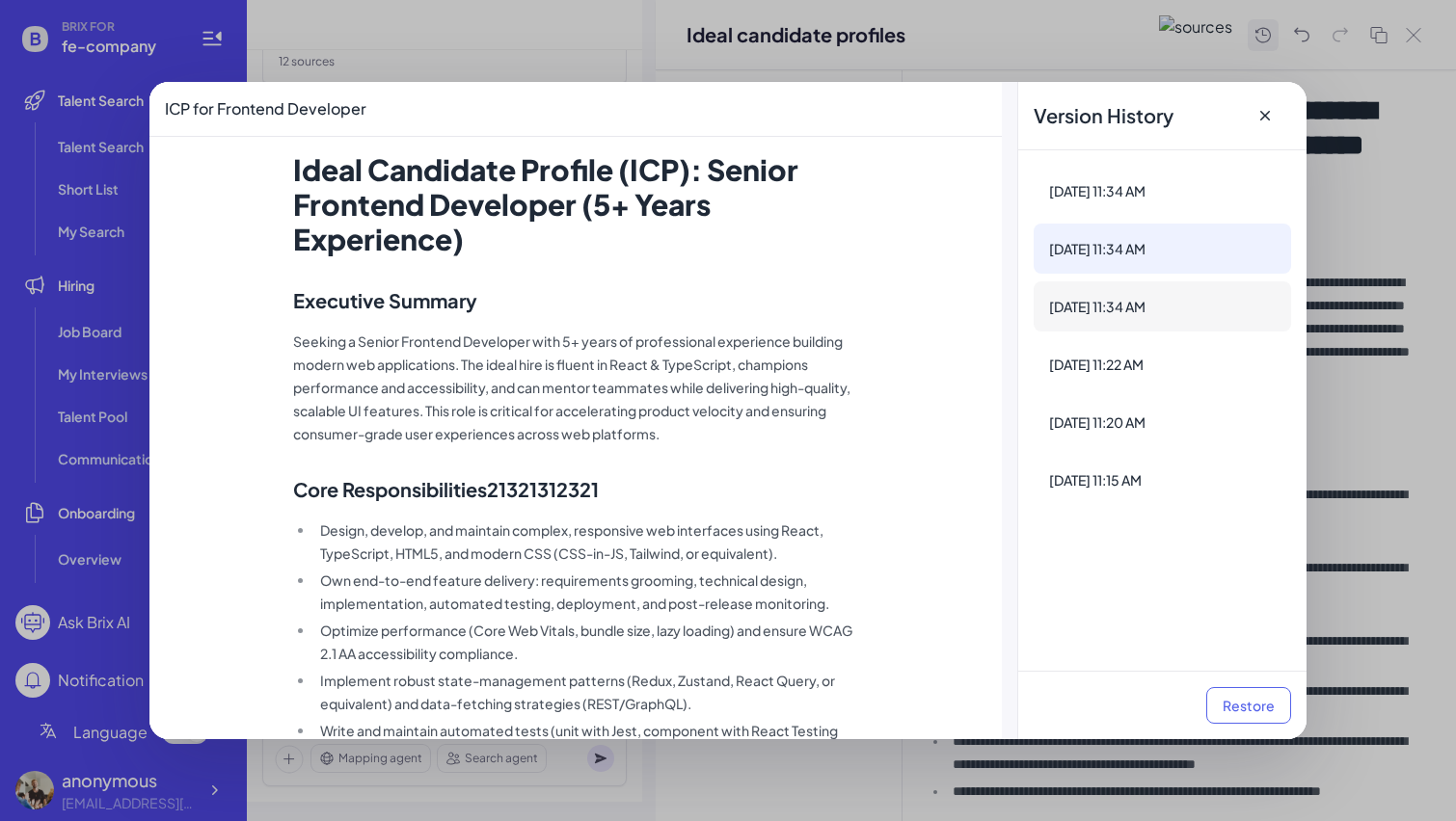
click at [1206, 321] on div "[DATE] 11:34 AM" at bounding box center [1162, 306] width 258 height 50
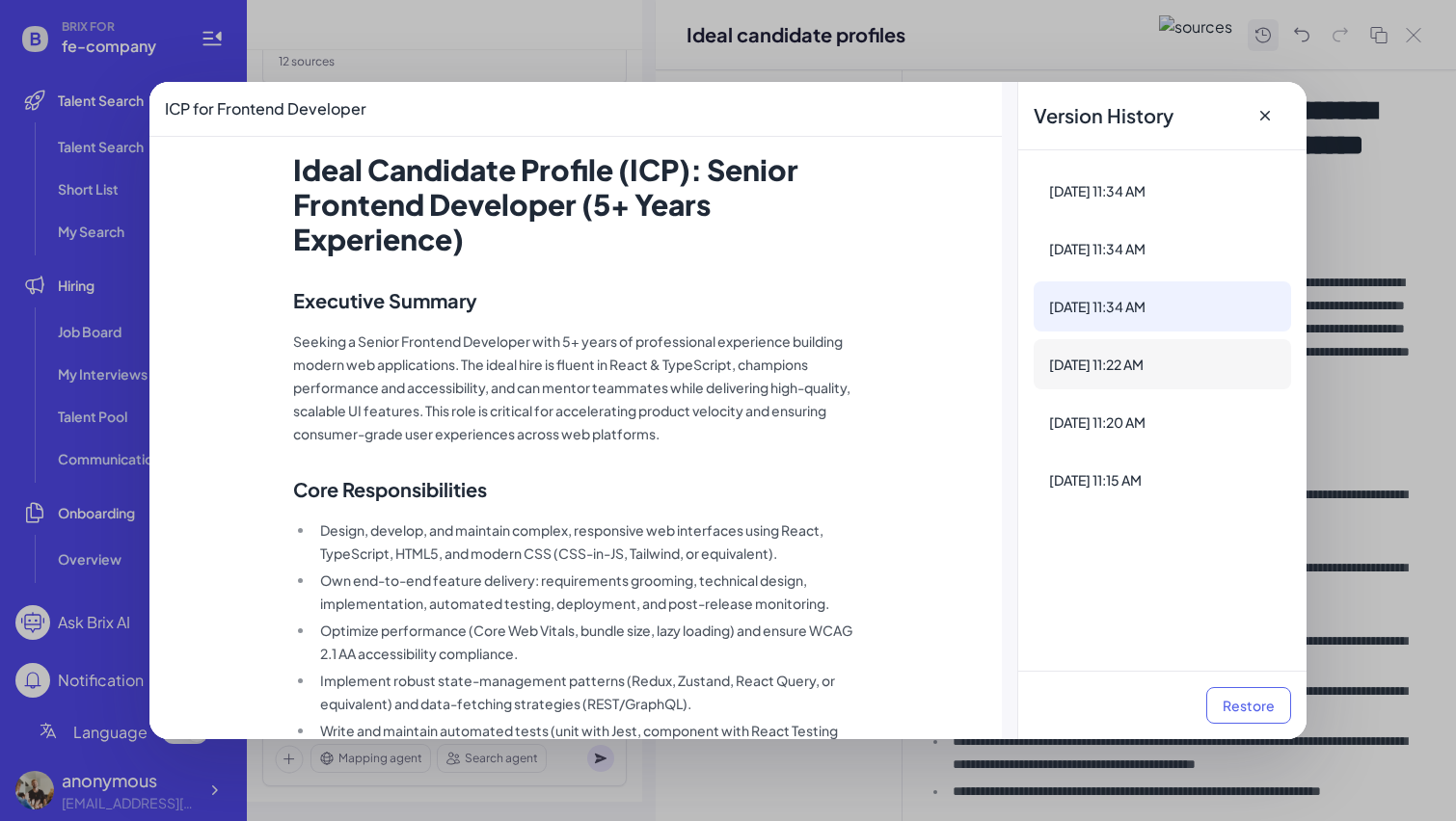
click at [1185, 366] on div "[DATE] 11:22 AM" at bounding box center [1163, 365] width 227 height 20
click at [1163, 433] on div "[DATE] 11:20 AM" at bounding box center [1162, 422] width 258 height 50
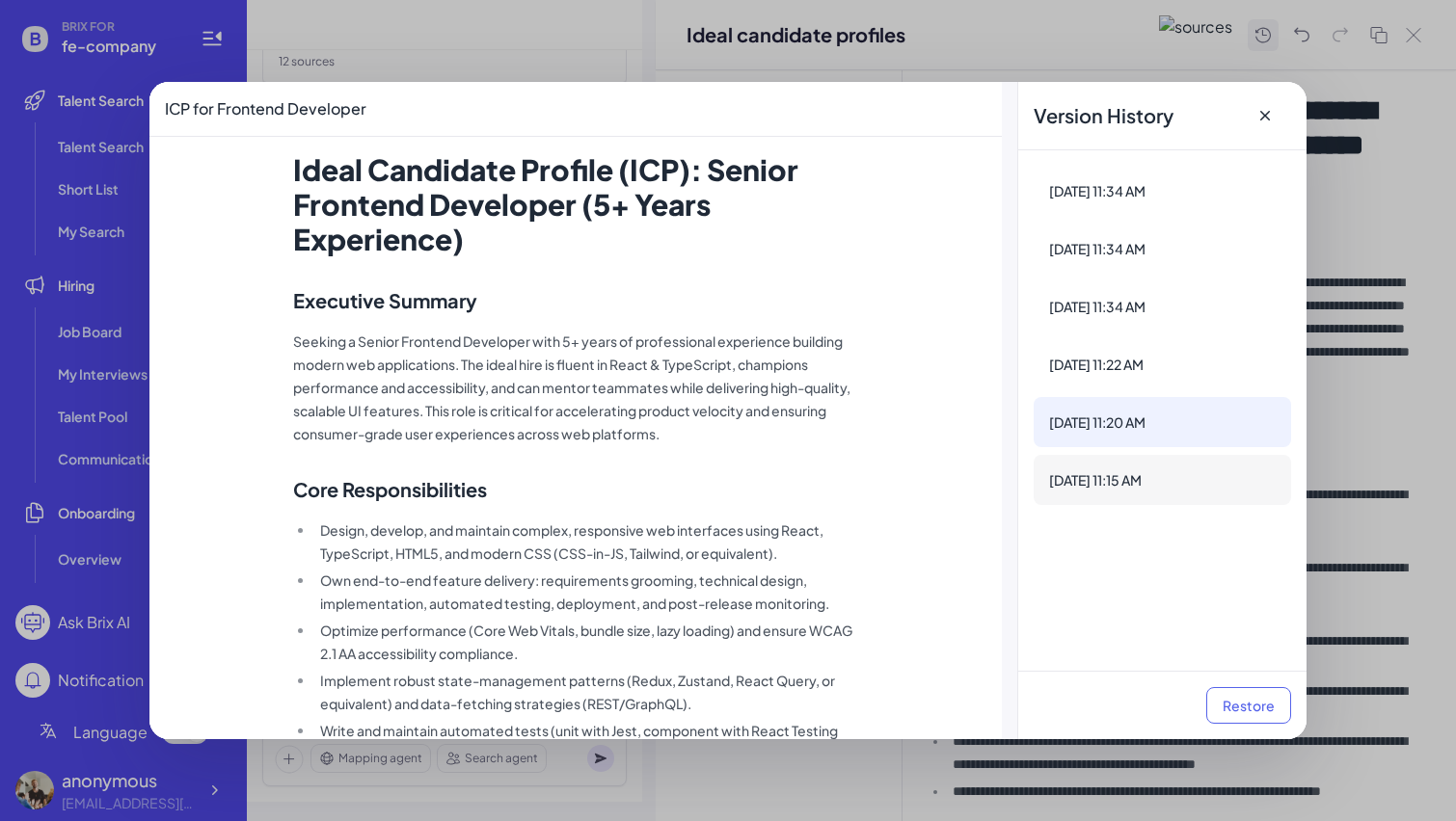
click at [1152, 482] on div "[DATE] 11:15 AM" at bounding box center [1163, 481] width 227 height 20
click at [1194, 212] on div "[DATE] 11:34 AM" at bounding box center [1162, 190] width 258 height 50
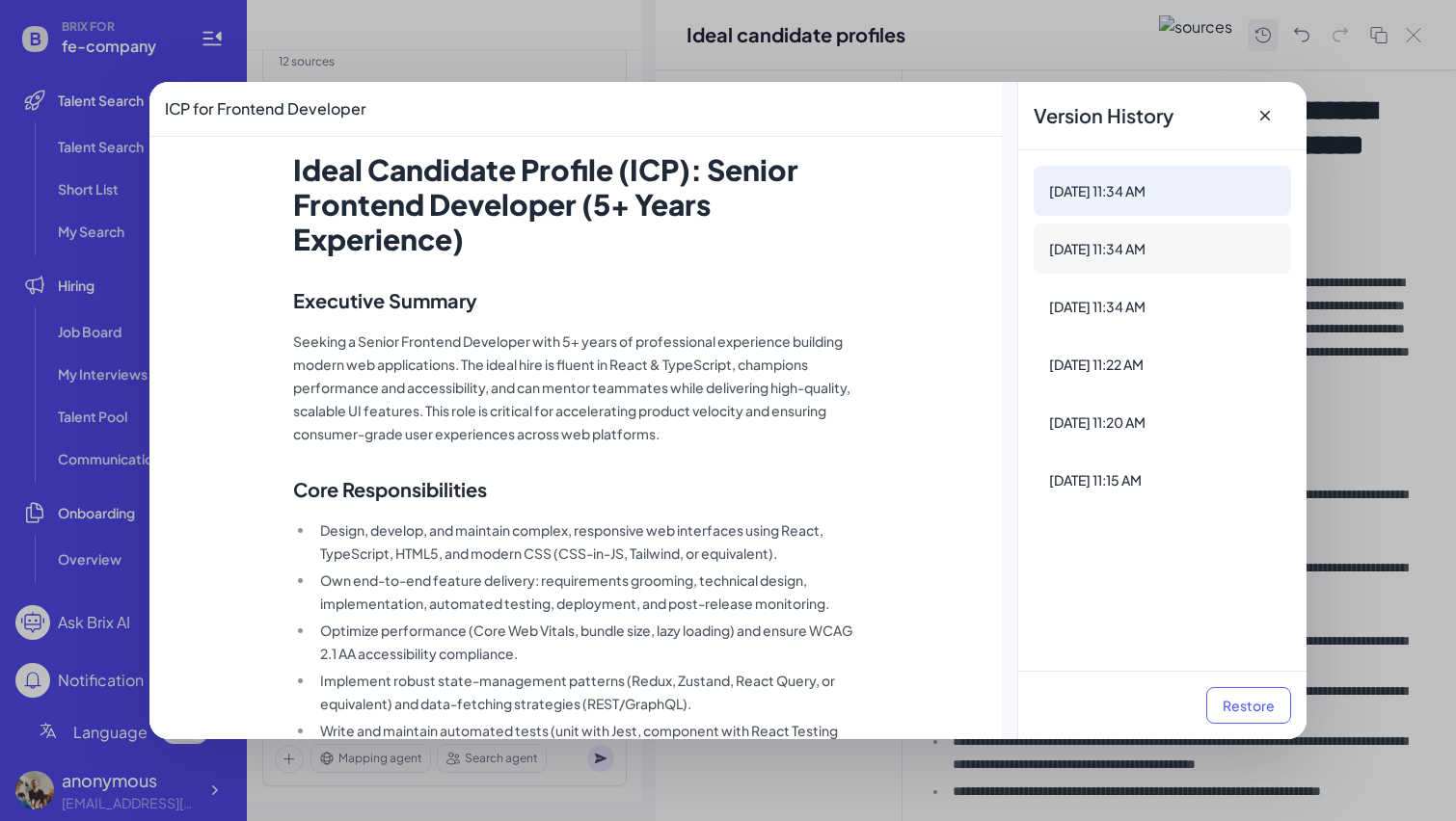
click at [1187, 245] on div "[DATE] 11:34 AM" at bounding box center [1163, 249] width 227 height 20
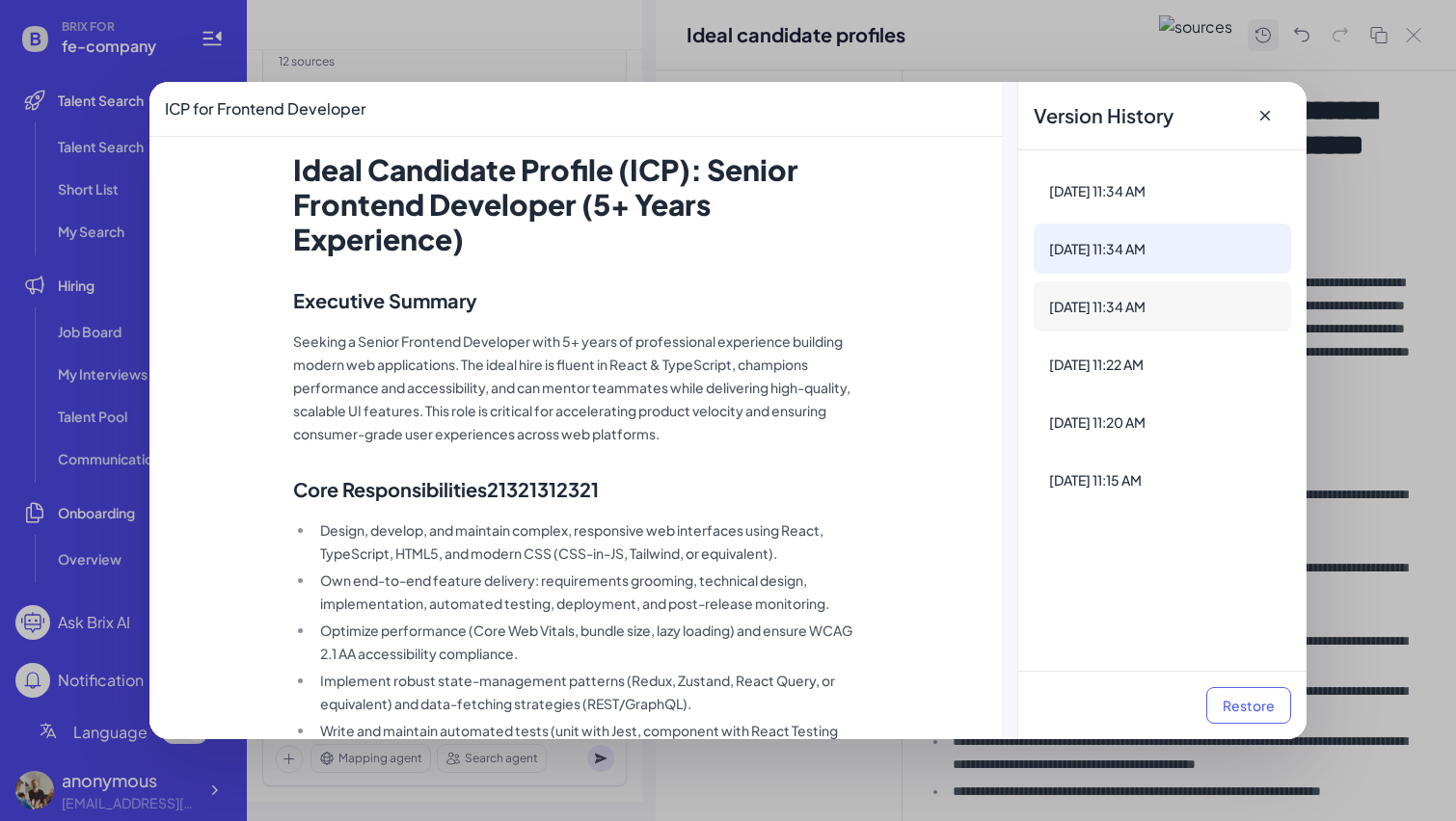
click at [1153, 328] on div "[DATE] 11:34 AM" at bounding box center [1162, 306] width 258 height 50
click at [1134, 392] on div "Aug 20, 11:34 AM Aug 20, 11:34 AM Aug 20, 11:34 AM Aug 20, 11:22 AM Aug 20, 11:…" at bounding box center [1163, 410] width 288 height 521
click at [1262, 120] on icon at bounding box center [1265, 115] width 10 height 10
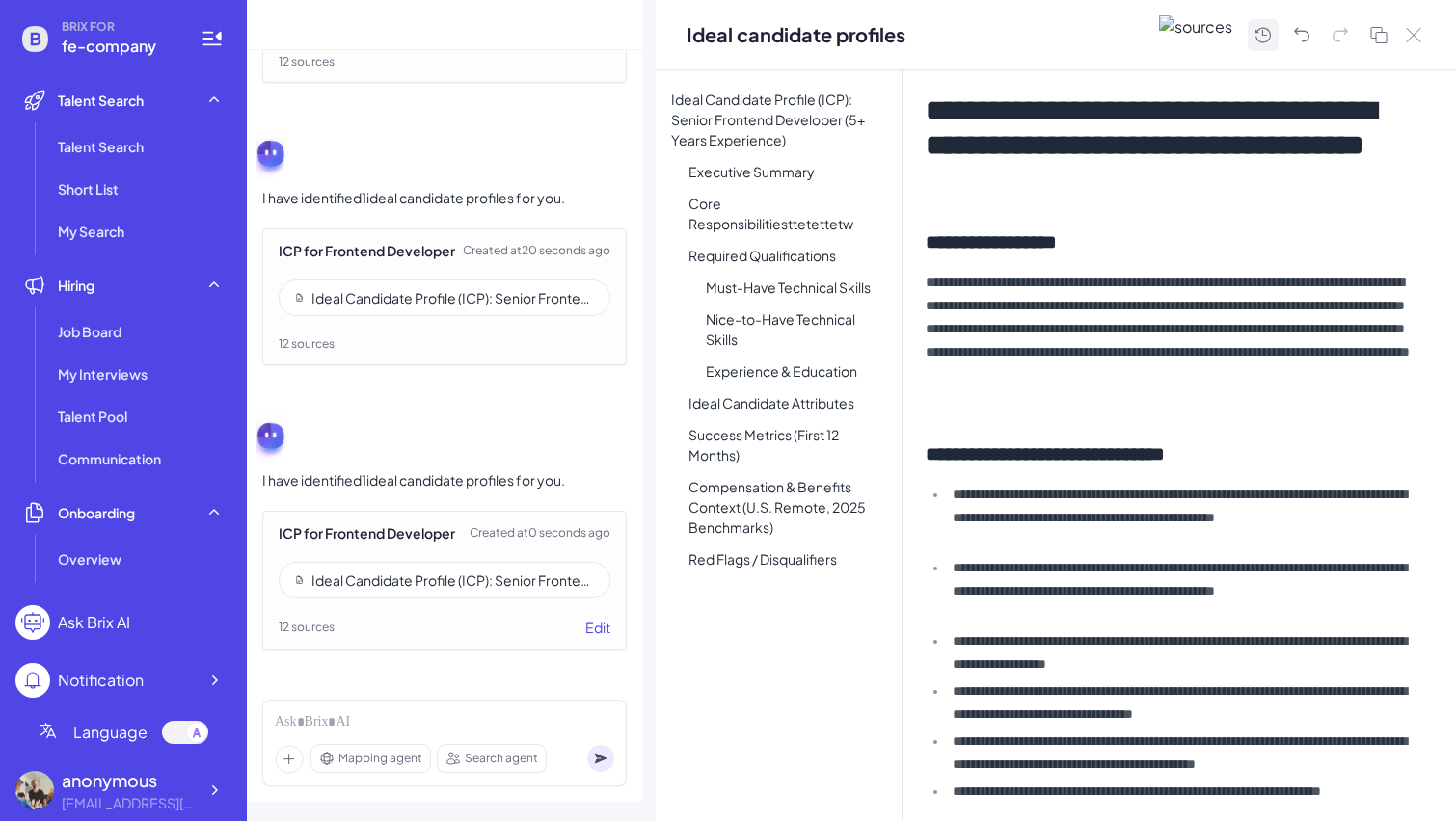
click at [1258, 36] on icon at bounding box center [1263, 35] width 23 height 24
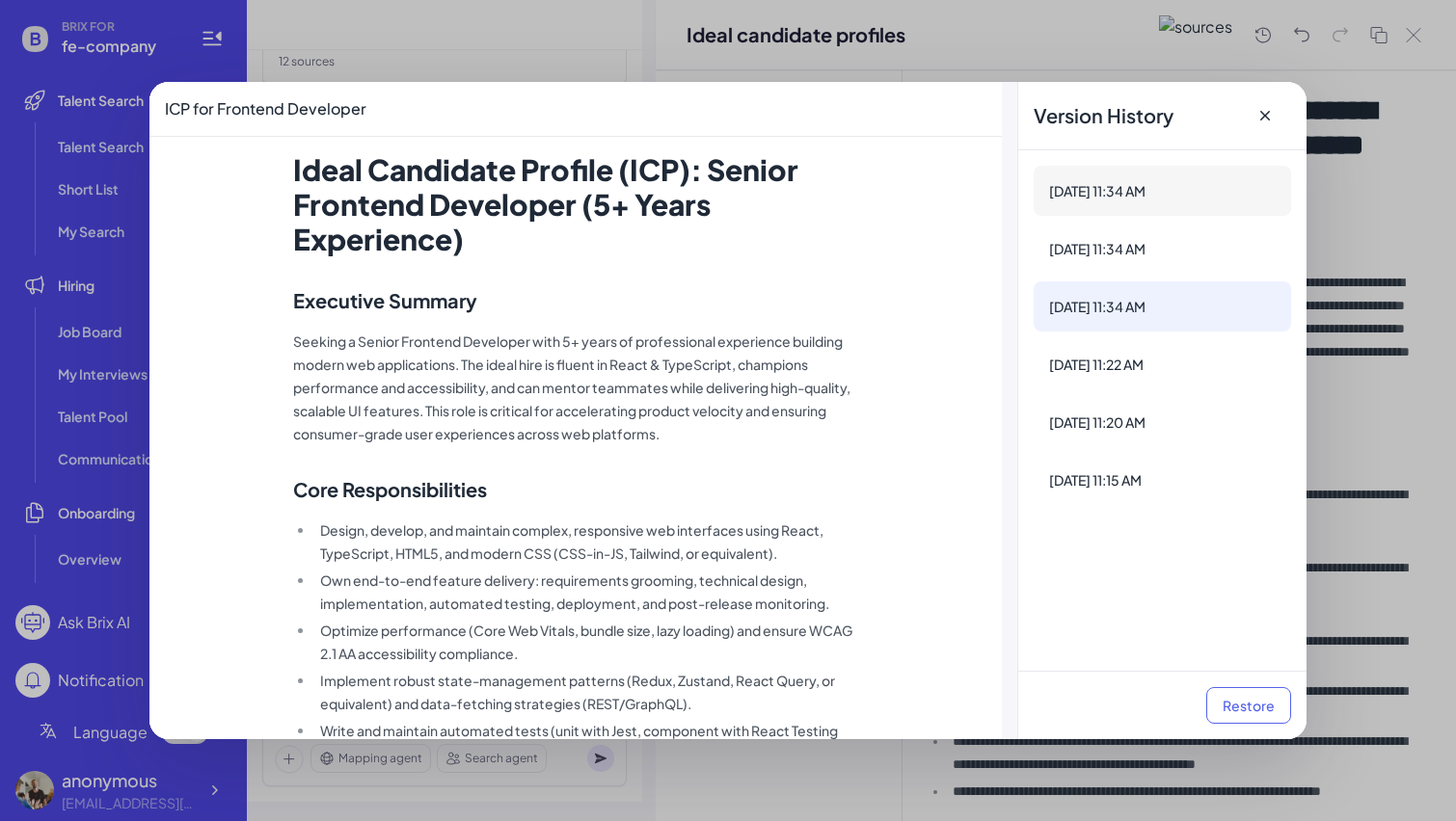
click at [1128, 189] on div "[DATE] 11:34 AM" at bounding box center [1163, 191] width 227 height 20
click at [1136, 246] on div "[DATE] 11:34 AM" at bounding box center [1163, 249] width 227 height 20
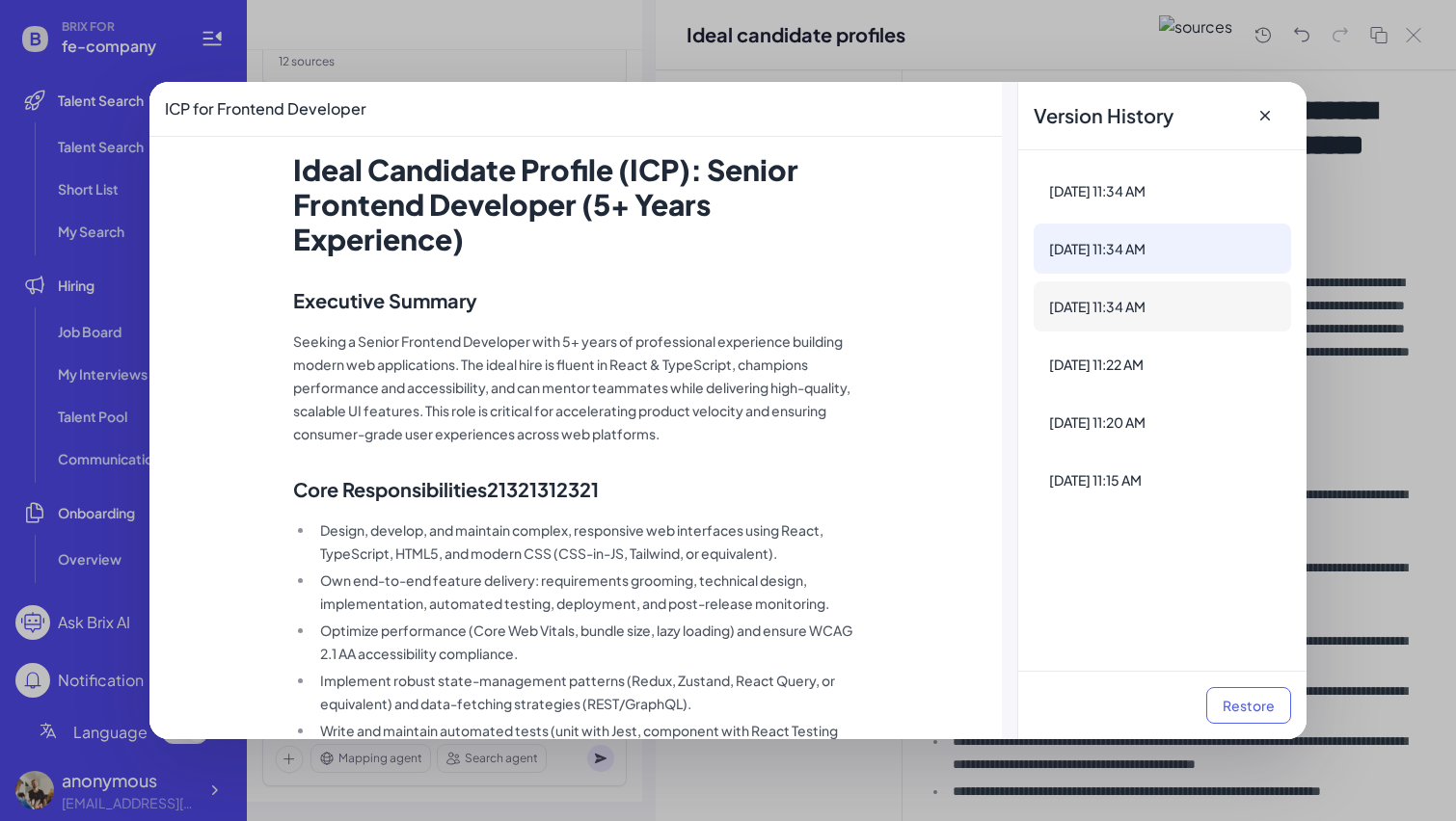
click at [1128, 331] on div "[DATE] 11:34 AM" at bounding box center [1162, 306] width 258 height 50
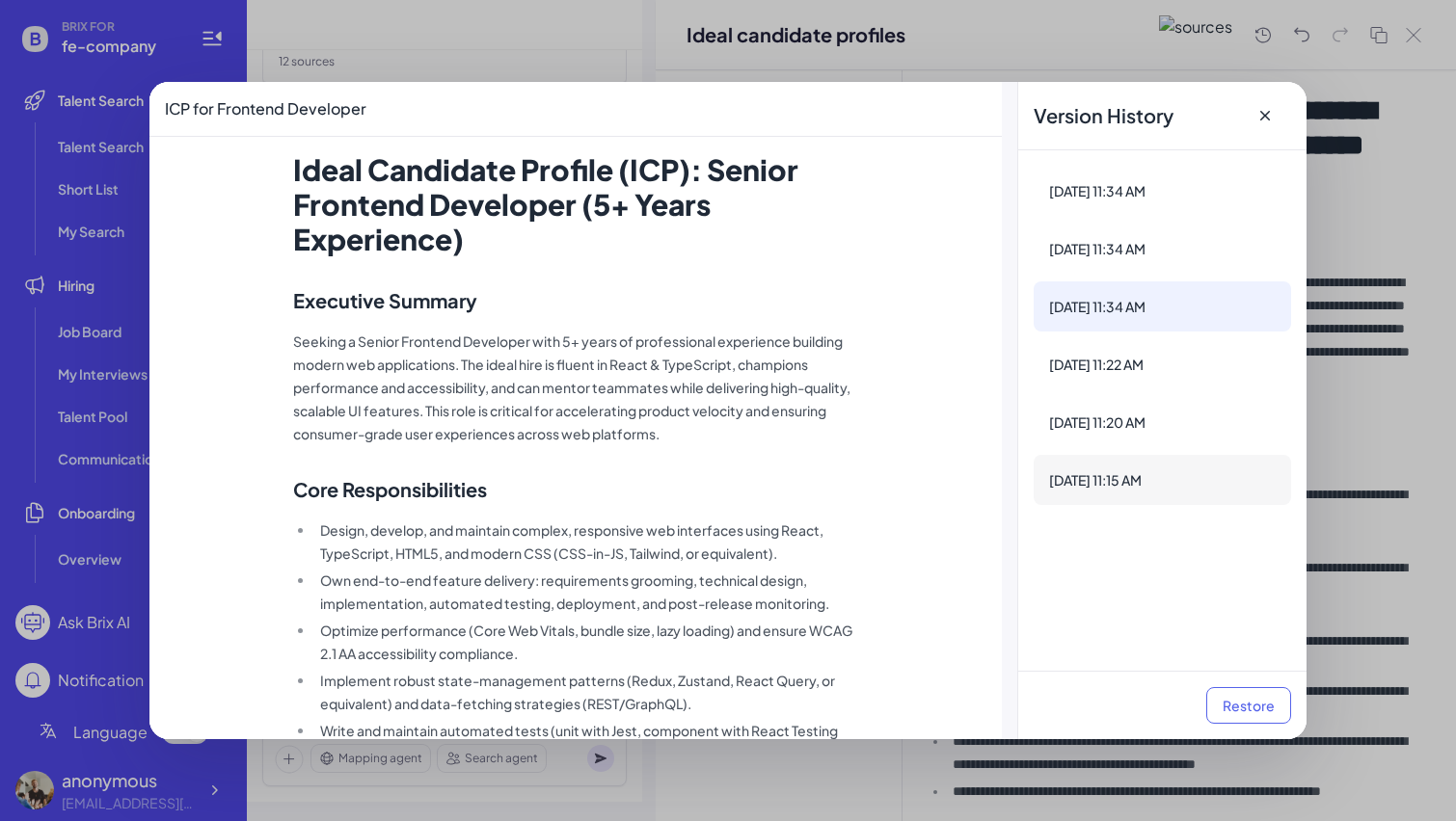
click at [1131, 455] on div "Aug 20, 11:34 AM Aug 20, 11:34 AM Aug 20, 11:34 AM Aug 20, 11:22 AM Aug 20, 11:…" at bounding box center [1163, 410] width 288 height 521
click at [1165, 393] on div "Aug 20, 11:34 AM Aug 20, 11:34 AM Aug 20, 11:34 AM Aug 20, 11:22 AM Aug 20, 11:…" at bounding box center [1163, 410] width 288 height 521
click at [1164, 361] on div "[DATE] 11:22 AM" at bounding box center [1163, 365] width 227 height 20
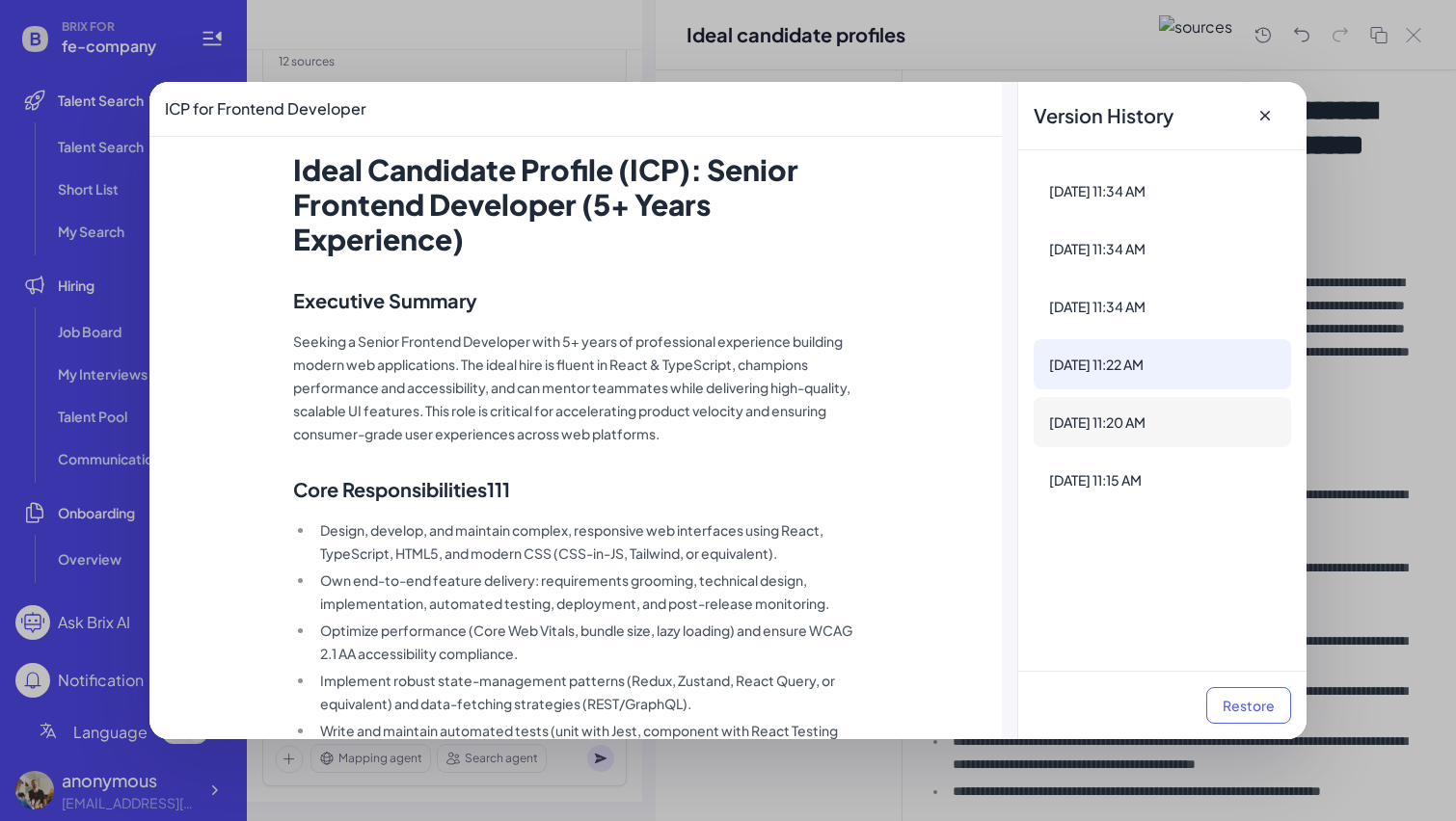
click at [1142, 407] on div "[DATE] 11:20 AM" at bounding box center [1162, 422] width 258 height 50
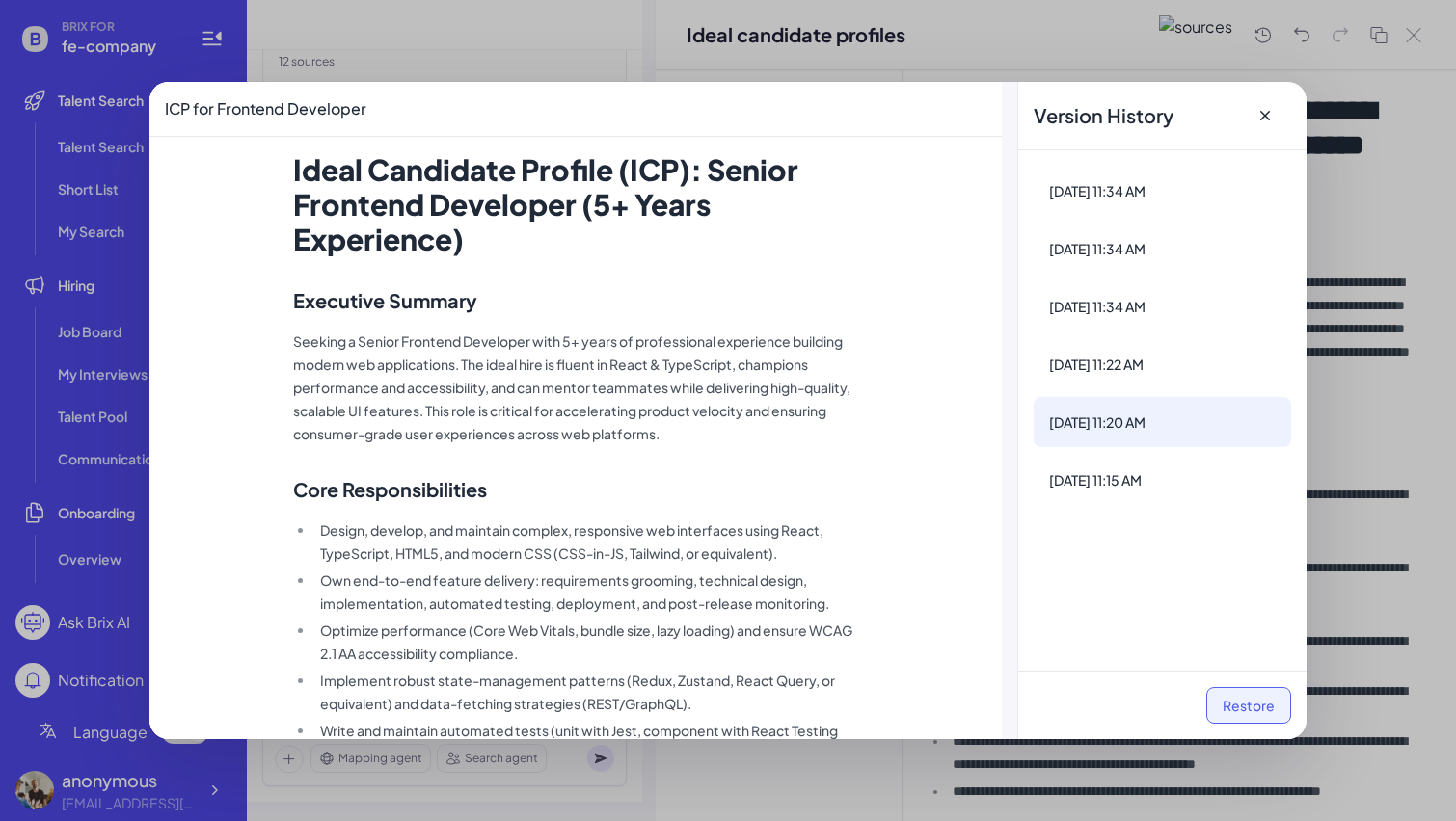
click at [1240, 703] on button "Restore" at bounding box center [1249, 706] width 85 height 37
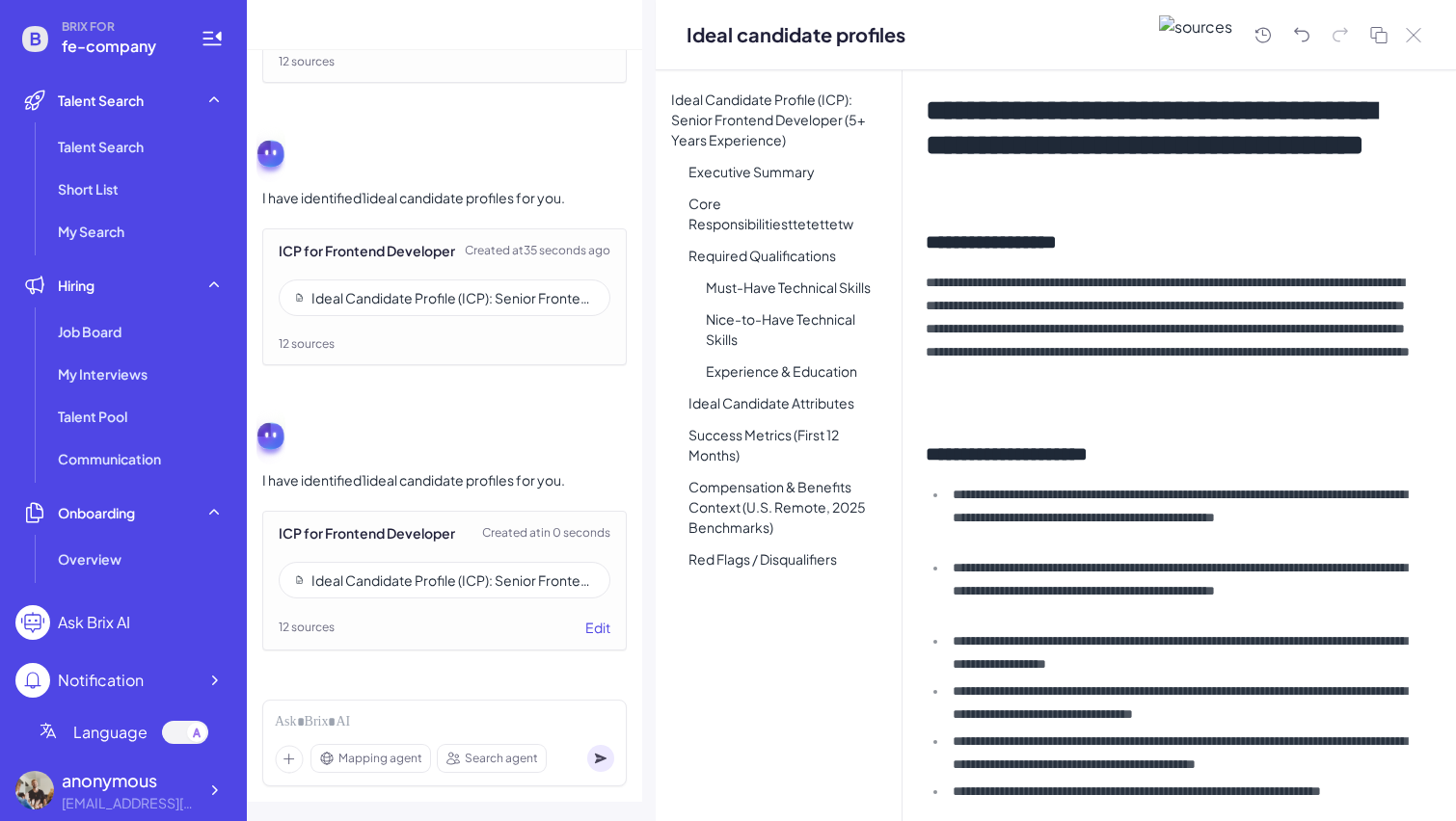
scroll to position [3106, 0]
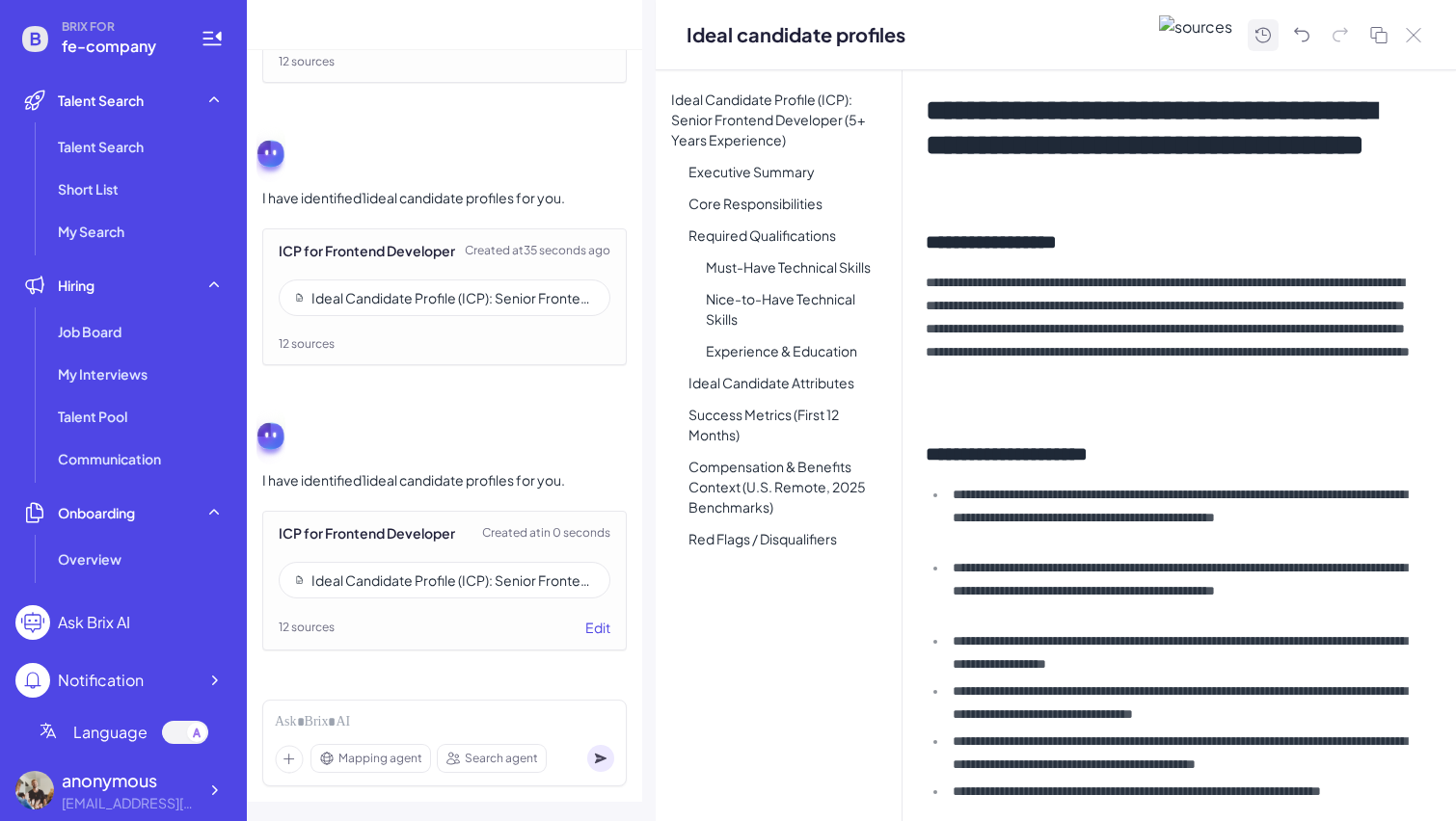
click at [1258, 41] on icon at bounding box center [1263, 35] width 23 height 24
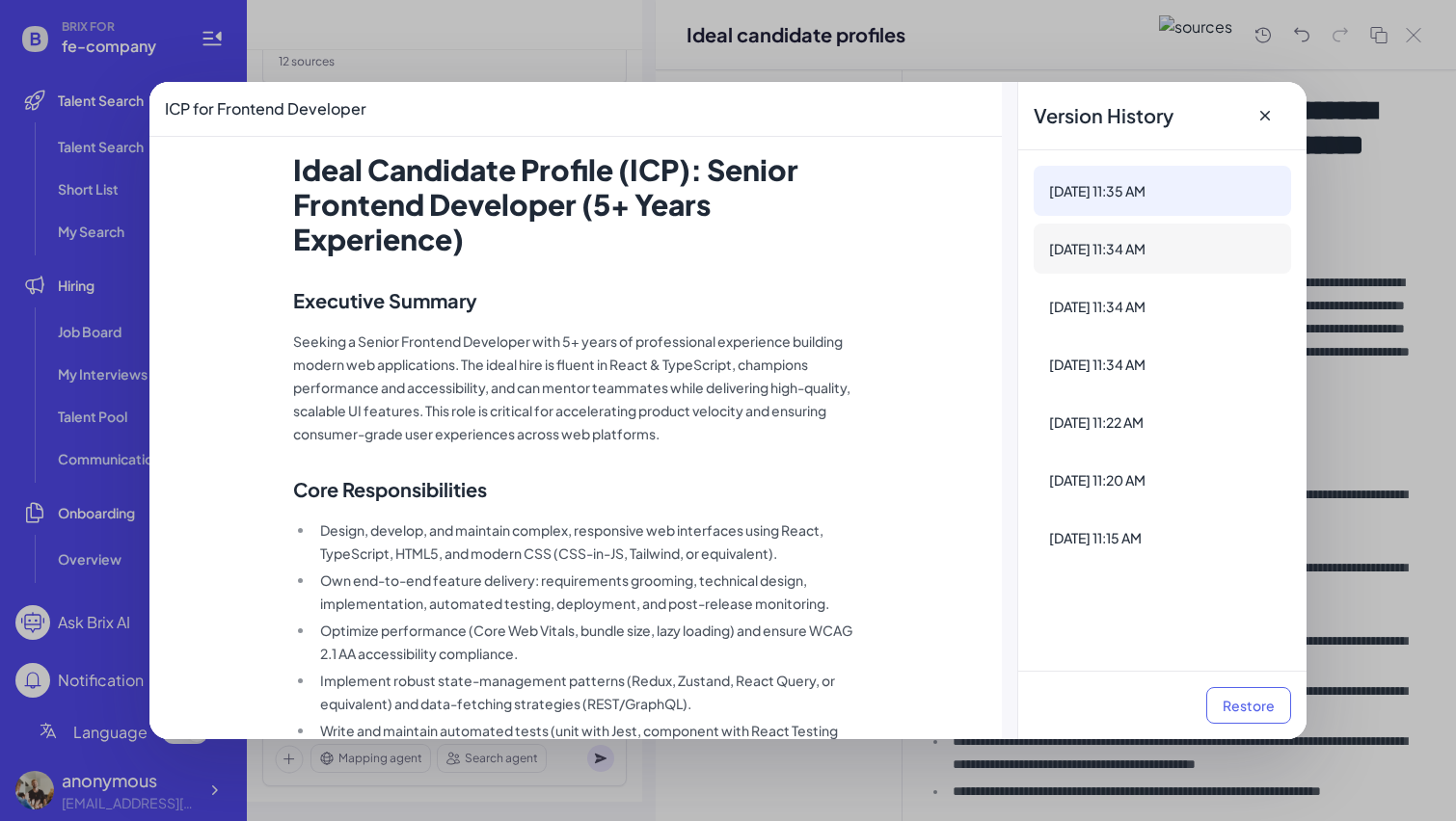
click at [1161, 241] on div "[DATE] 11:34 AM" at bounding box center [1163, 249] width 227 height 20
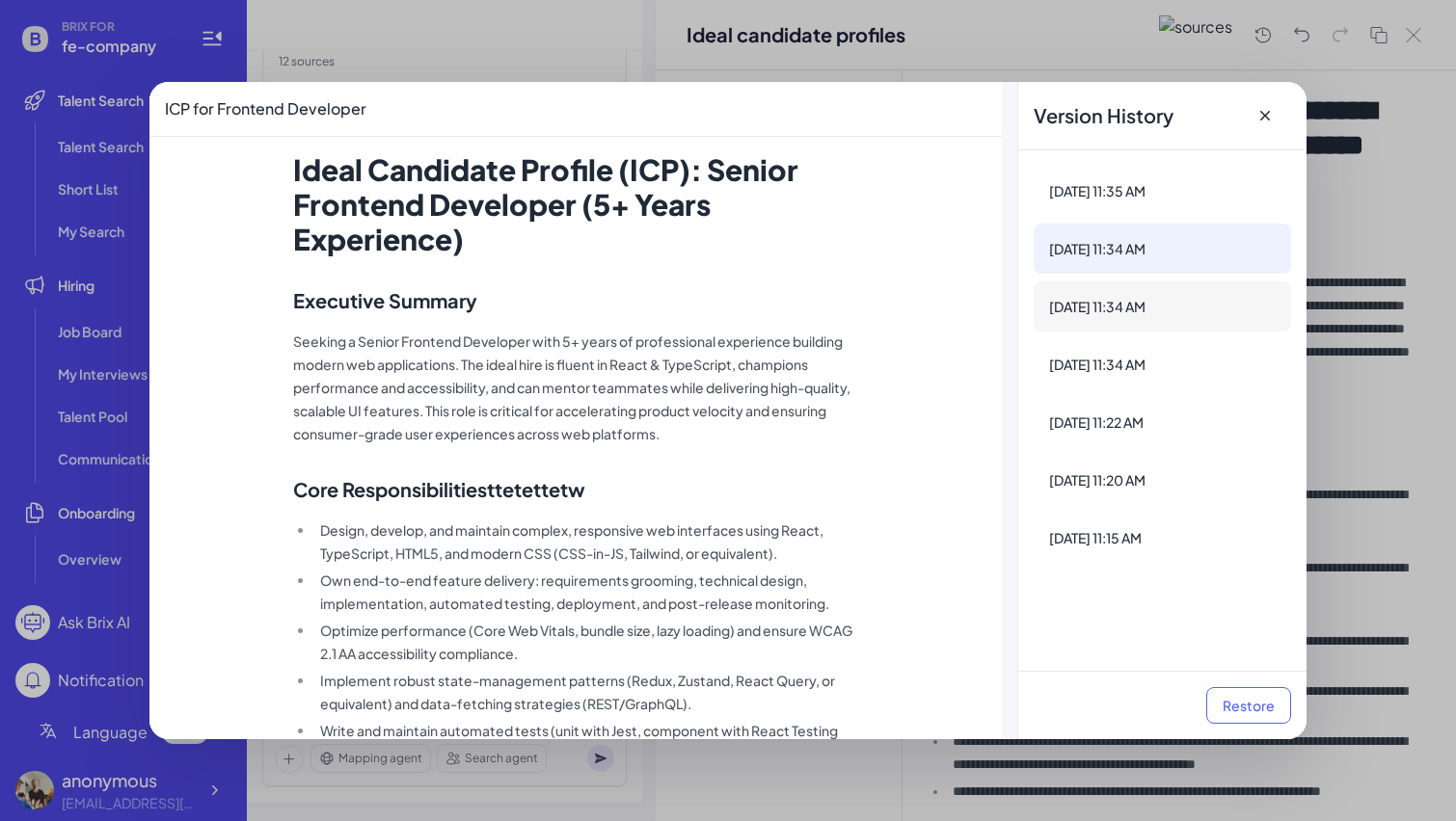
click at [1138, 303] on div "[DATE] 11:34 AM" at bounding box center [1163, 307] width 227 height 20
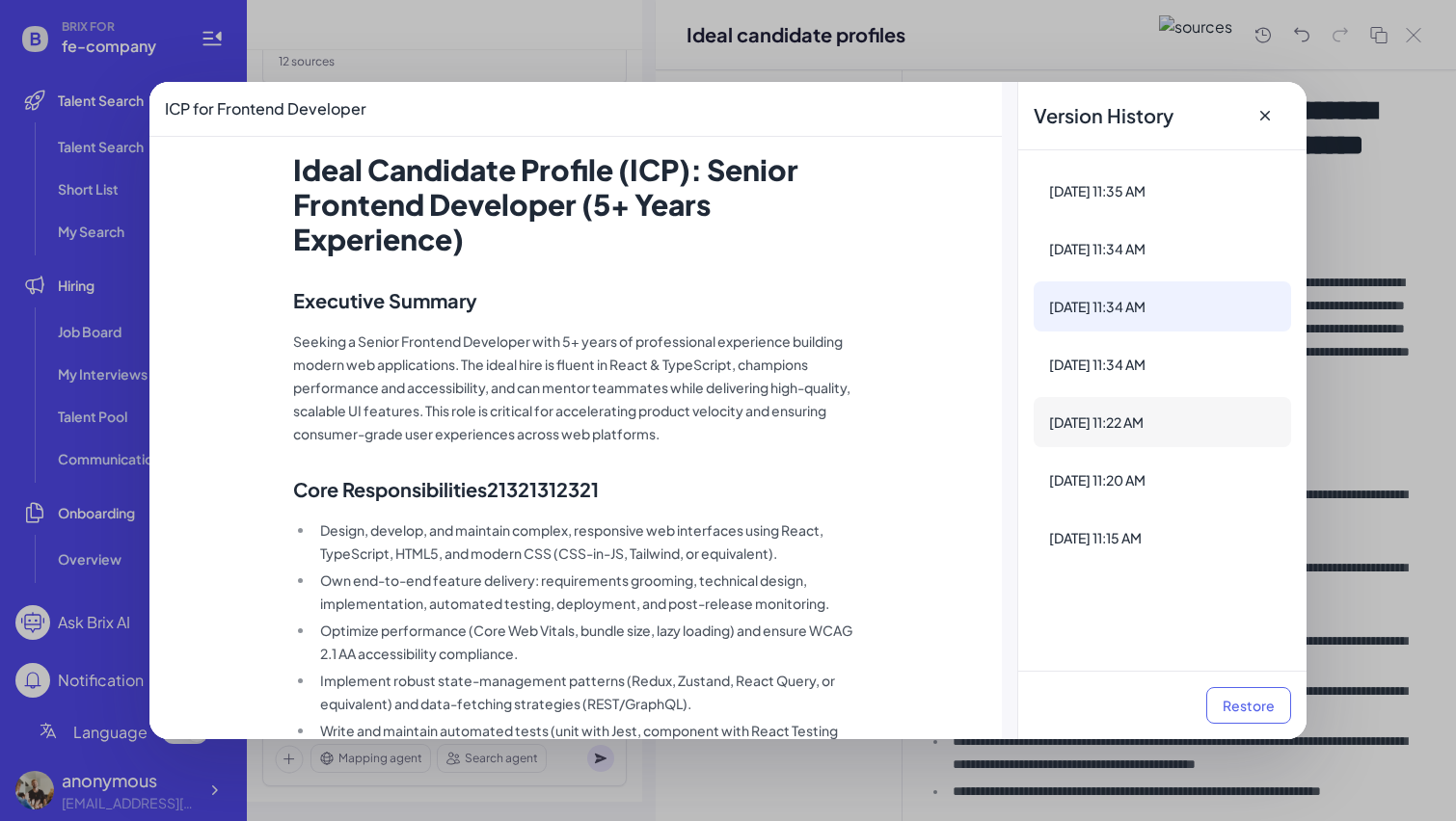
drag, startPoint x: 1131, startPoint y: 373, endPoint x: 1127, endPoint y: 410, distance: 37.2
click at [1131, 373] on div "[DATE] 11:34 AM" at bounding box center [1163, 365] width 227 height 20
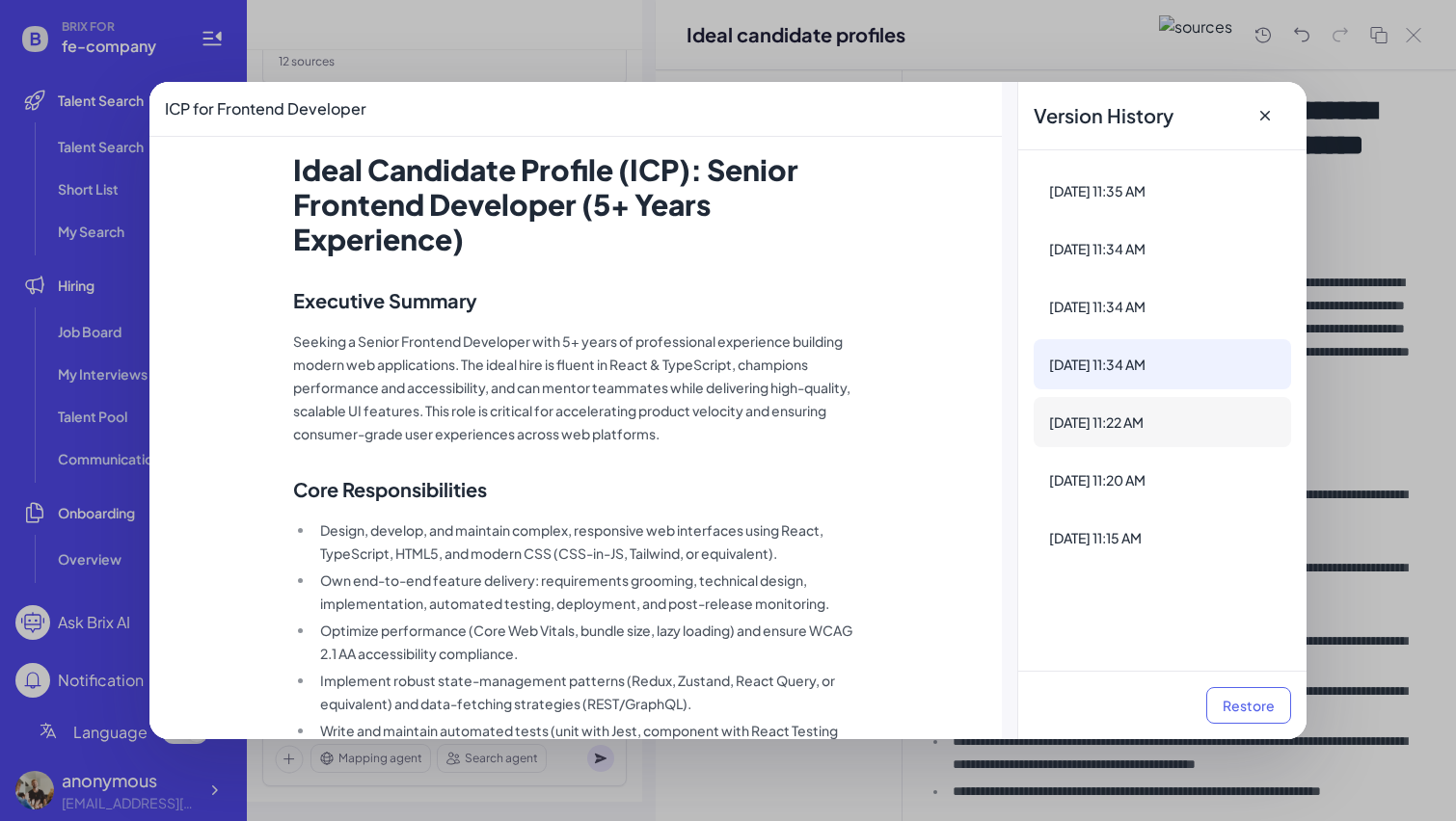
click at [1123, 439] on div "[DATE] 11:22 AM" at bounding box center [1162, 422] width 258 height 50
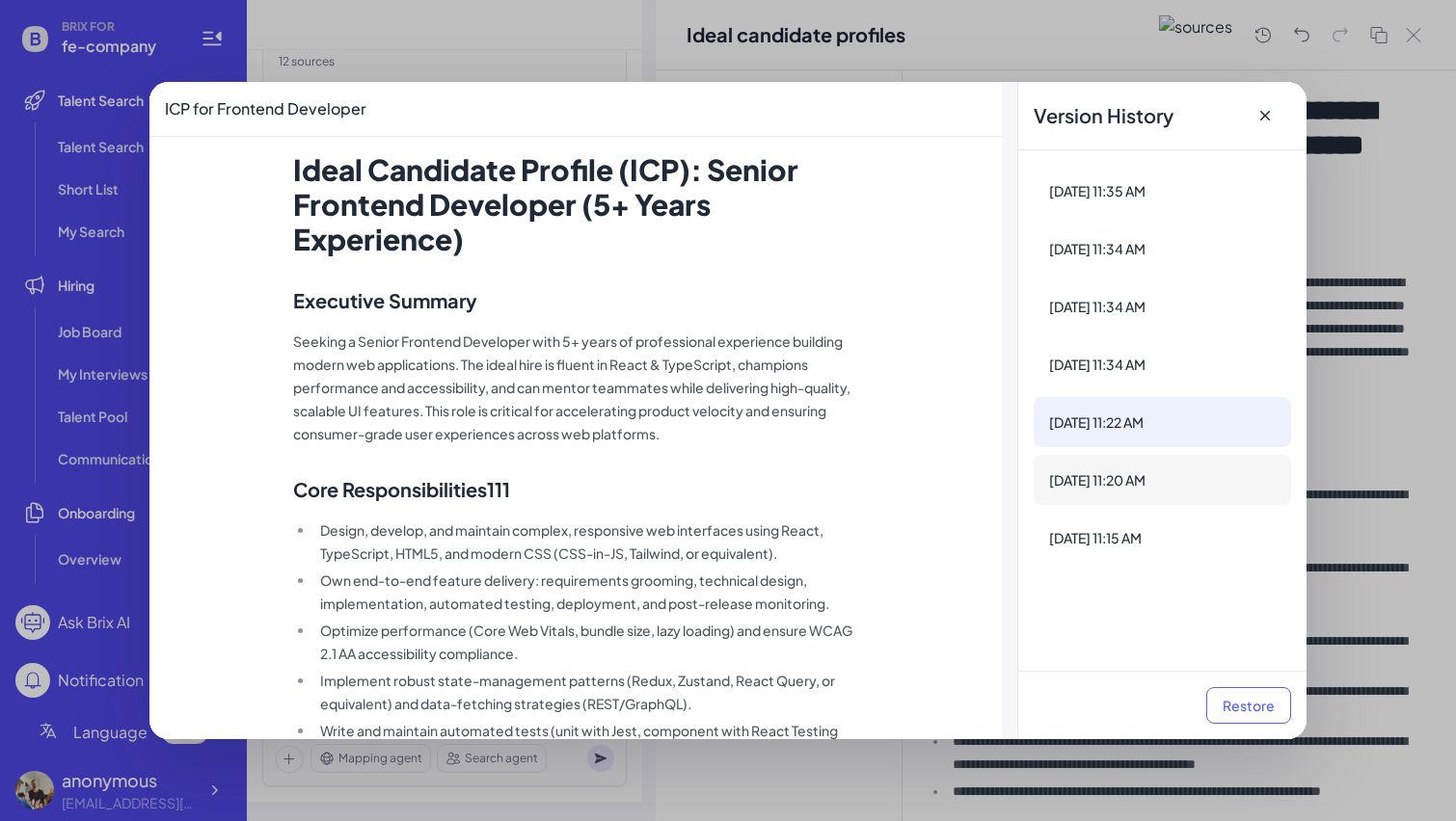
click at [1120, 496] on div "[DATE] 11:20 AM" at bounding box center [1162, 480] width 258 height 50
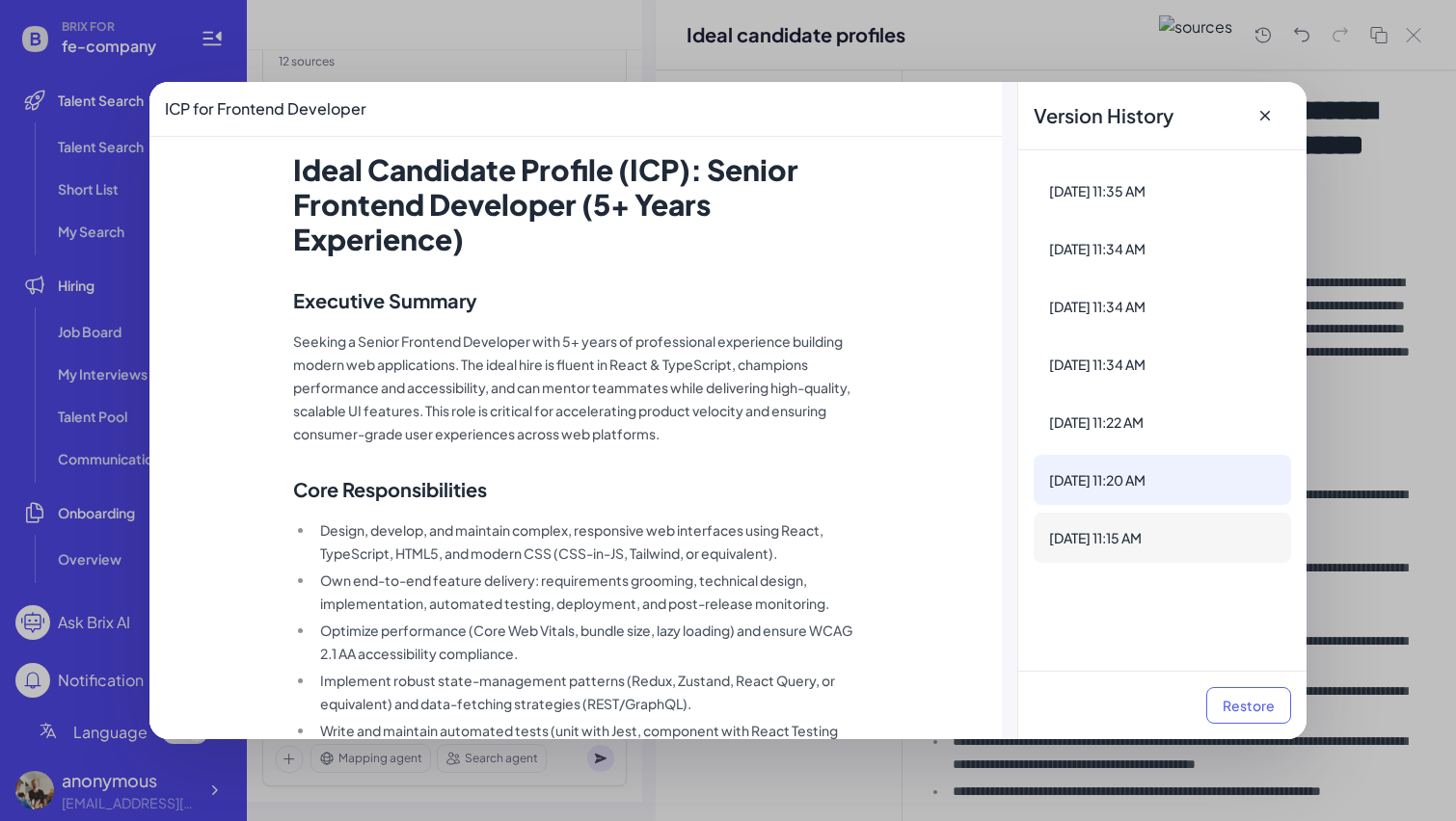
click at [1106, 541] on div "[DATE] 11:15 AM" at bounding box center [1163, 538] width 227 height 20
click at [1225, 183] on div "[DATE] 11:35 AM" at bounding box center [1163, 191] width 227 height 20
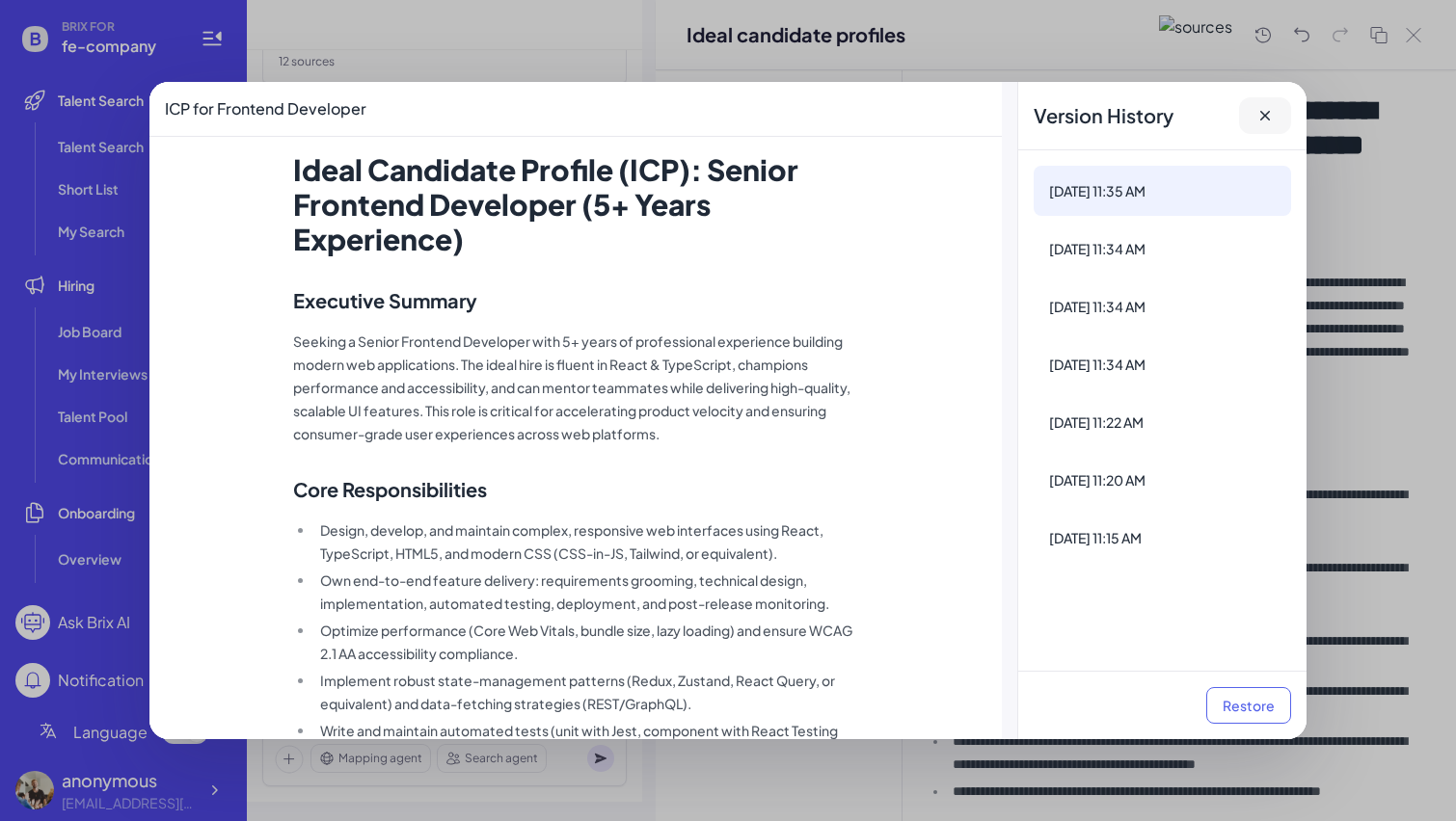
click at [1273, 124] on icon at bounding box center [1265, 115] width 20 height 20
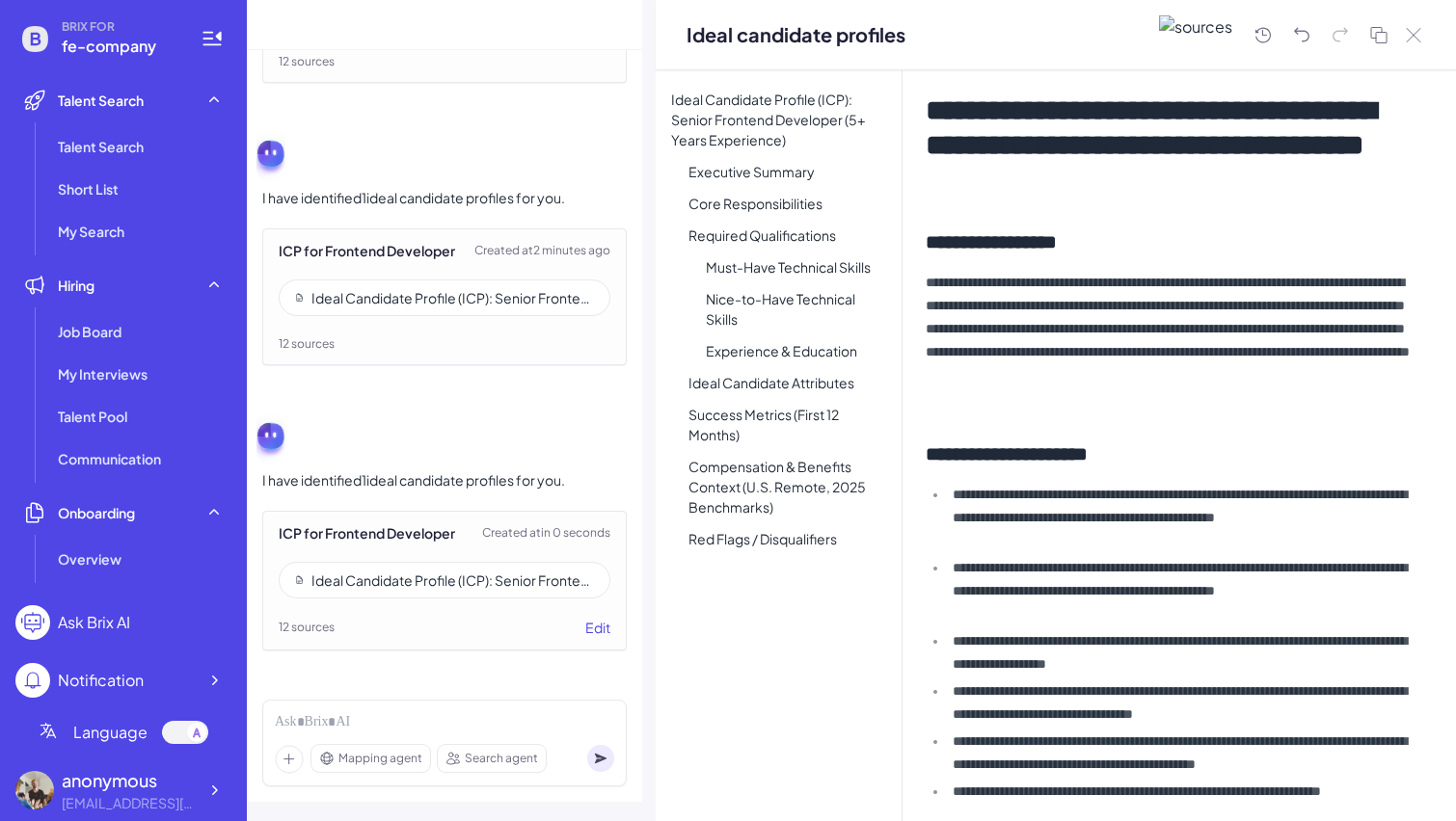
scroll to position [3072, 0]
click at [1080, 467] on h2 "**********" at bounding box center [1175, 453] width 498 height 27
click at [1163, 471] on div "**********" at bounding box center [1179, 445] width 554 height 751
click at [1144, 458] on h2 "**********" at bounding box center [1175, 453] width 498 height 27
click at [1190, 543] on li "**********" at bounding box center [1185, 517] width 477 height 69
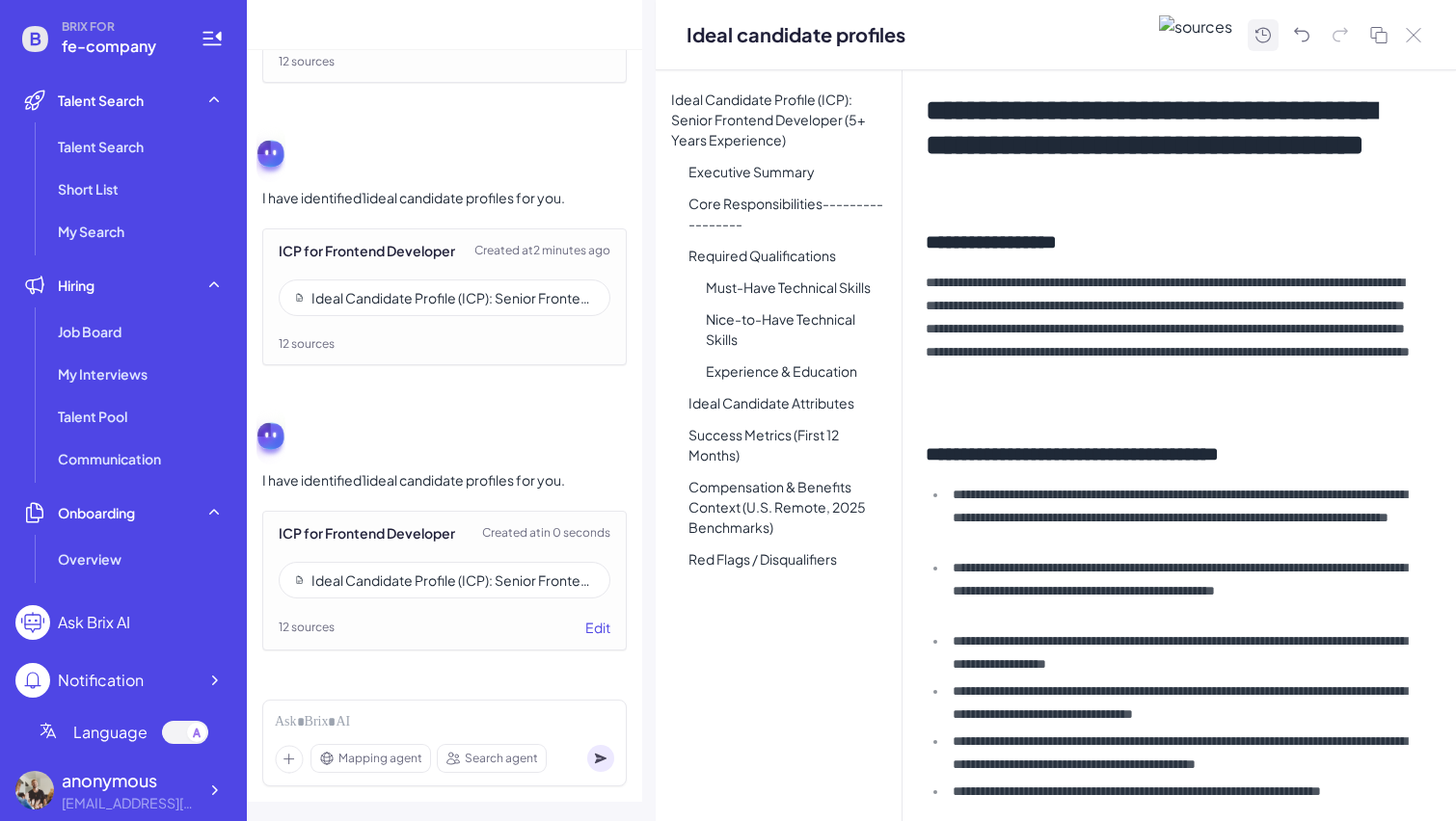
click at [1261, 23] on icon at bounding box center [1263, 35] width 23 height 24
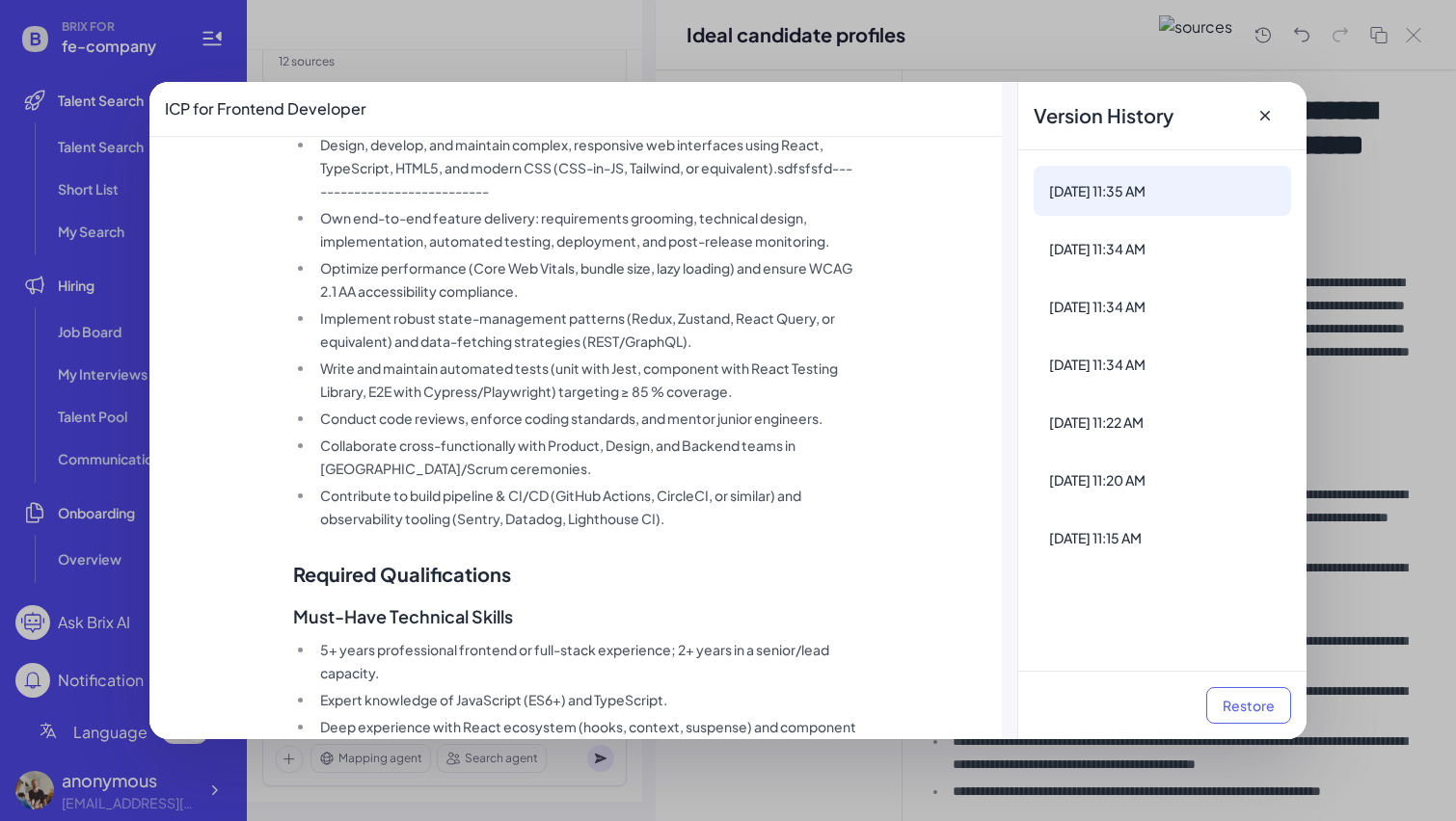
scroll to position [0, 0]
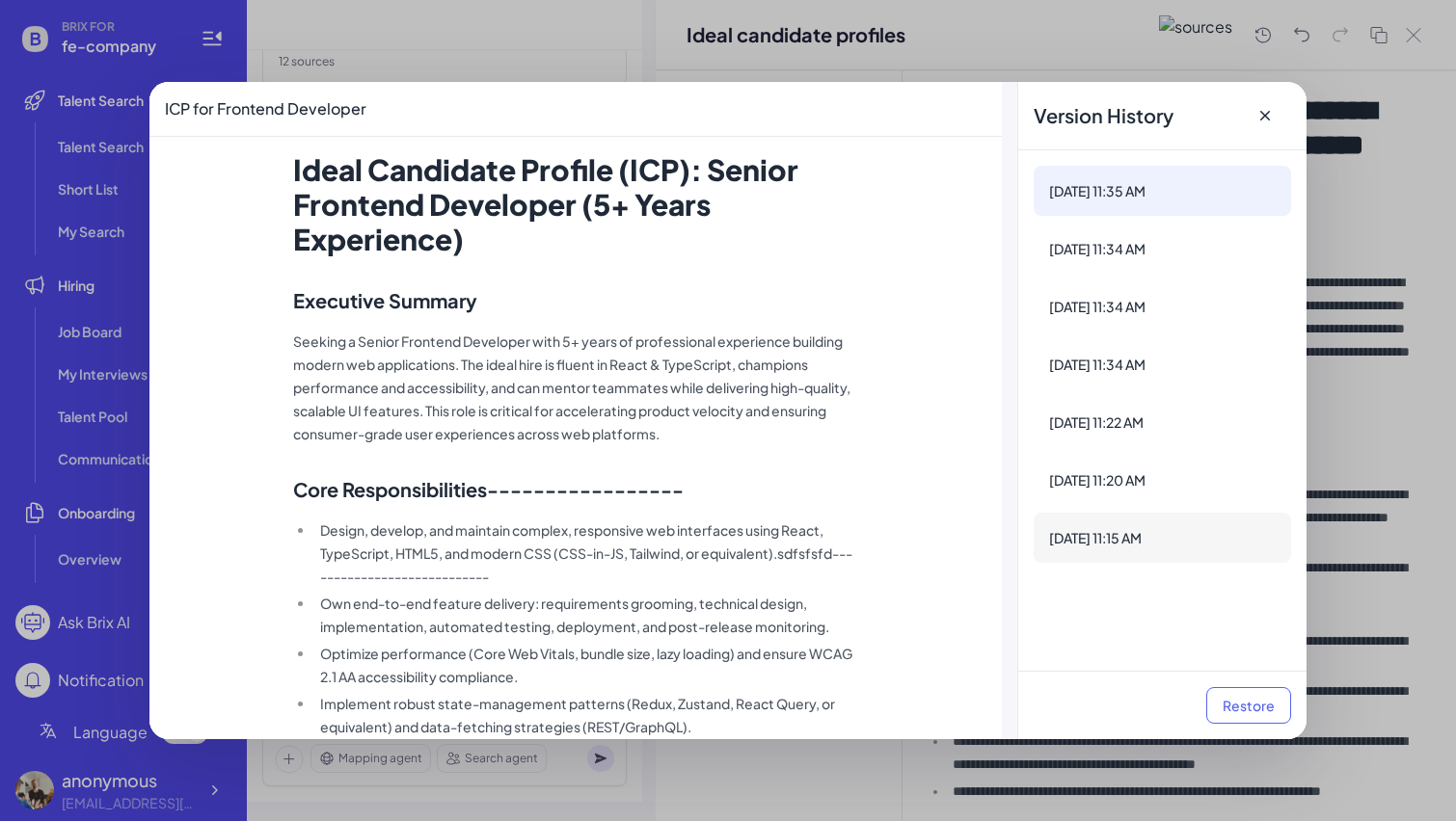
click at [1194, 531] on div "[DATE] 11:15 AM" at bounding box center [1163, 538] width 227 height 20
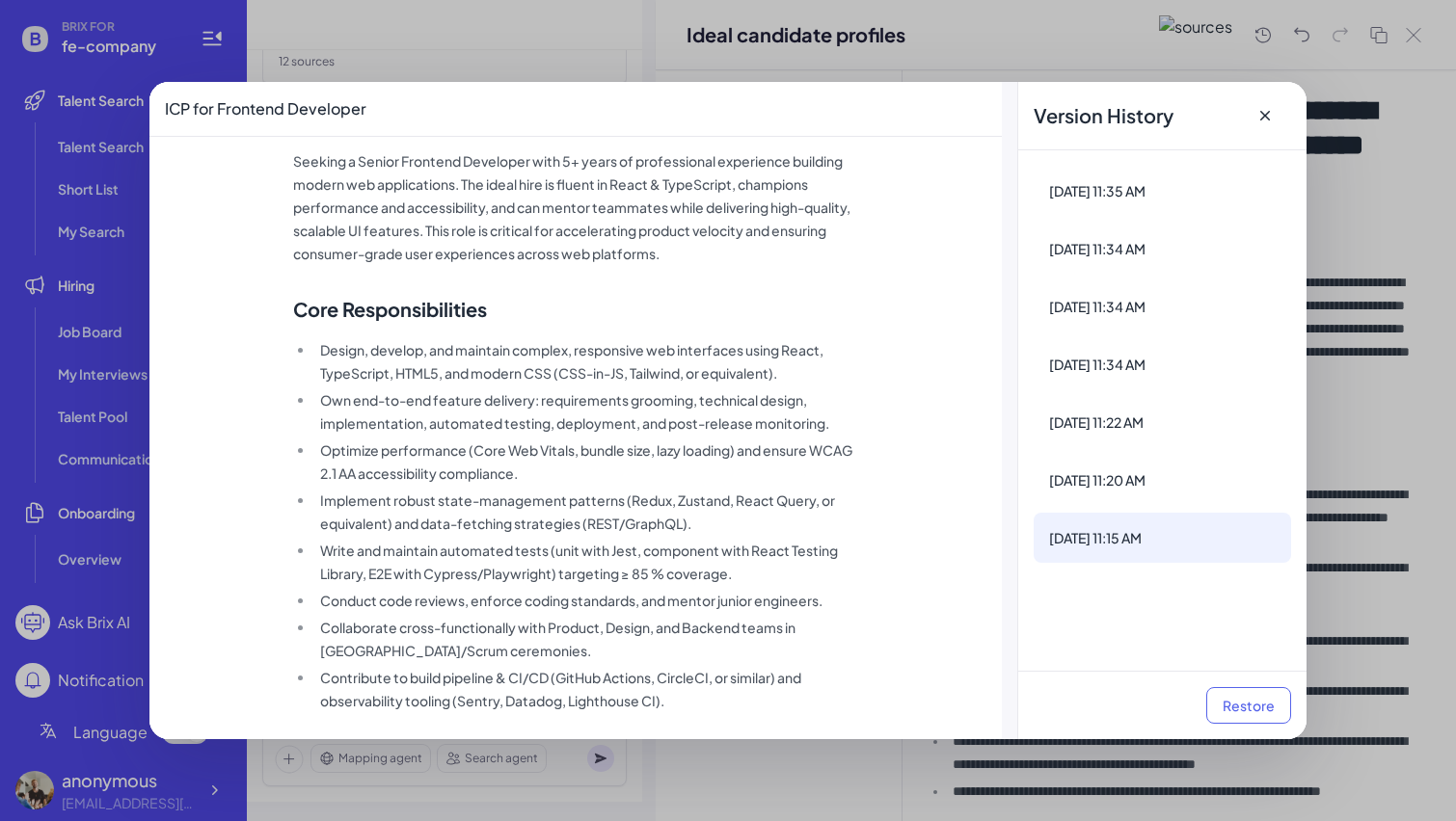
scroll to position [289, 0]
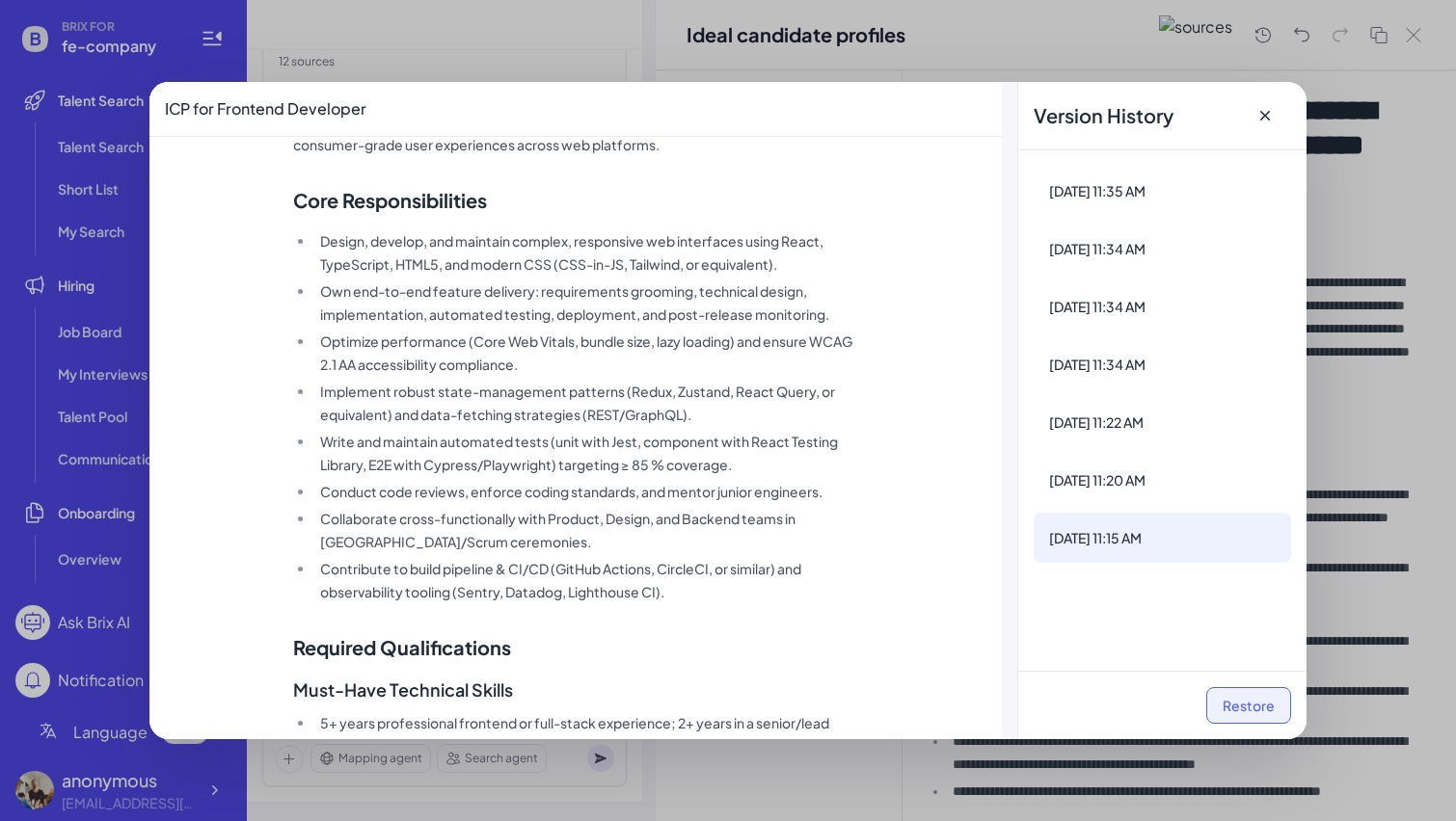
click at [1229, 706] on button "Restore" at bounding box center [1249, 706] width 85 height 37
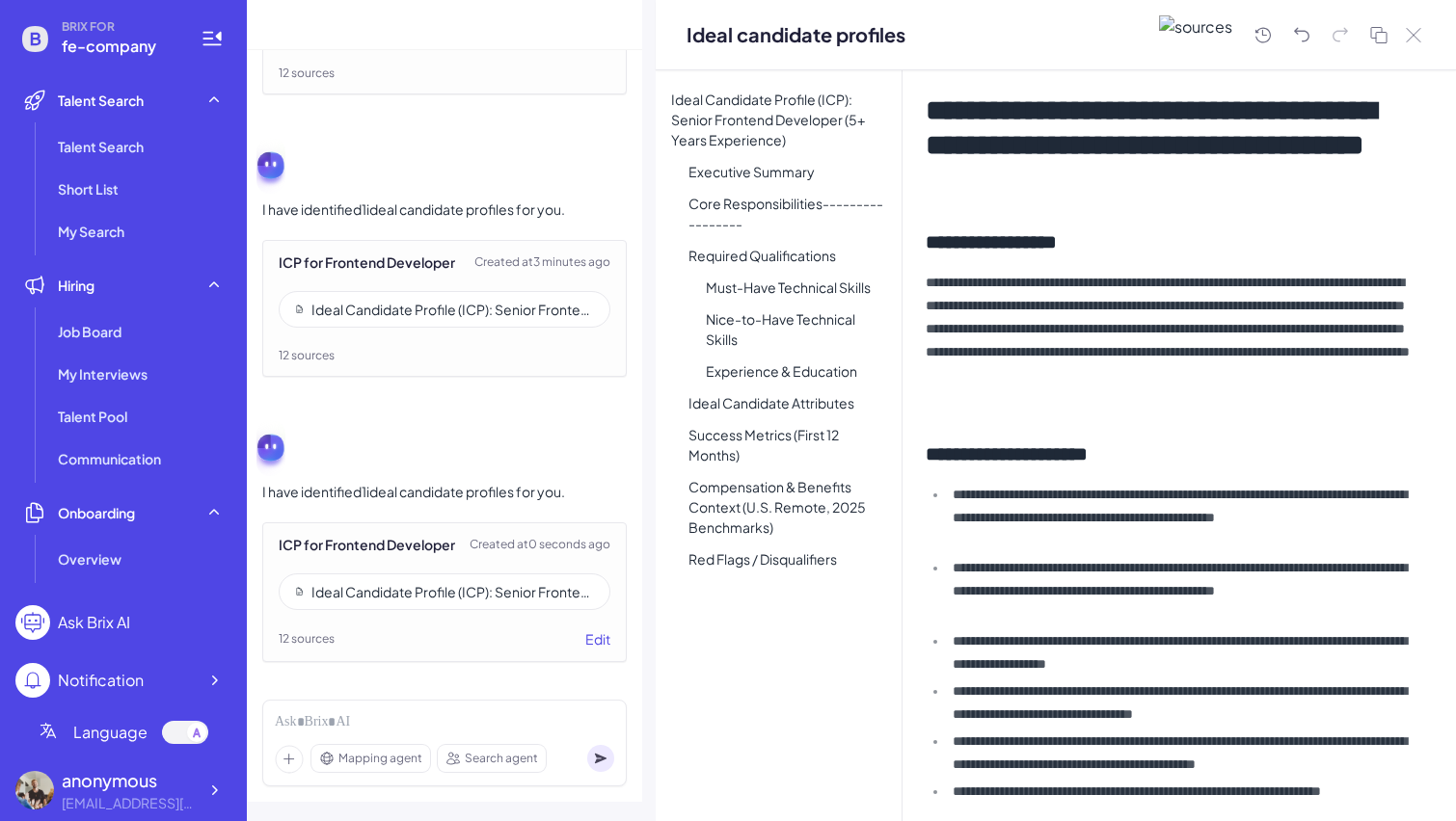
scroll to position [3353, 0]
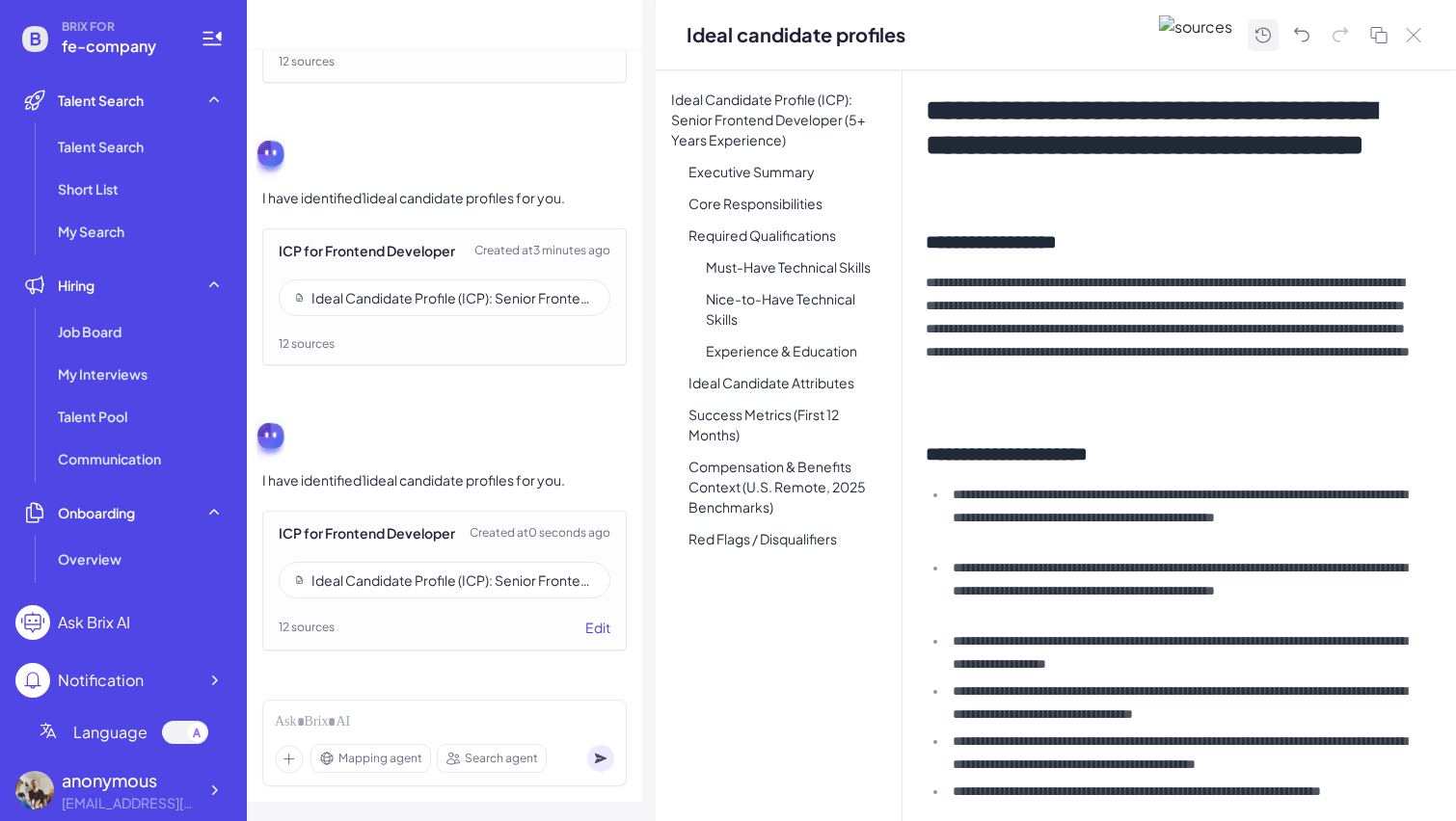
click at [1264, 32] on icon at bounding box center [1263, 35] width 23 height 24
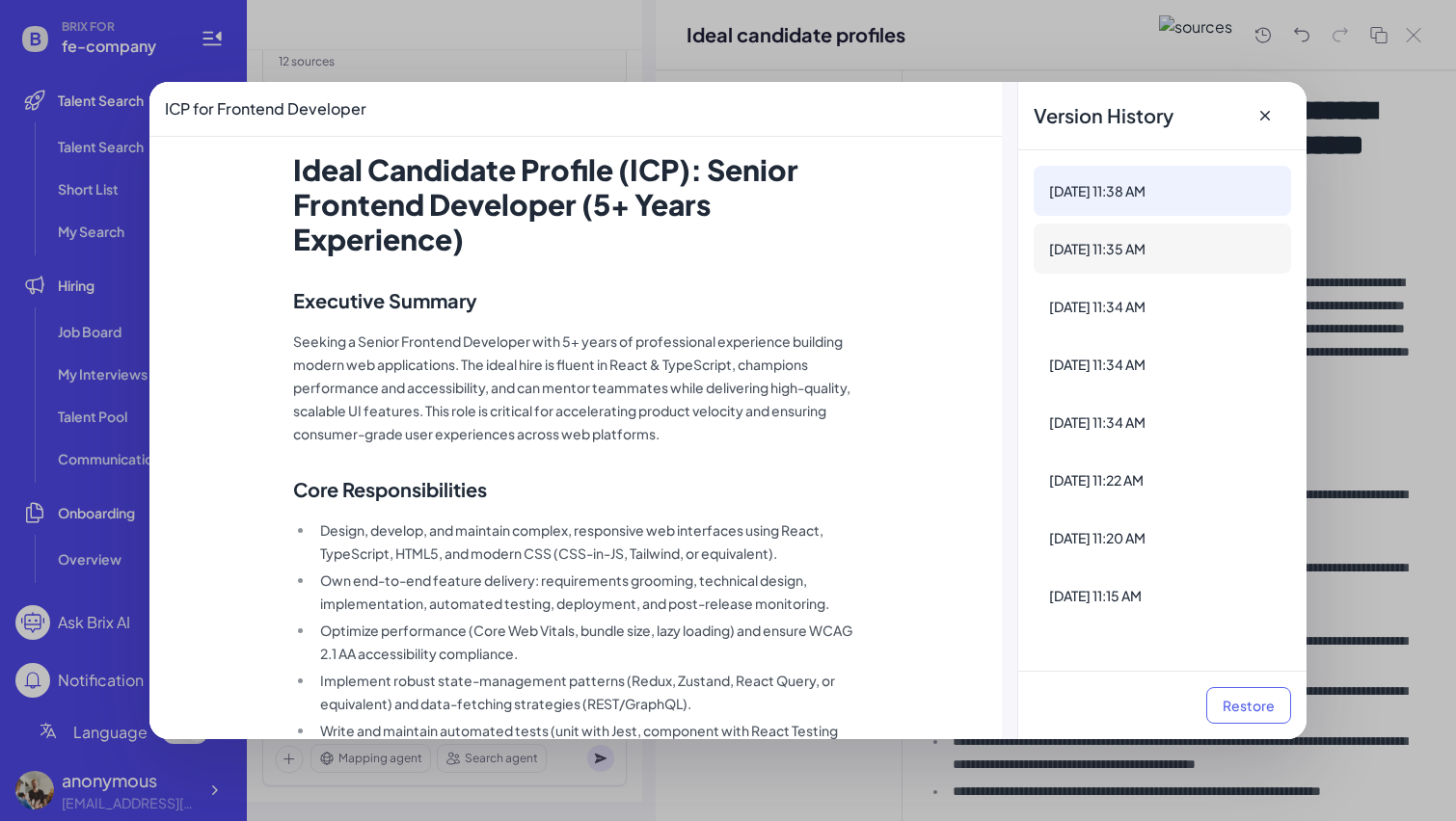
click at [1179, 235] on div "[DATE] 11:35 AM" at bounding box center [1162, 249] width 258 height 50
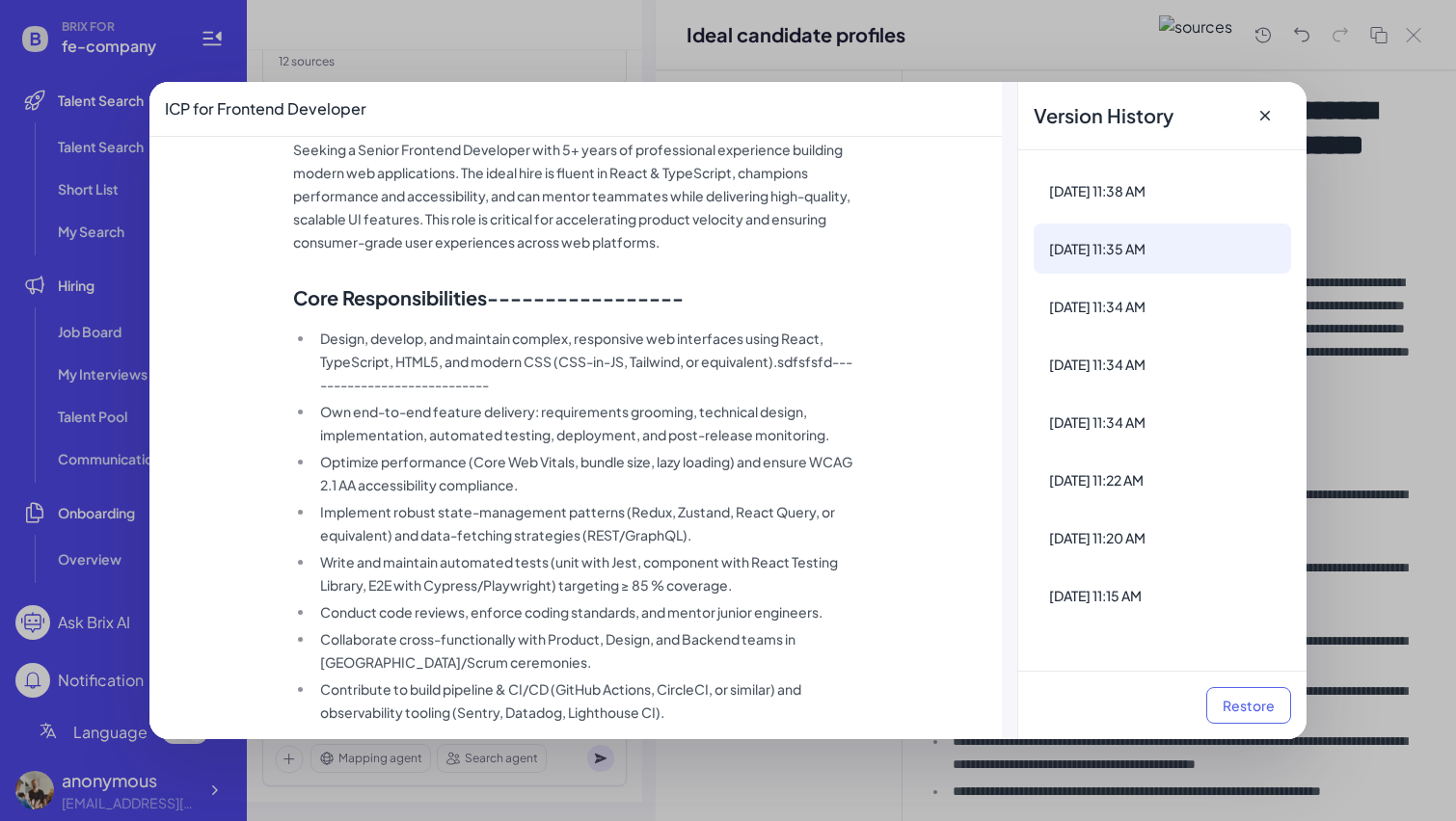
scroll to position [0, 0]
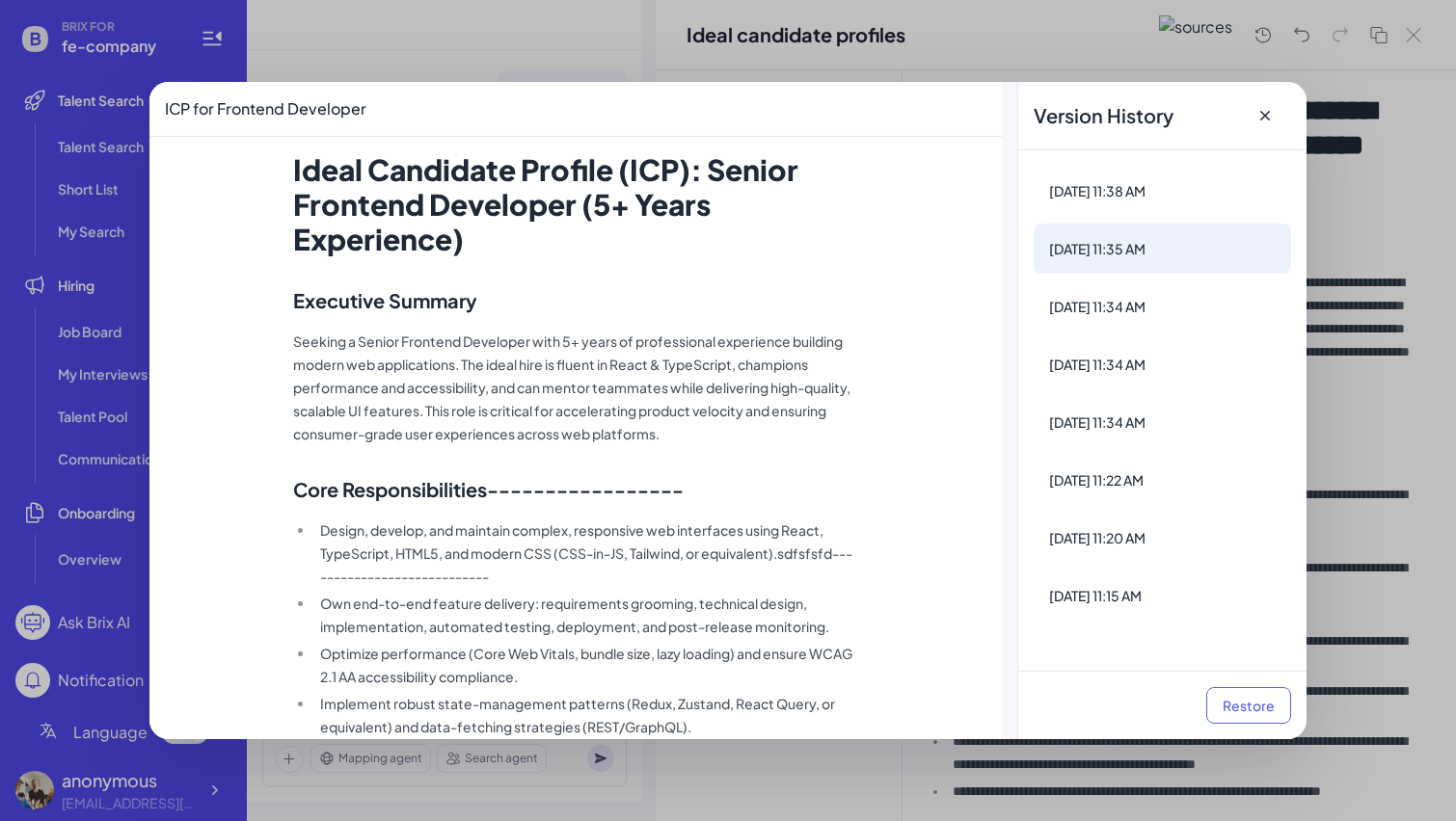
scroll to position [3353, 0]
click at [1157, 304] on div "[DATE] 11:34 AM" at bounding box center [1163, 307] width 227 height 20
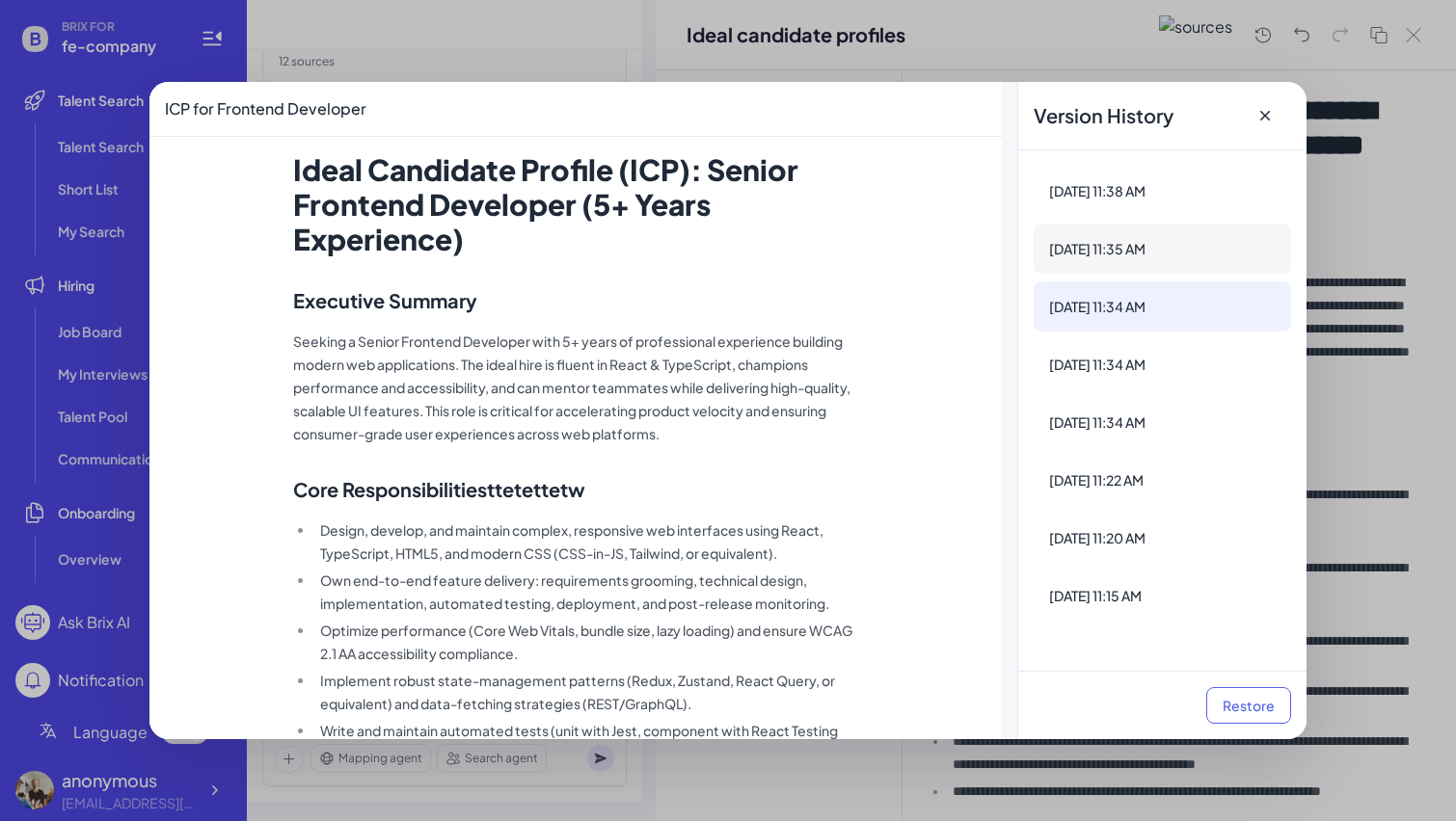
click at [1171, 267] on div "[DATE] 11:35 AM" at bounding box center [1162, 249] width 258 height 50
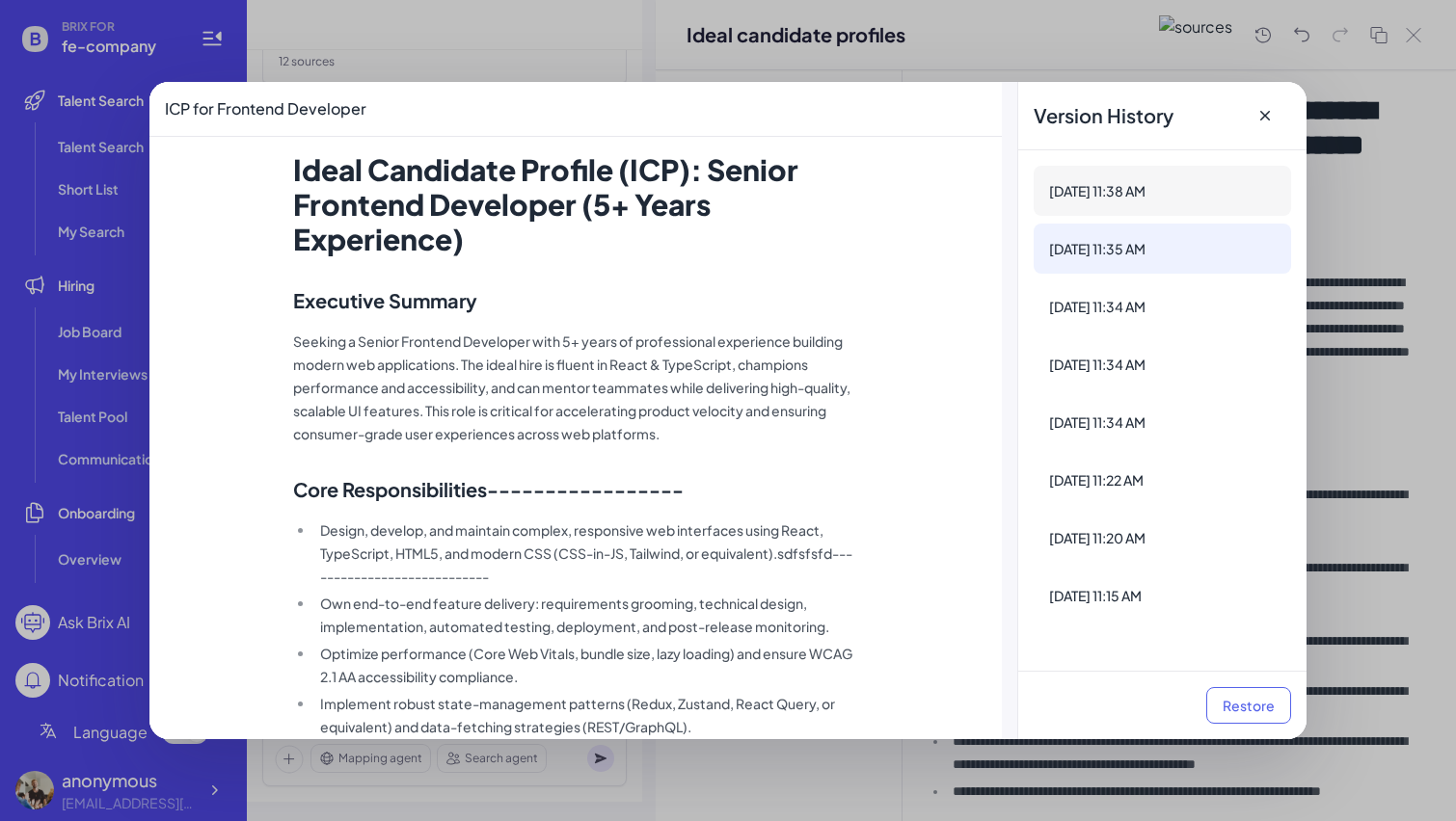
click at [1187, 195] on div "[DATE] 11:38 AM" at bounding box center [1163, 191] width 227 height 20
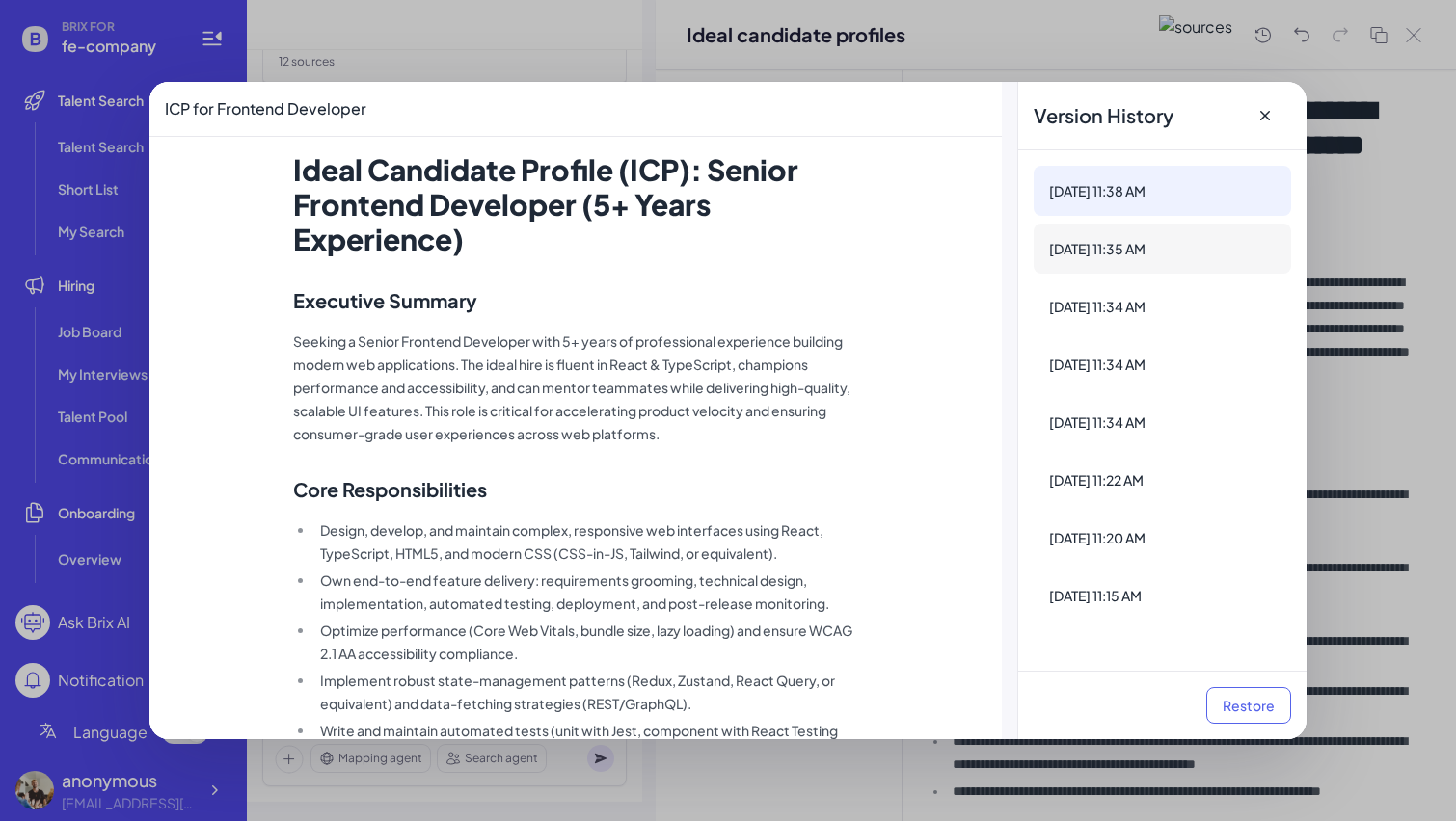
click at [1160, 256] on div "[DATE] 11:35 AM" at bounding box center [1163, 249] width 227 height 20
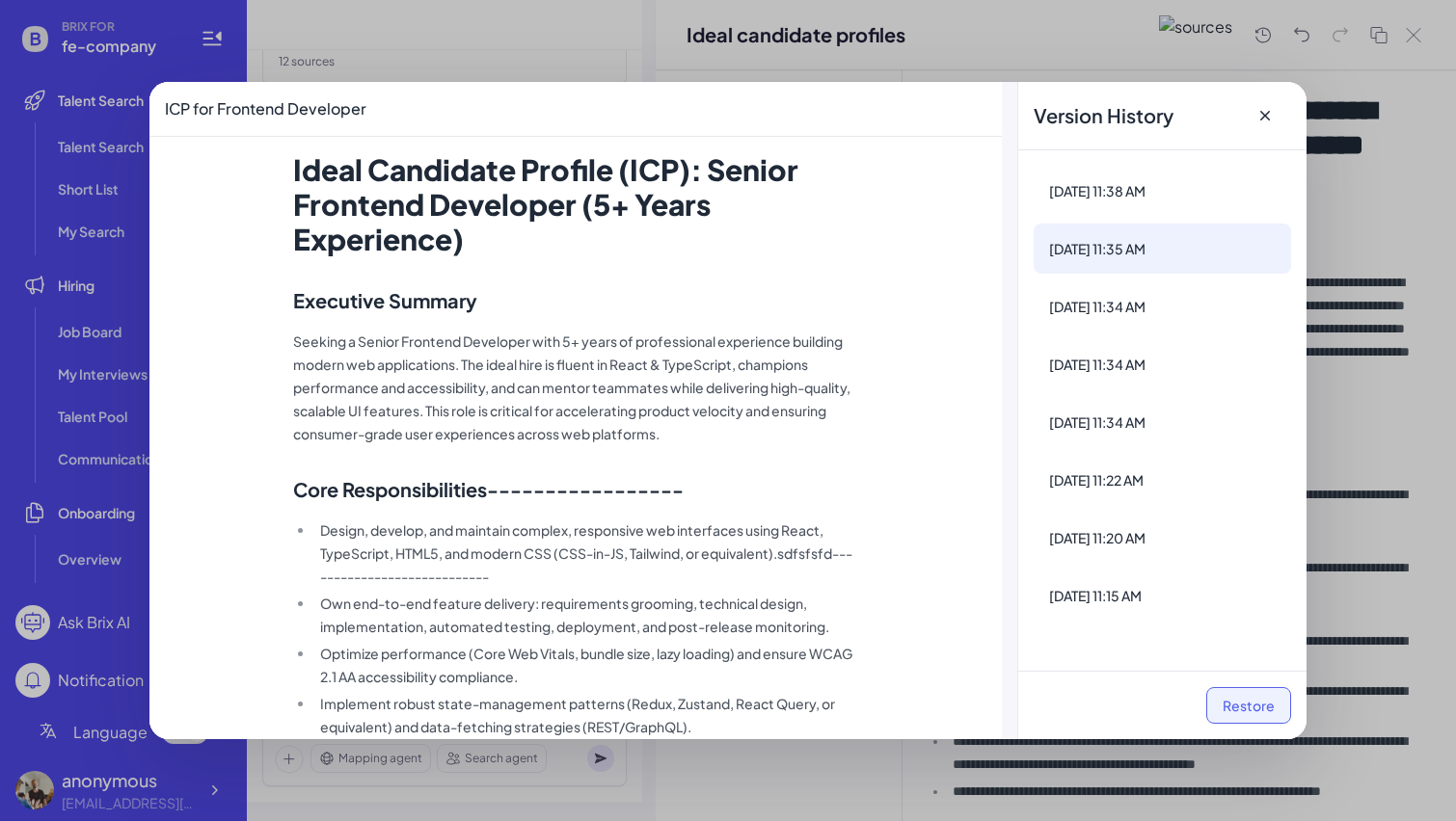
click at [1224, 694] on button "Restore" at bounding box center [1249, 706] width 85 height 37
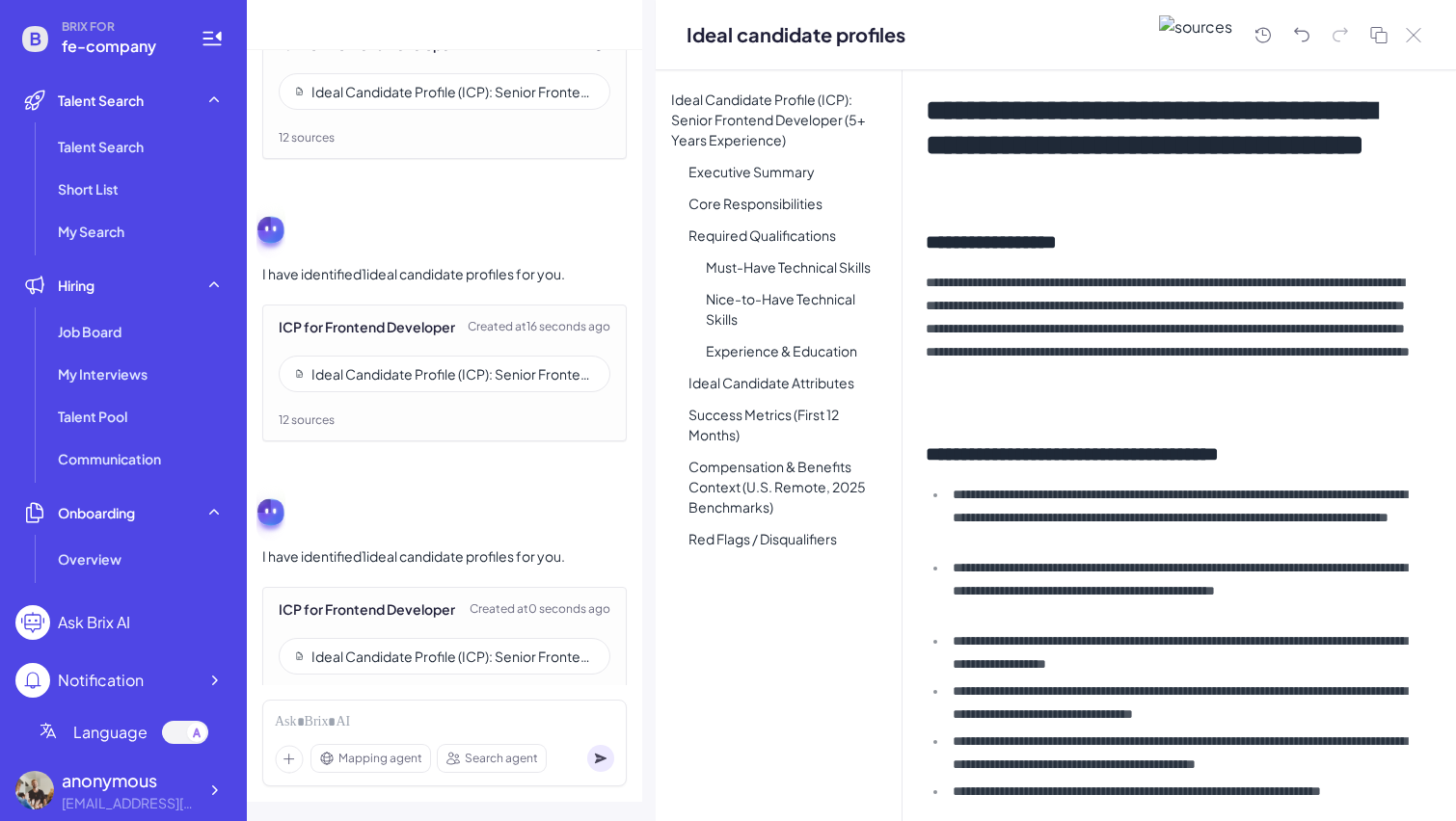
scroll to position [3634, 0]
